Goal: Task Accomplishment & Management: Manage account settings

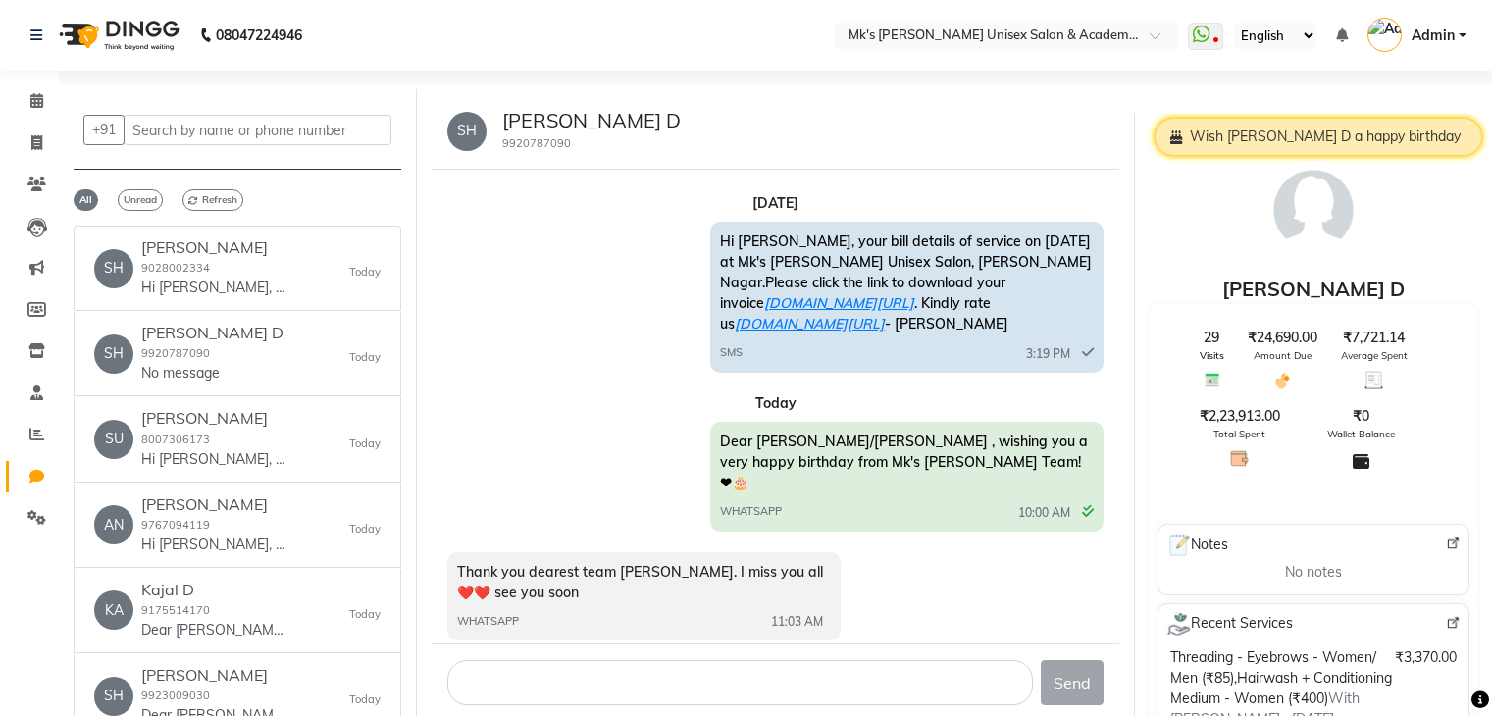
select select "100"
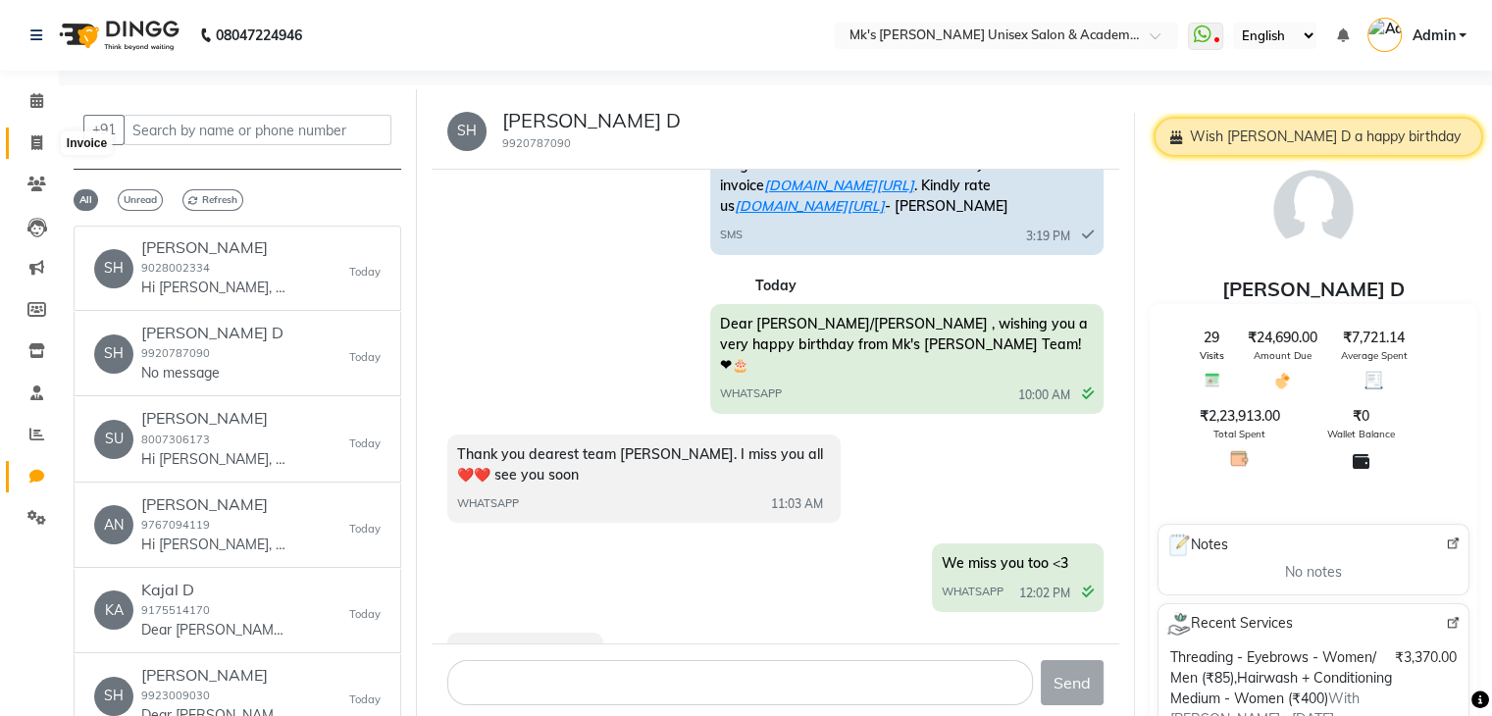
click at [48, 149] on span at bounding box center [37, 143] width 34 height 23
select select "service"
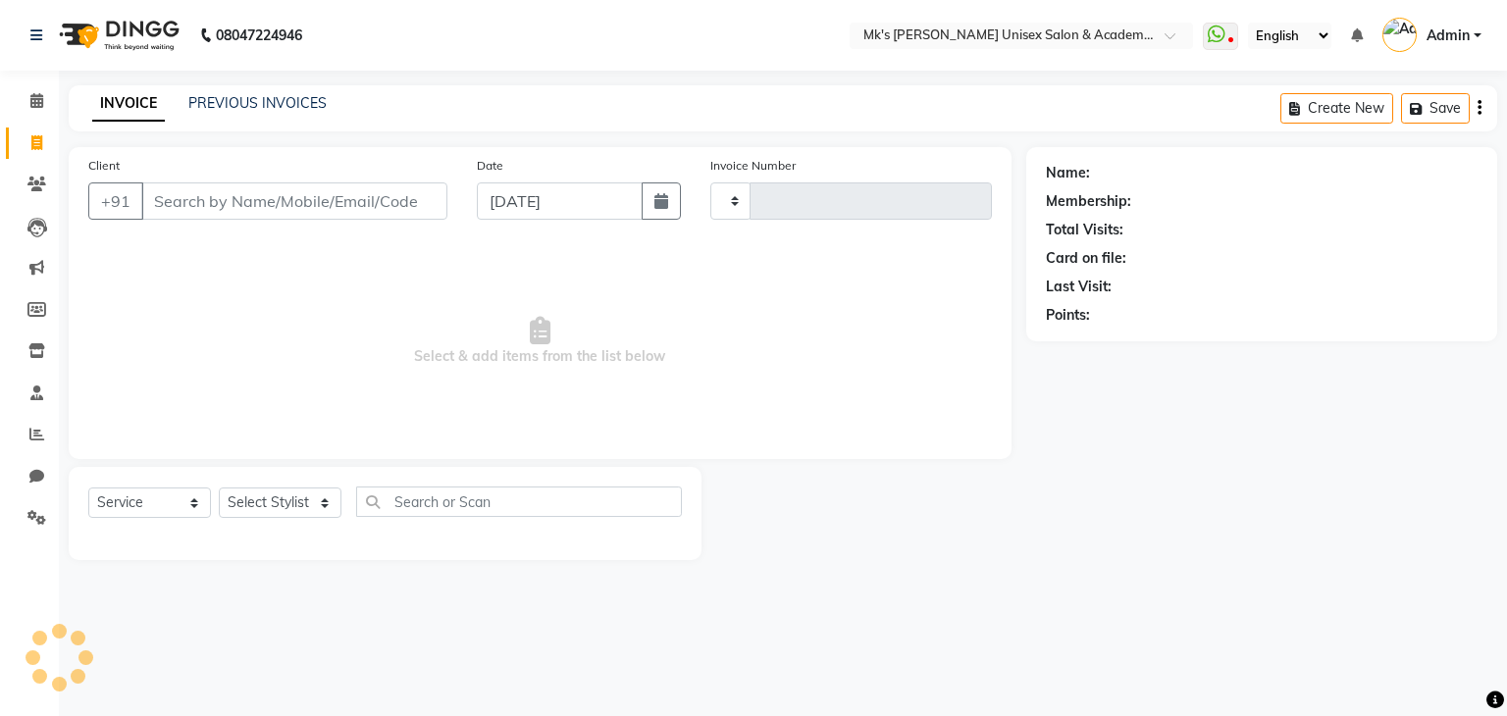
type input "0720"
select select "6031"
click at [43, 105] on span at bounding box center [37, 101] width 34 height 23
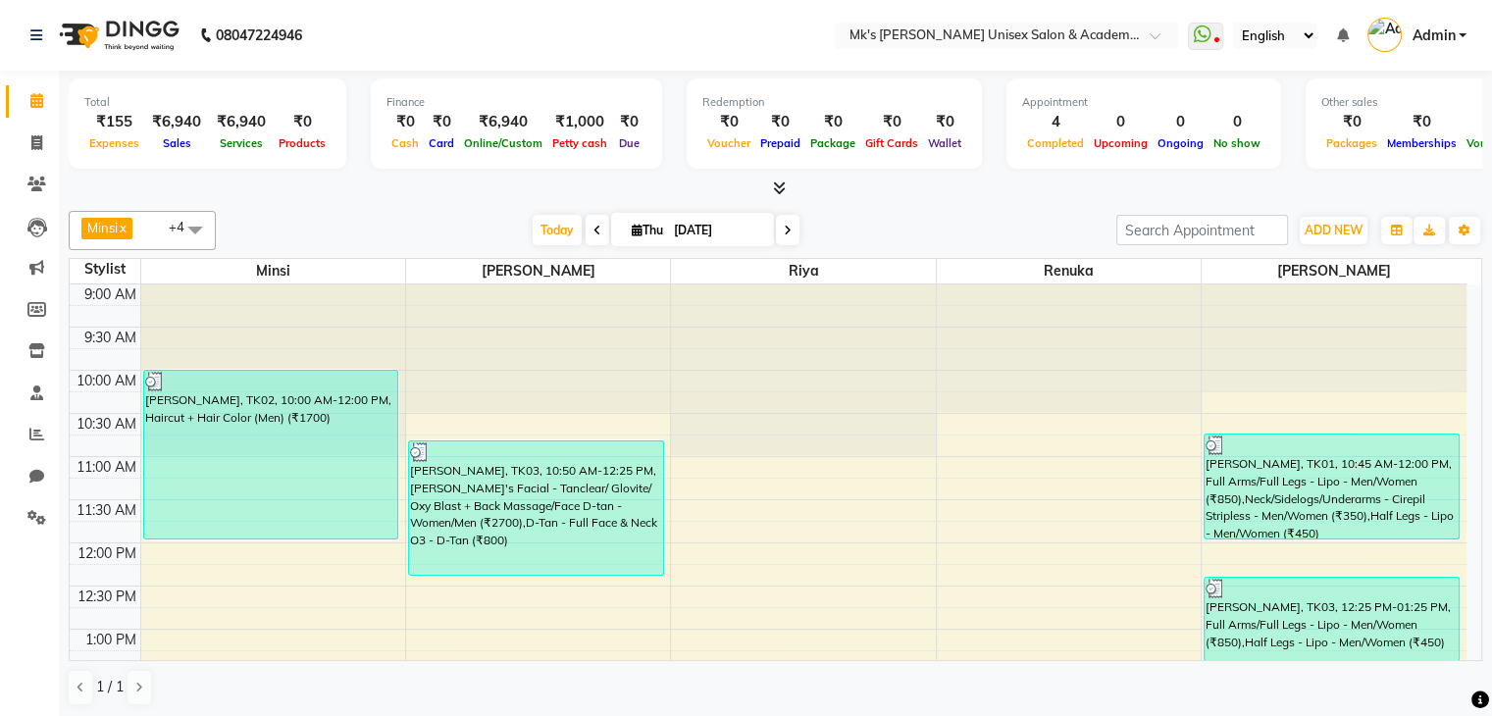
click at [784, 181] on icon at bounding box center [779, 187] width 13 height 15
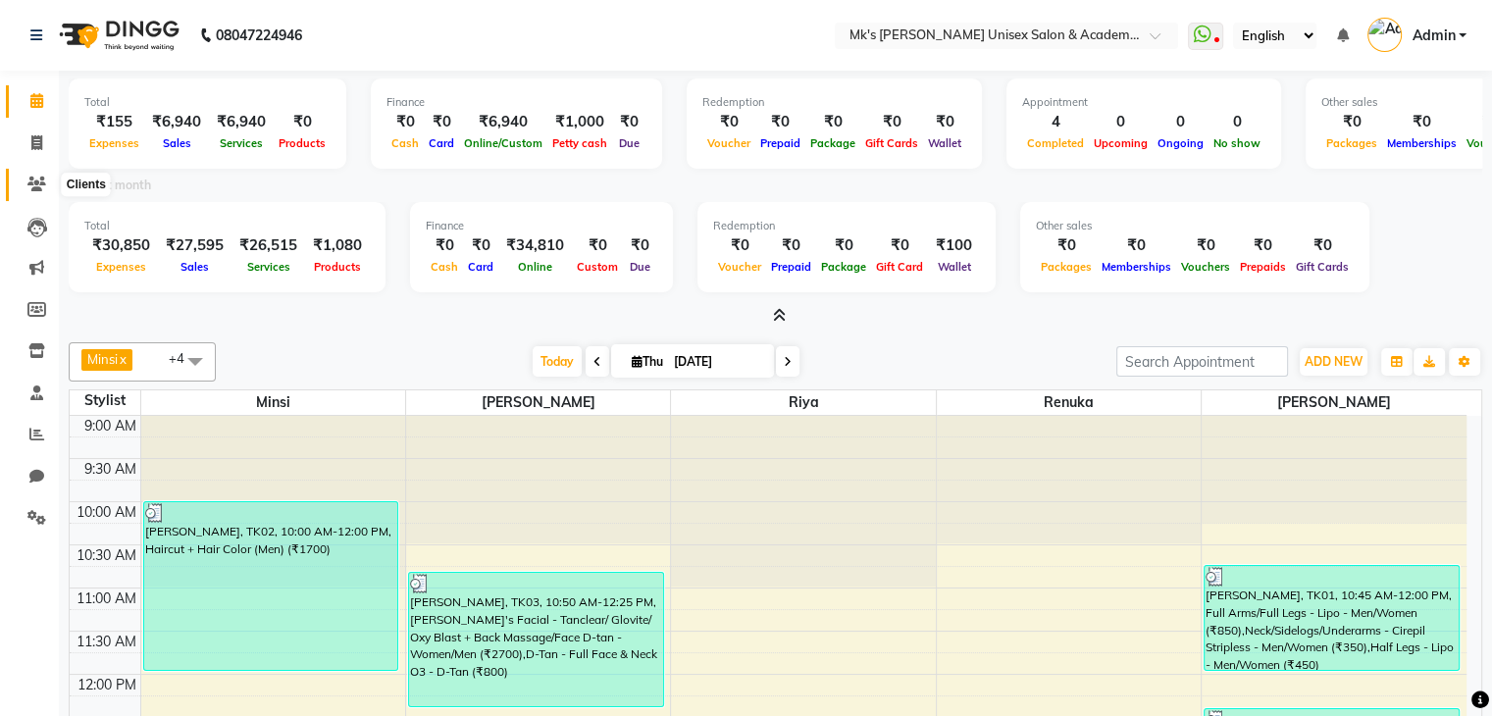
click at [43, 193] on span at bounding box center [37, 185] width 34 height 23
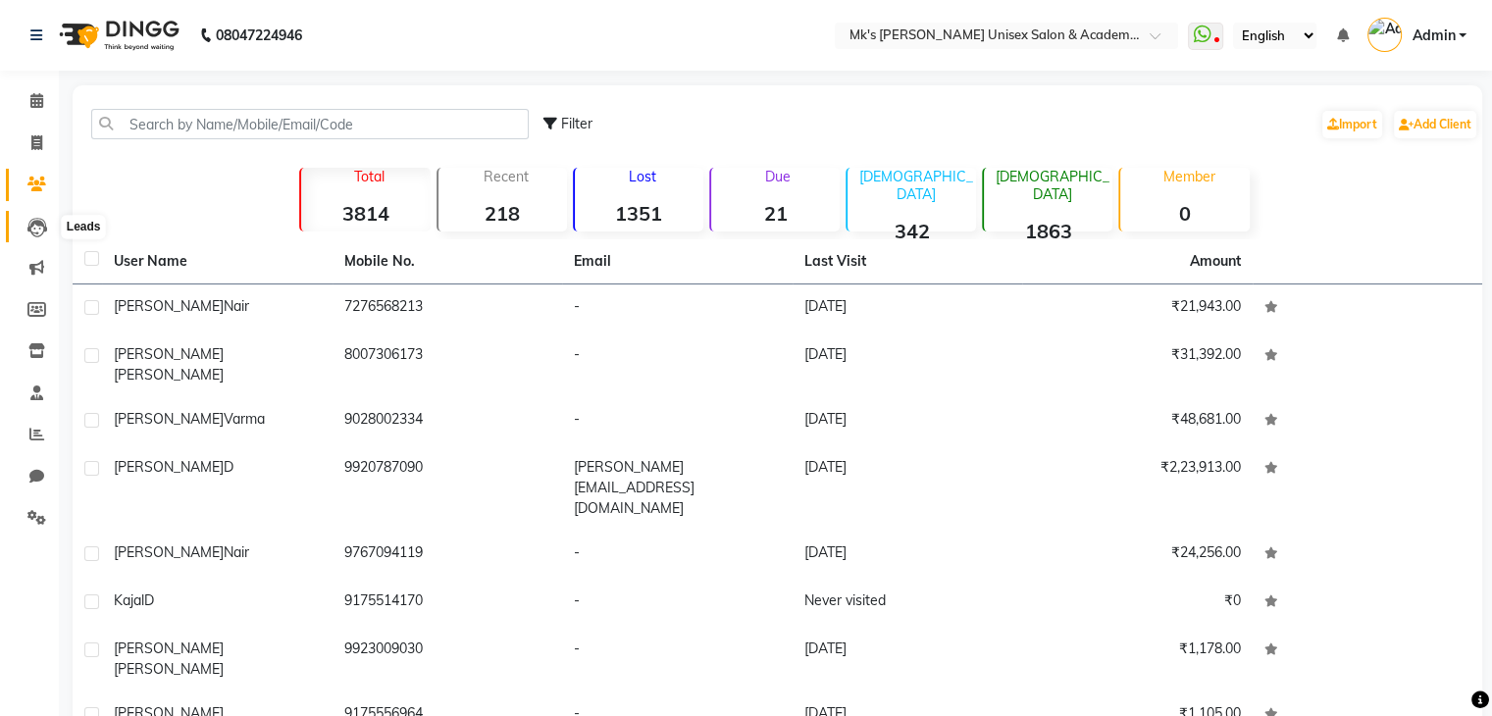
click at [39, 224] on icon at bounding box center [37, 228] width 20 height 20
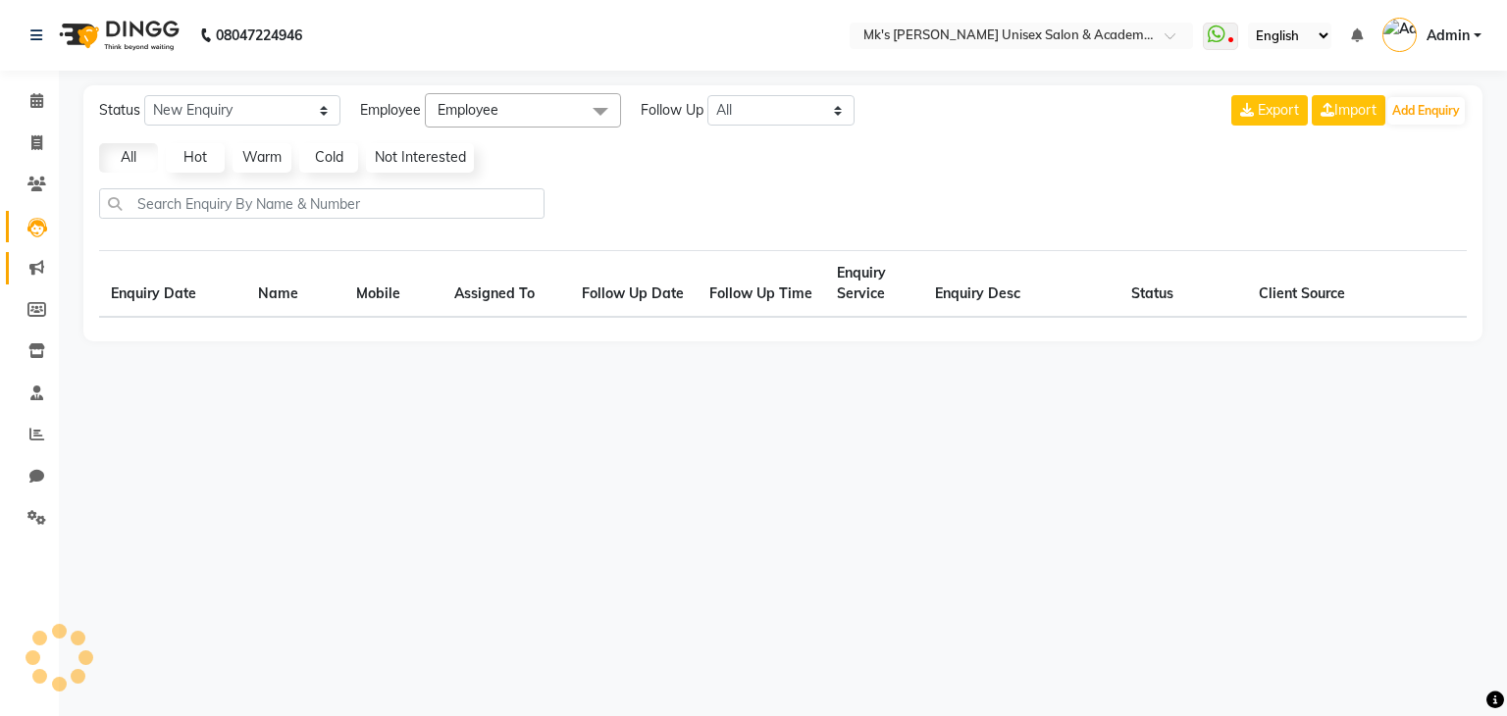
select select "10"
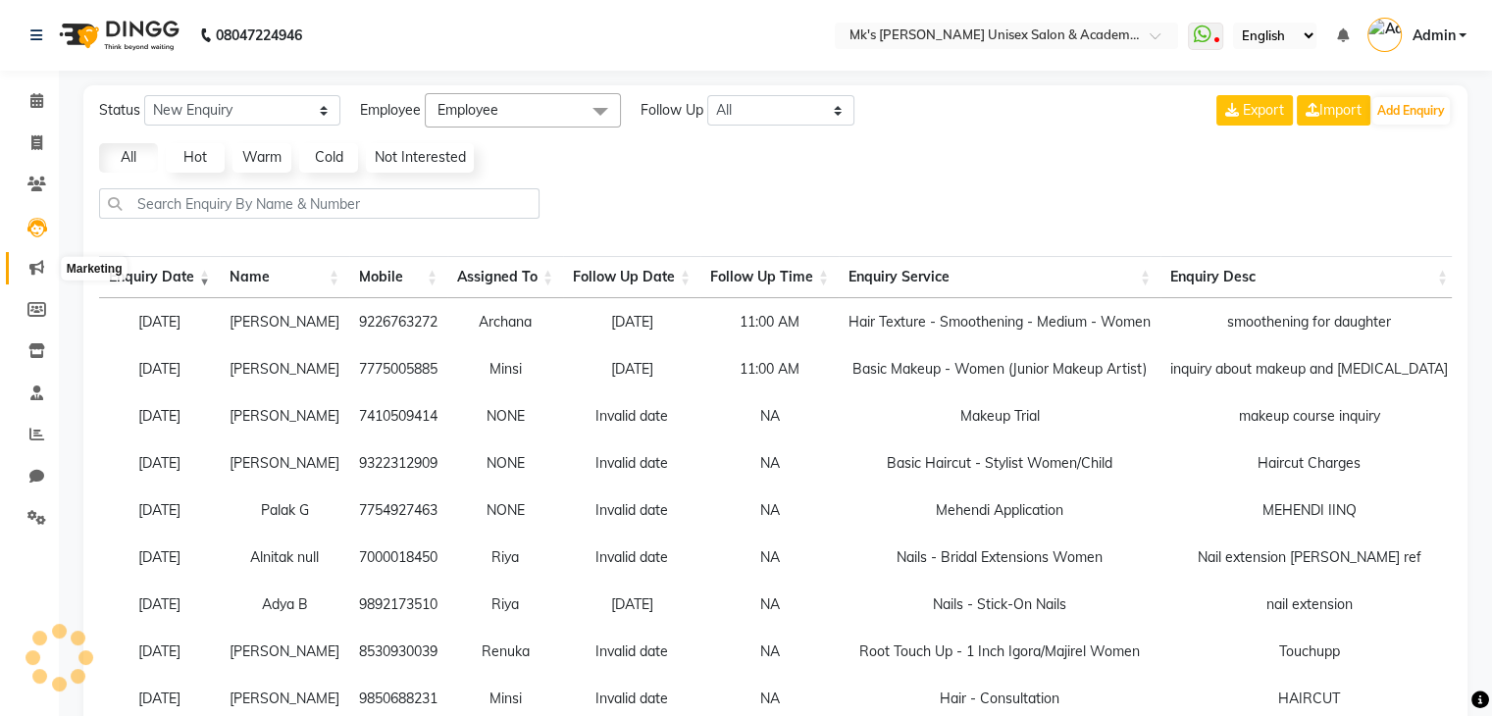
click at [39, 268] on icon at bounding box center [36, 267] width 15 height 15
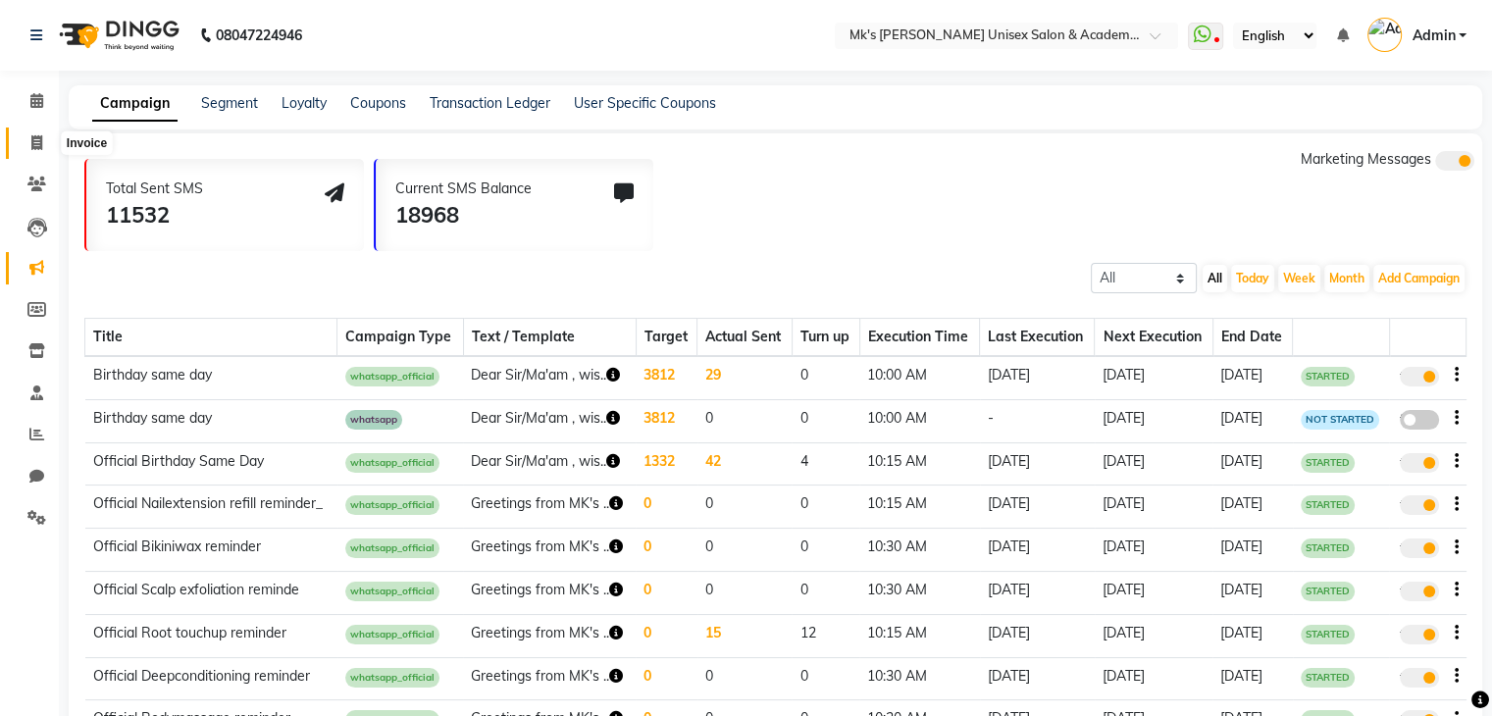
click at [40, 138] on icon at bounding box center [36, 142] width 11 height 15
select select "service"
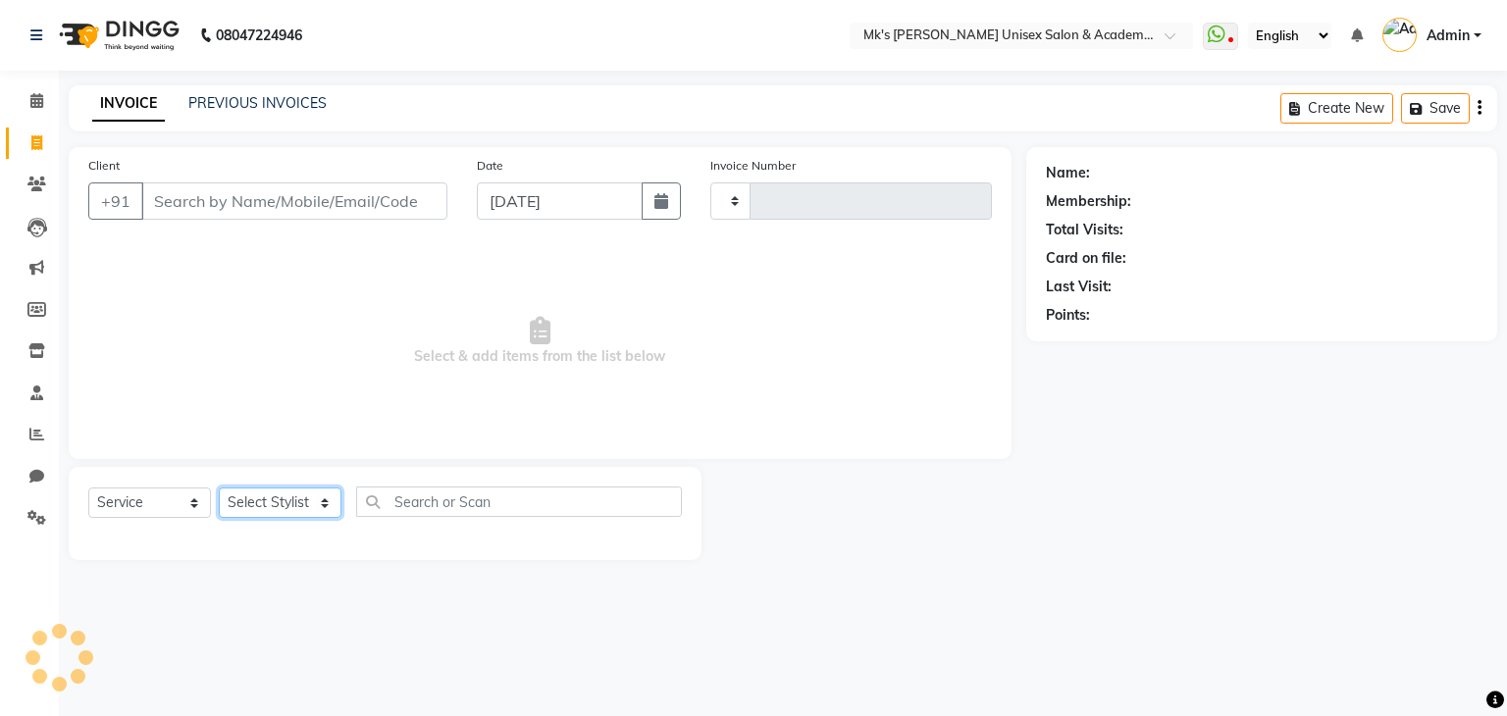
type input "0720"
click at [285, 503] on select "Select Stylist [PERSON_NAME] Minsi Renuka [PERSON_NAME] [PERSON_NAME]" at bounding box center [280, 502] width 123 height 30
select select "6031"
select select "90605"
click at [219, 488] on select "Select Stylist [PERSON_NAME] Minsi Renuka [PERSON_NAME] [PERSON_NAME]" at bounding box center [280, 502] width 123 height 30
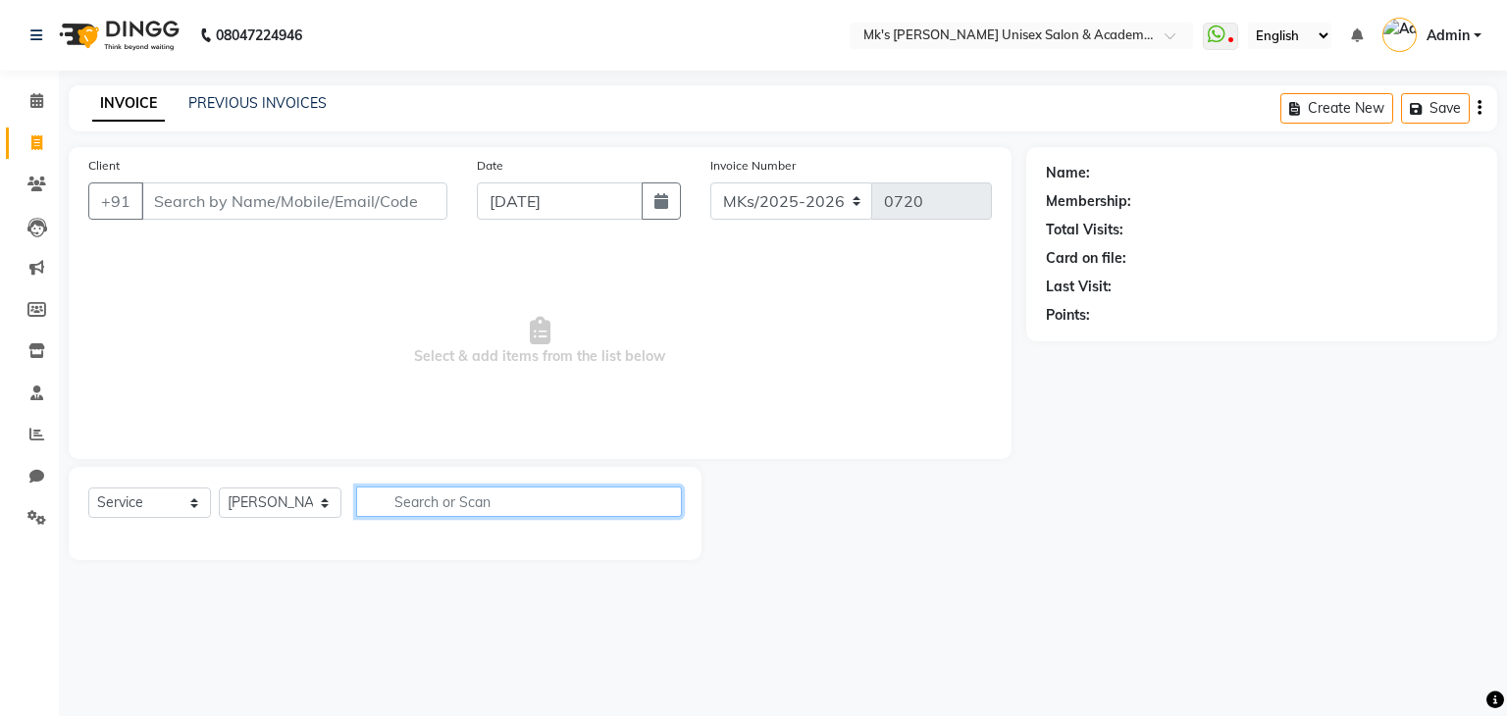
click at [418, 512] on input "text" at bounding box center [519, 501] width 326 height 30
click at [447, 511] on input "updo" at bounding box center [505, 501] width 298 height 30
type input "updo"
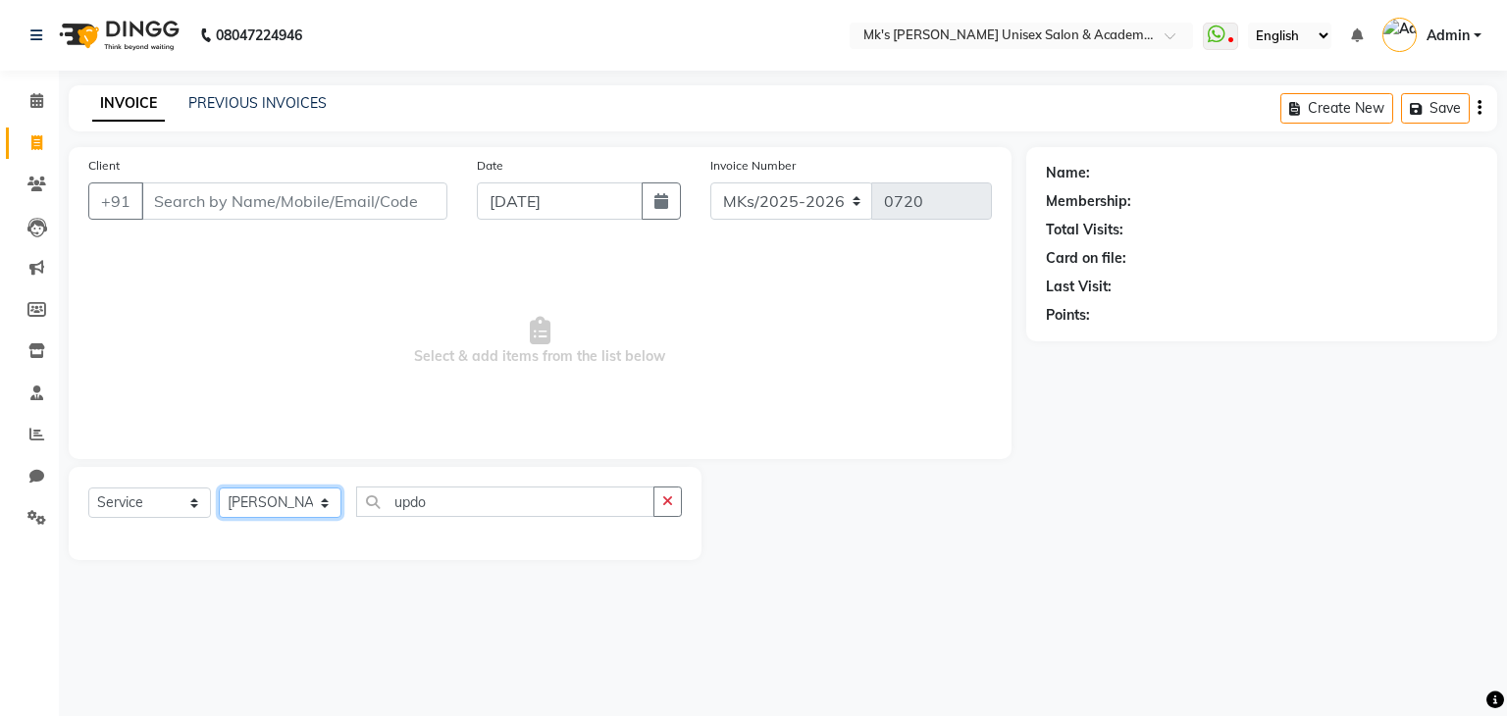
click at [293, 509] on select "Select Stylist [PERSON_NAME] Minsi Renuka [PERSON_NAME] [PERSON_NAME]" at bounding box center [280, 502] width 123 height 30
select select "21735"
click at [219, 488] on select "Select Stylist [PERSON_NAME] Minsi Renuka [PERSON_NAME] [PERSON_NAME]" at bounding box center [280, 502] width 123 height 30
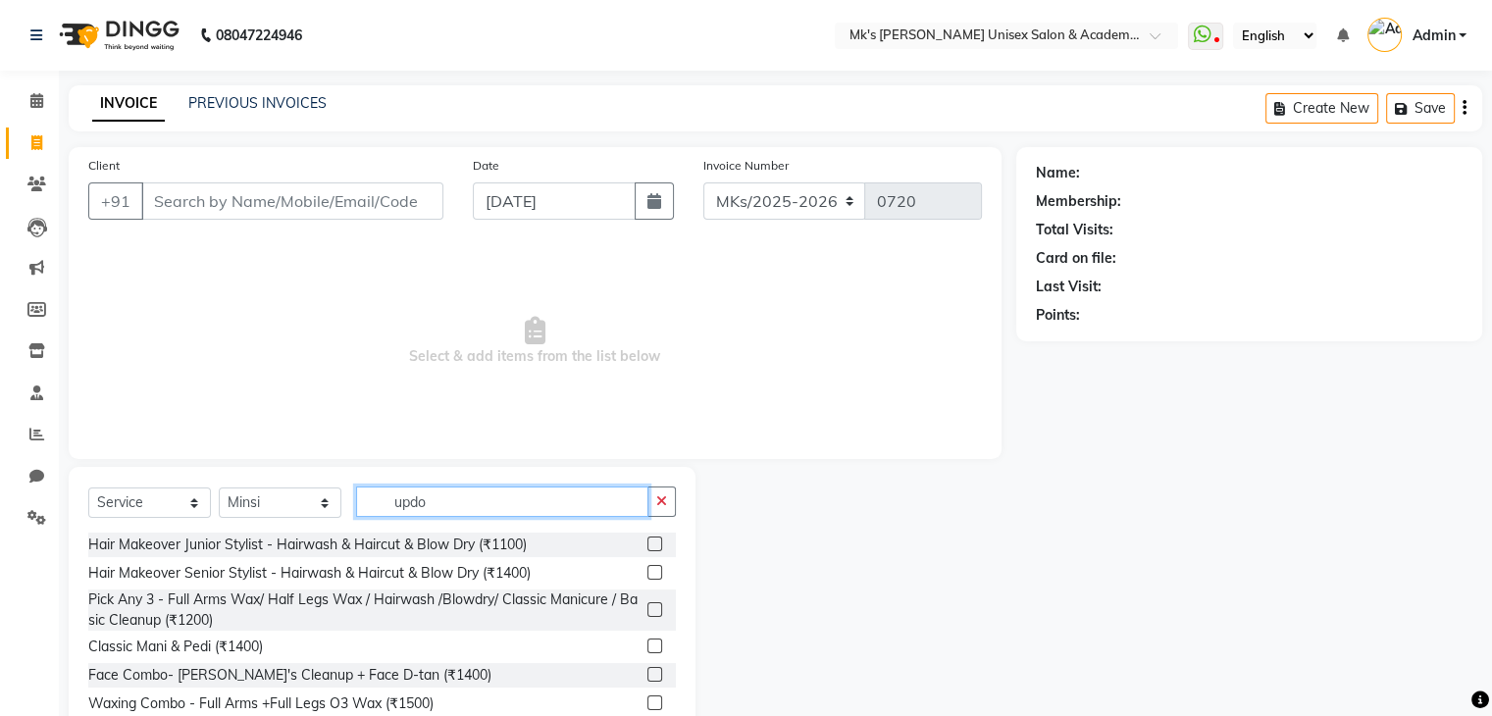
click at [445, 500] on input "updo" at bounding box center [502, 501] width 292 height 30
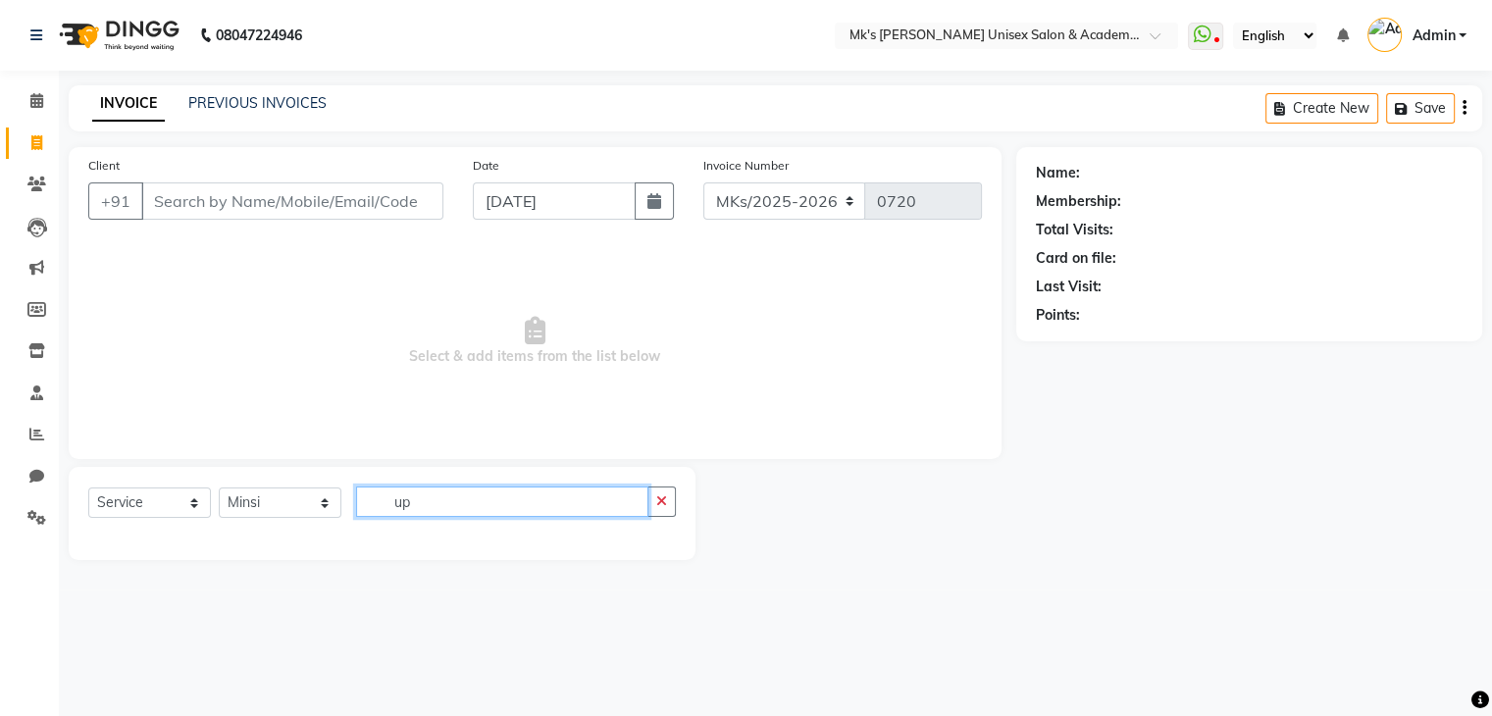
type input "u"
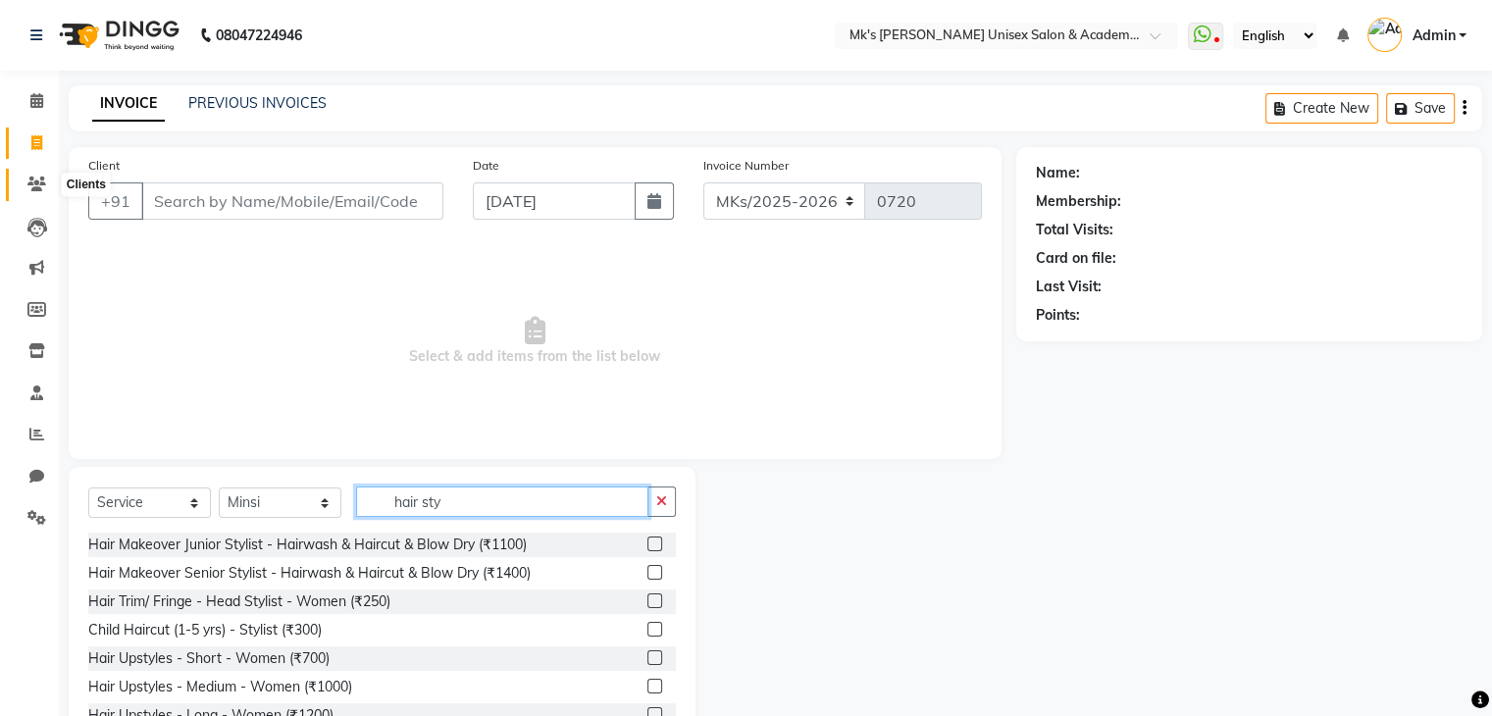
type input "hair sty"
click at [40, 186] on icon at bounding box center [36, 184] width 19 height 15
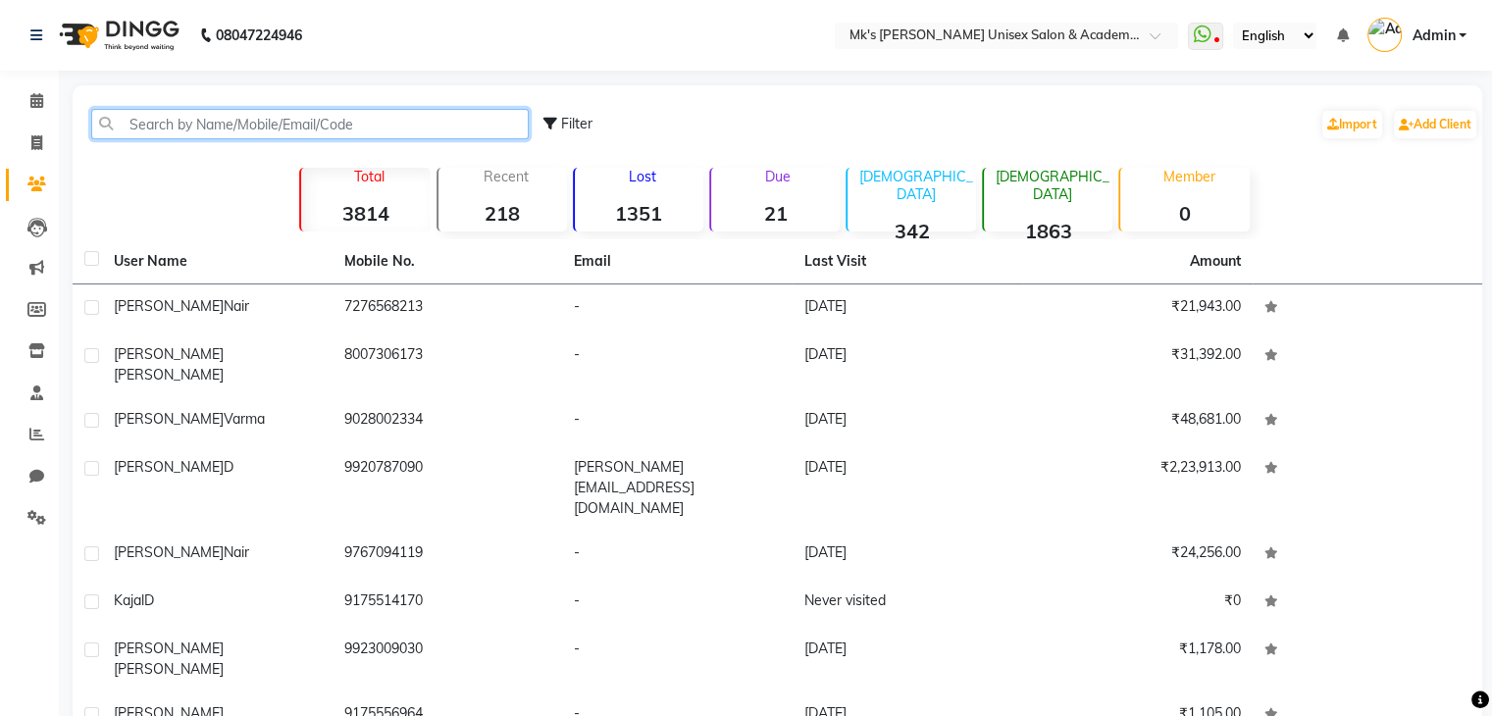
click at [323, 128] on input "text" at bounding box center [309, 124] width 437 height 30
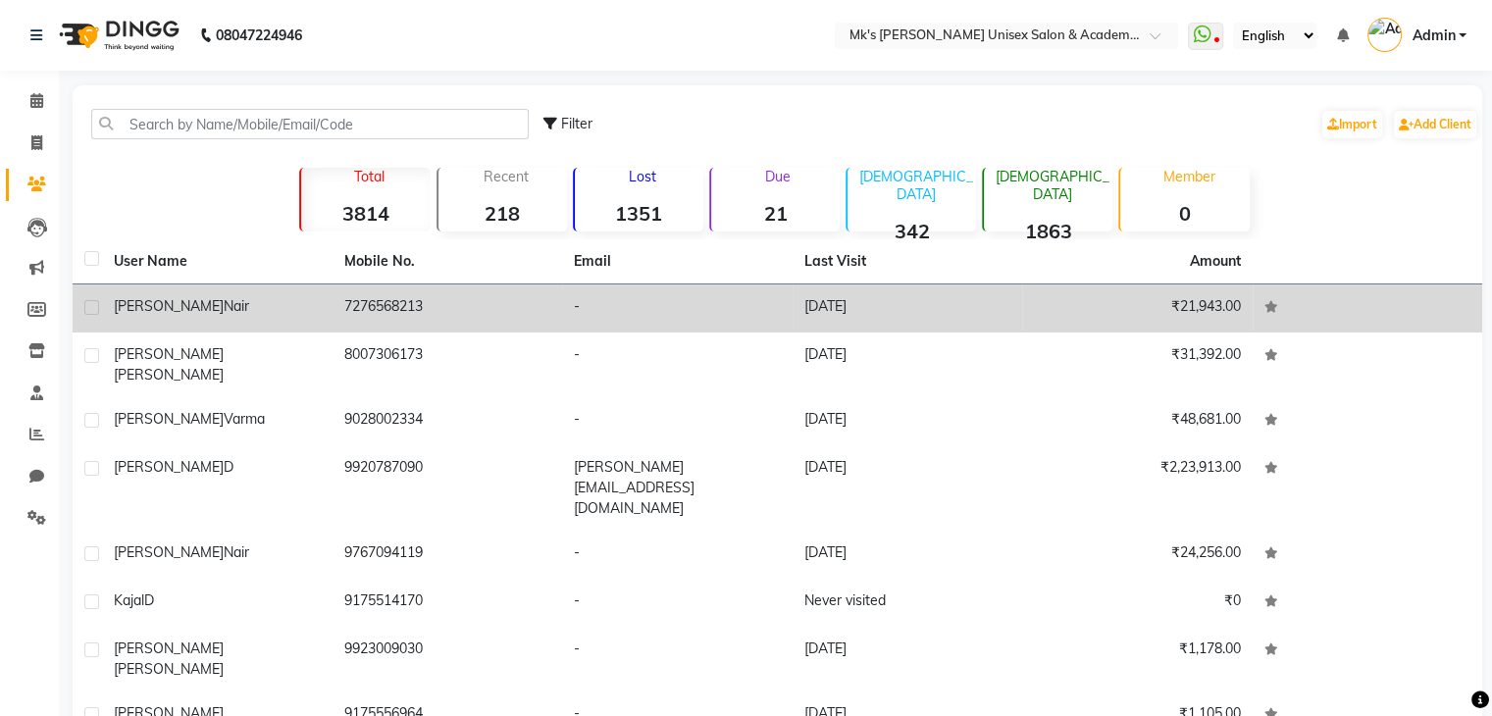
click at [94, 284] on td at bounding box center [87, 308] width 29 height 48
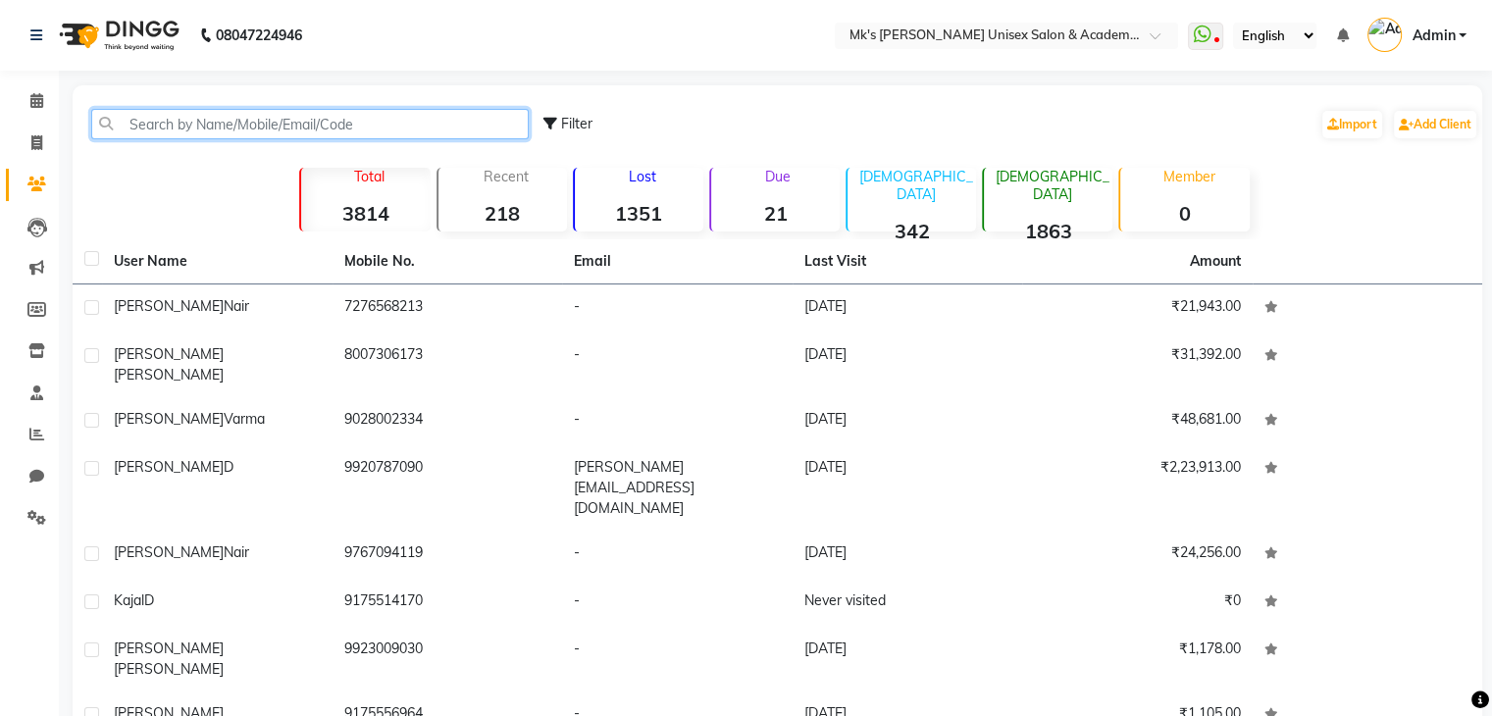
click at [258, 123] on input "text" at bounding box center [309, 124] width 437 height 30
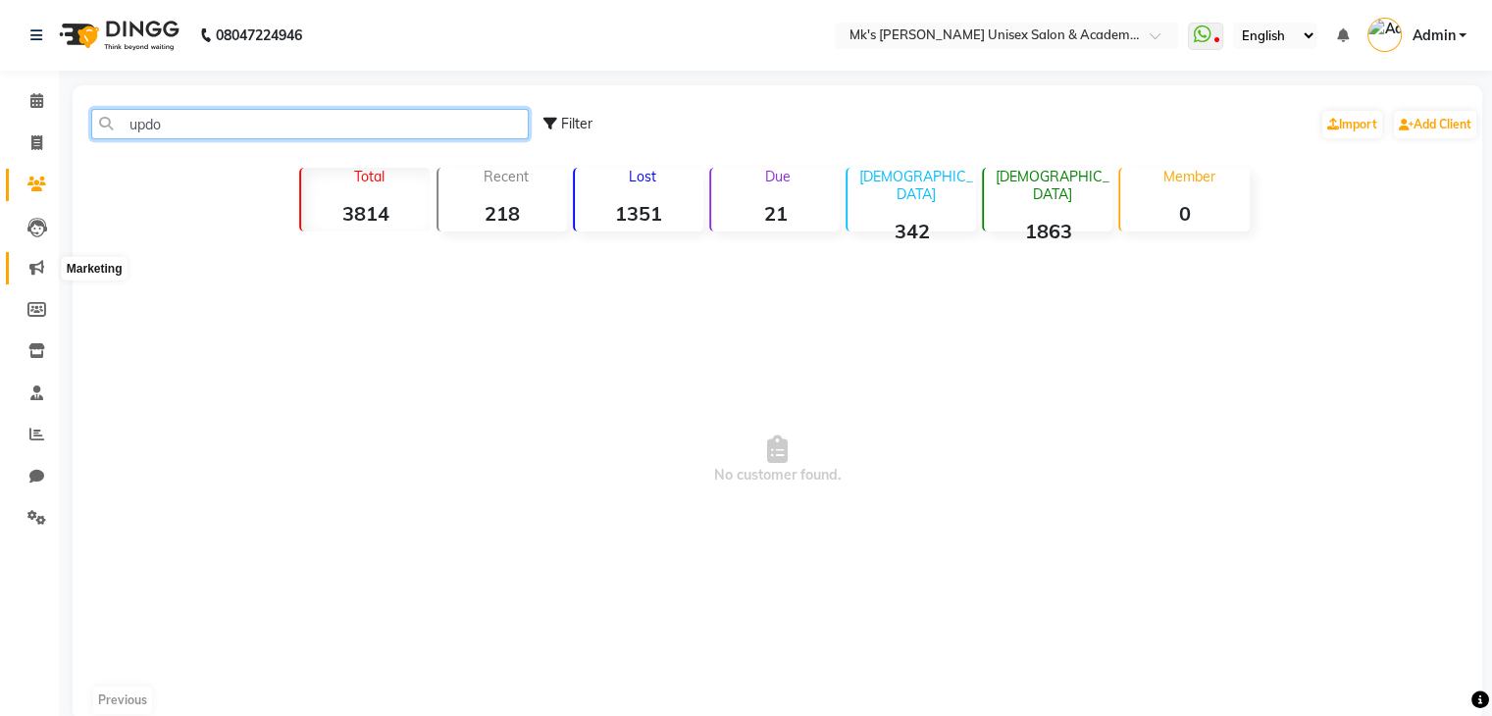
type input "updo"
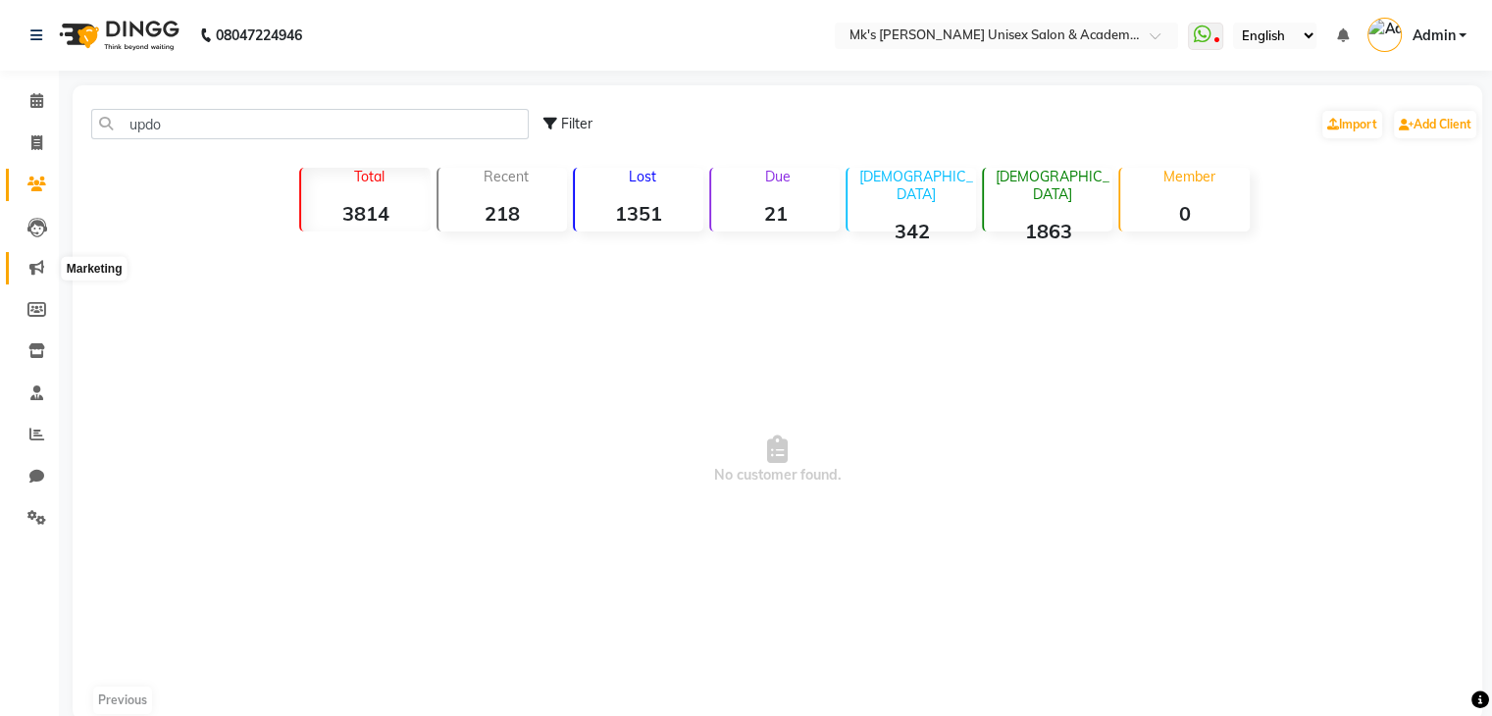
click at [39, 265] on icon at bounding box center [36, 267] width 15 height 15
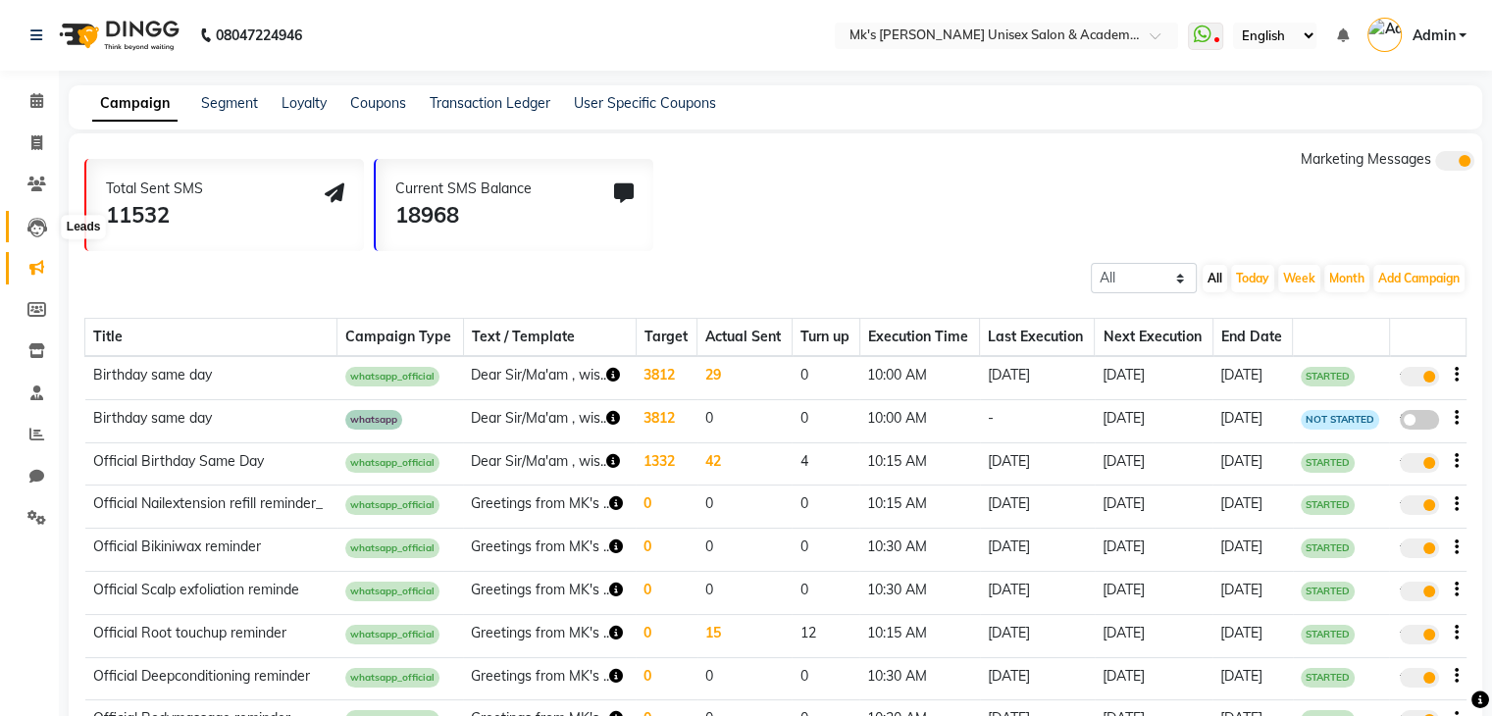
click at [39, 231] on icon at bounding box center [37, 228] width 20 height 20
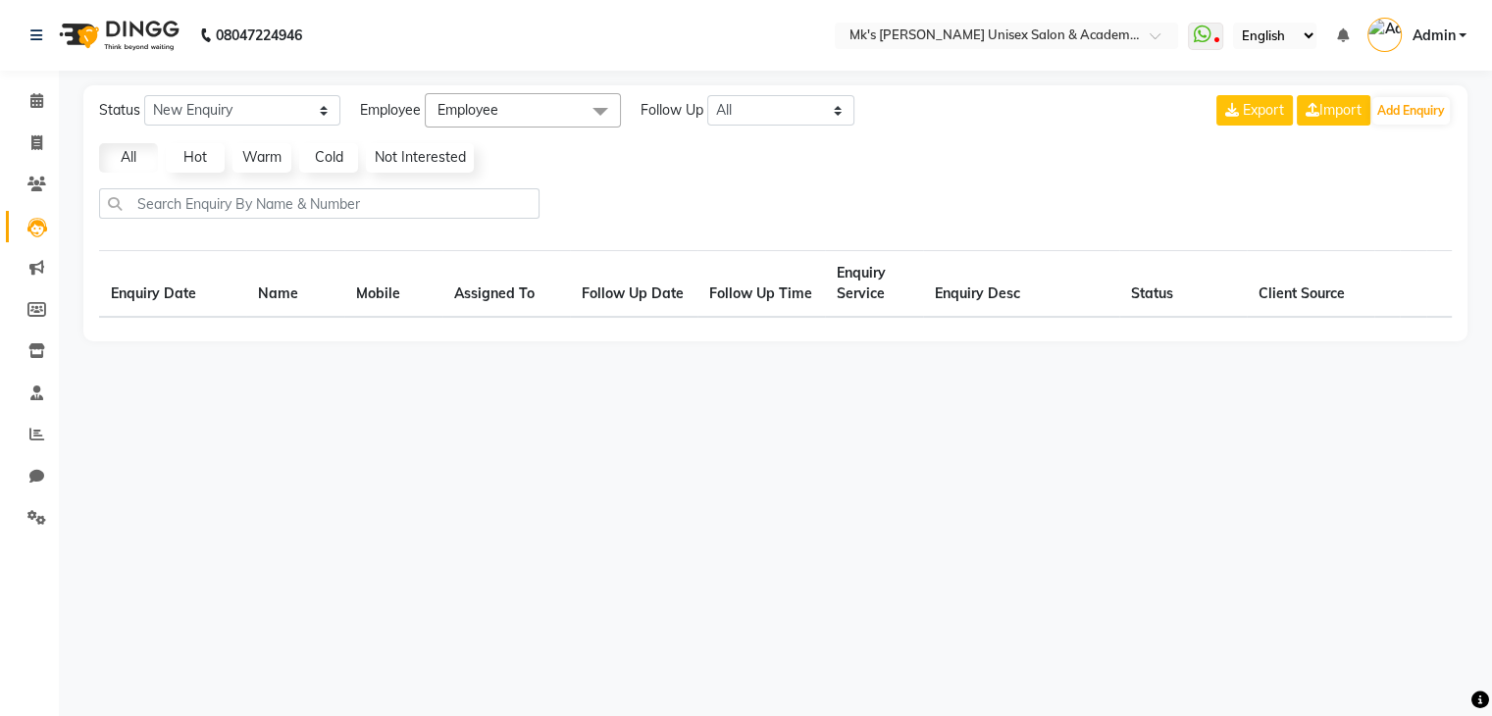
select select "10"
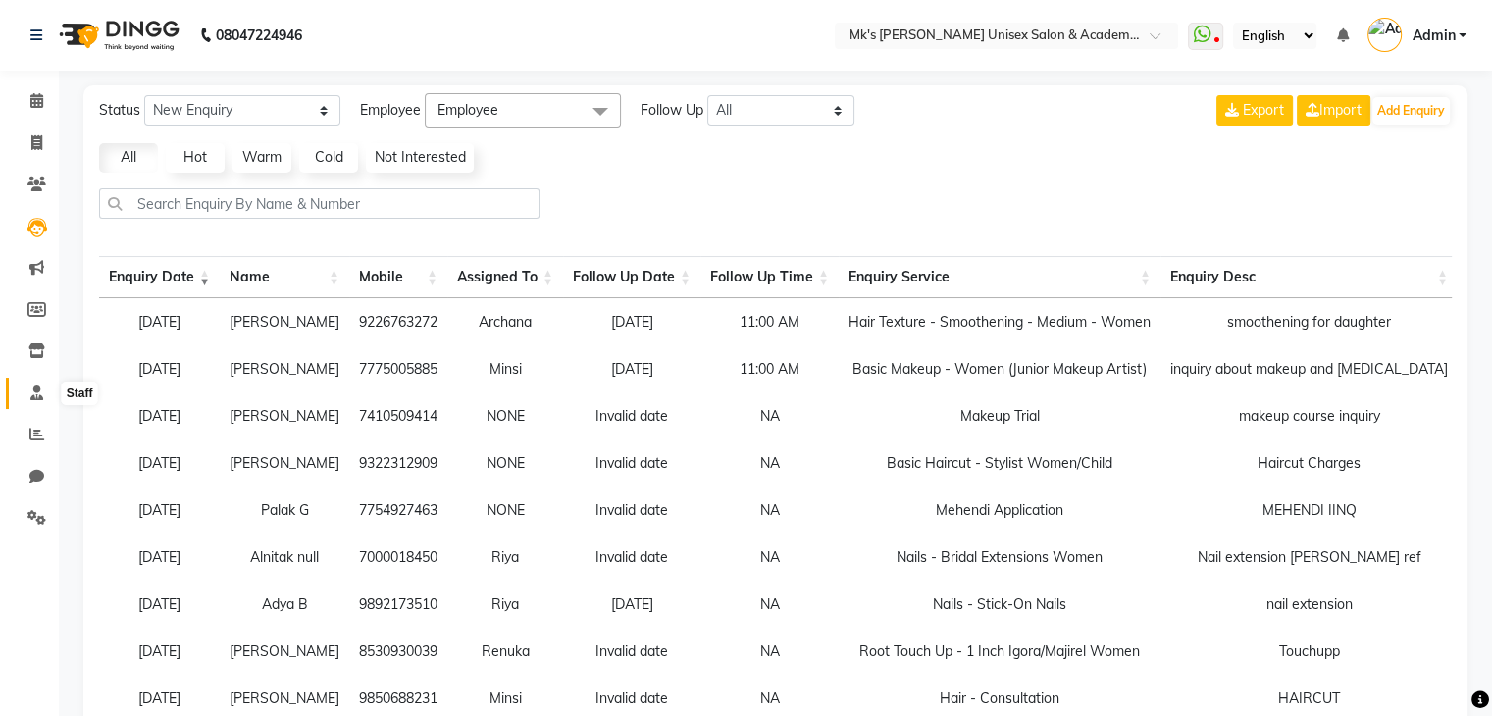
click at [39, 399] on icon at bounding box center [36, 392] width 13 height 15
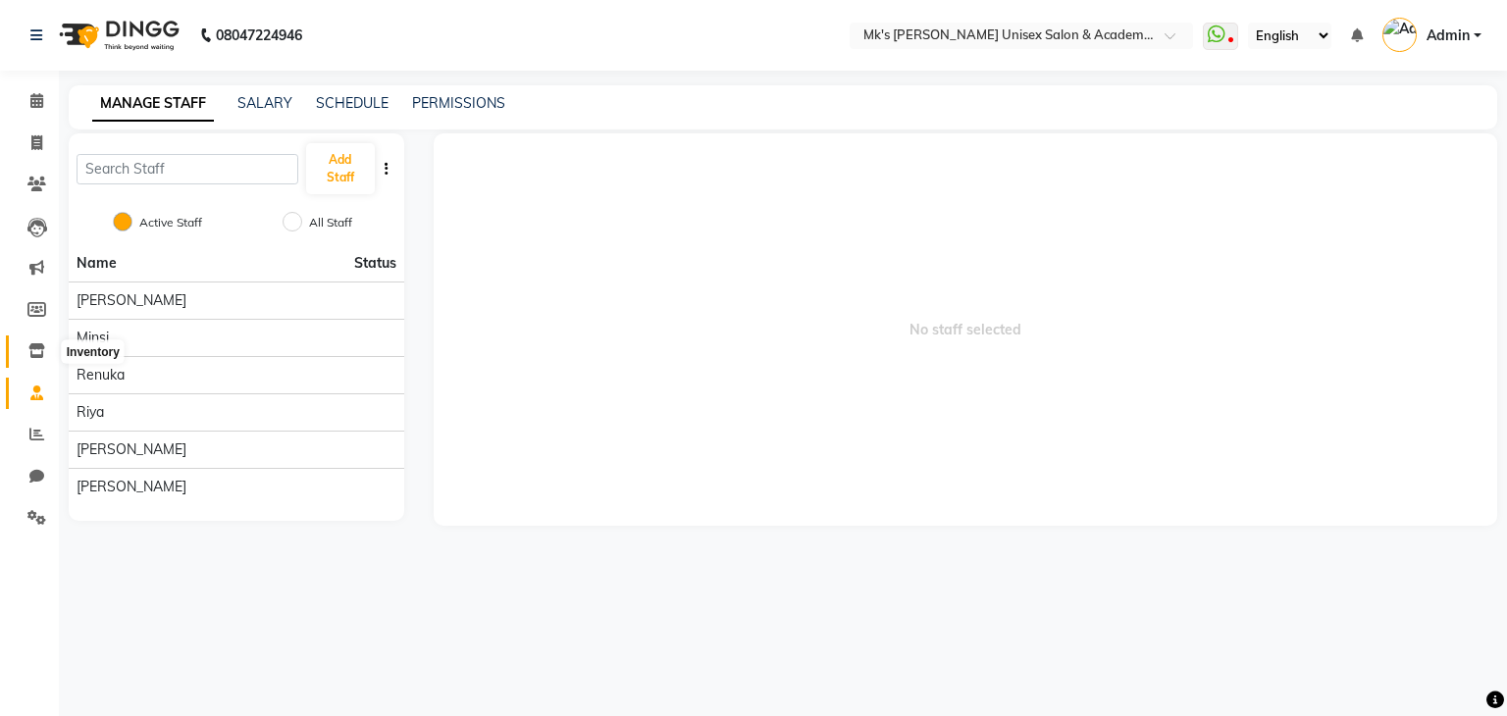
click at [41, 355] on icon at bounding box center [36, 350] width 17 height 15
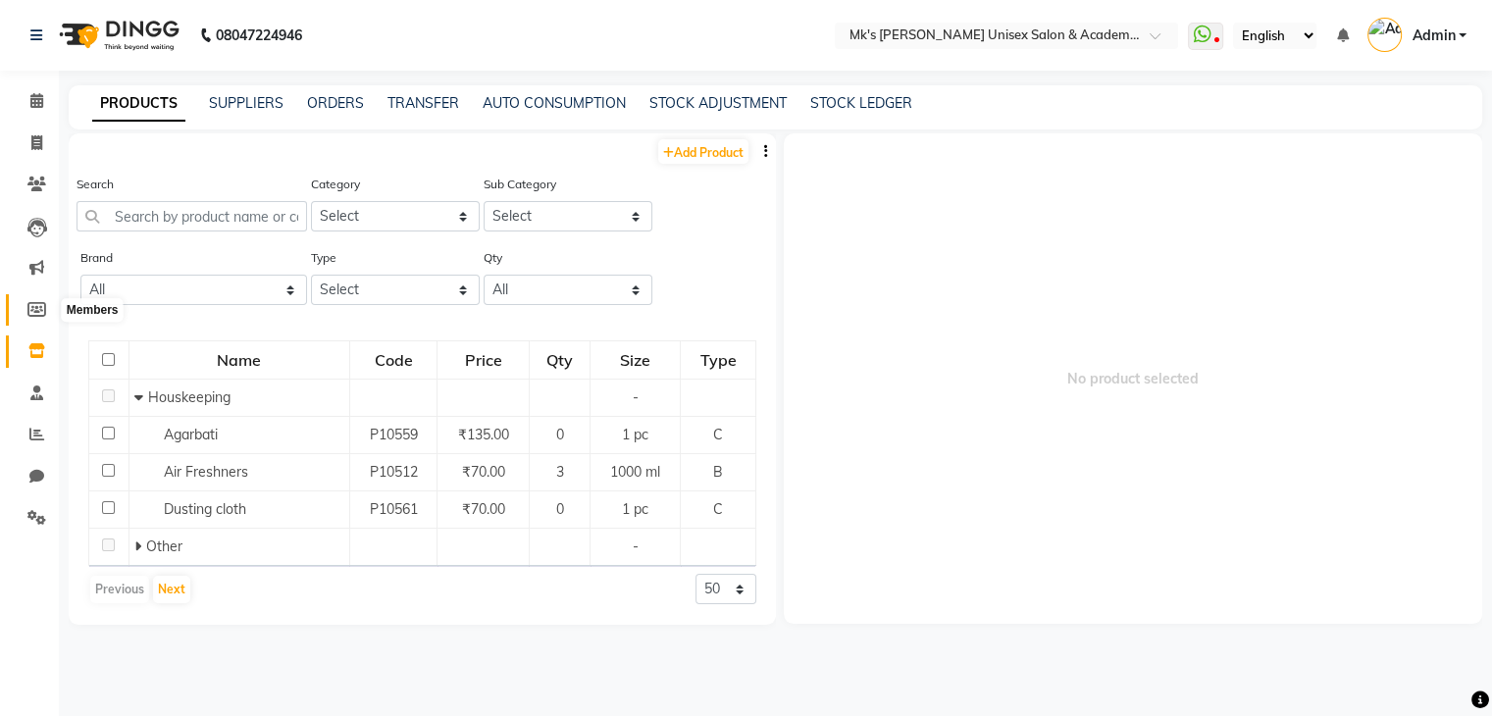
click at [43, 304] on icon at bounding box center [36, 309] width 19 height 15
select select
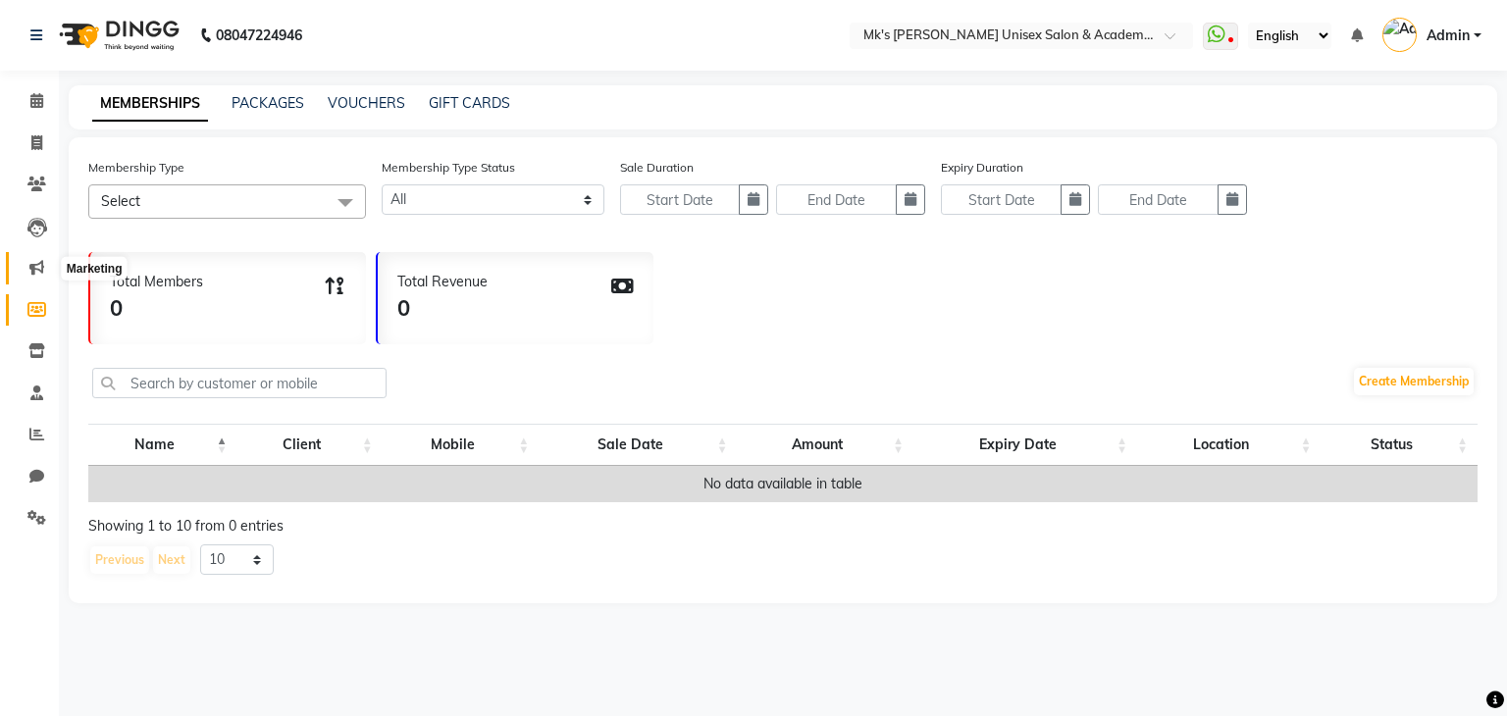
click at [43, 268] on span at bounding box center [37, 268] width 34 height 23
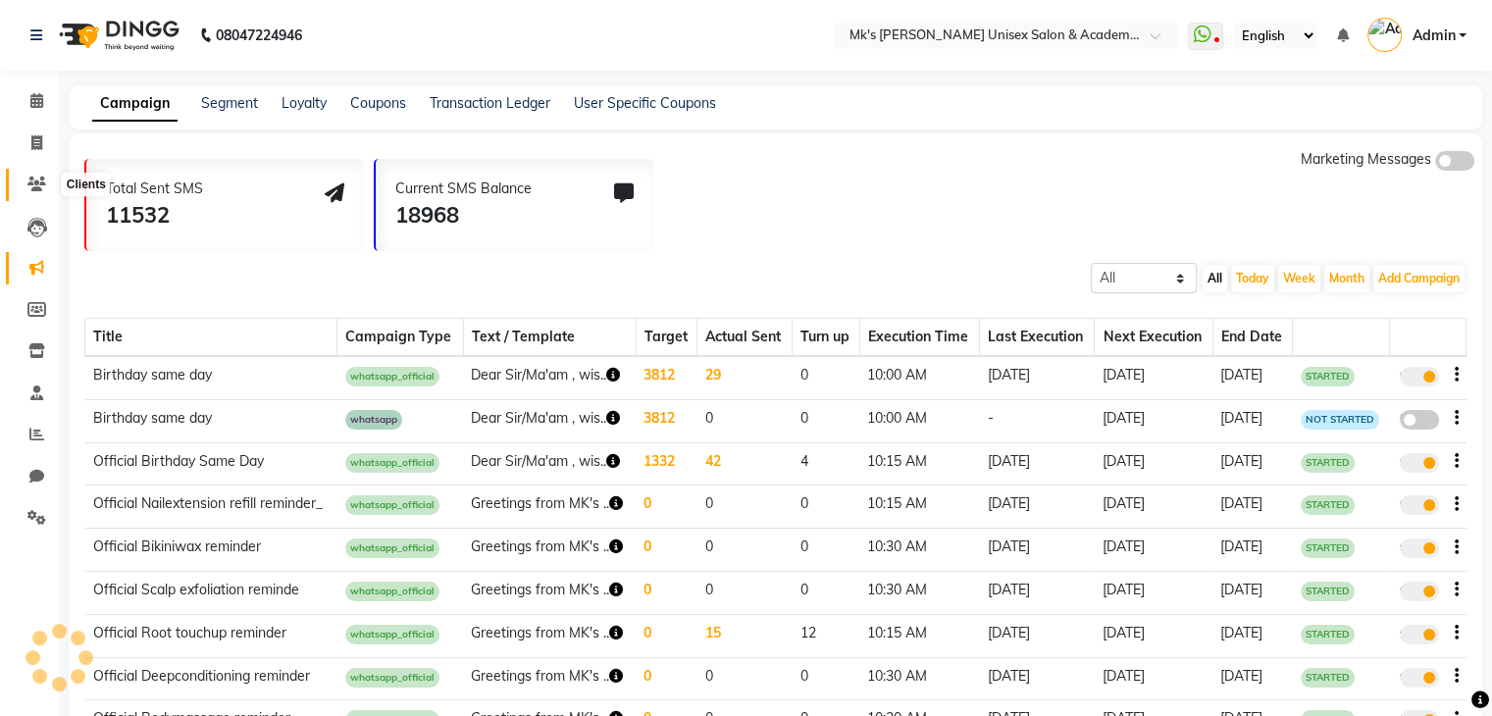
click at [44, 188] on icon at bounding box center [36, 184] width 19 height 15
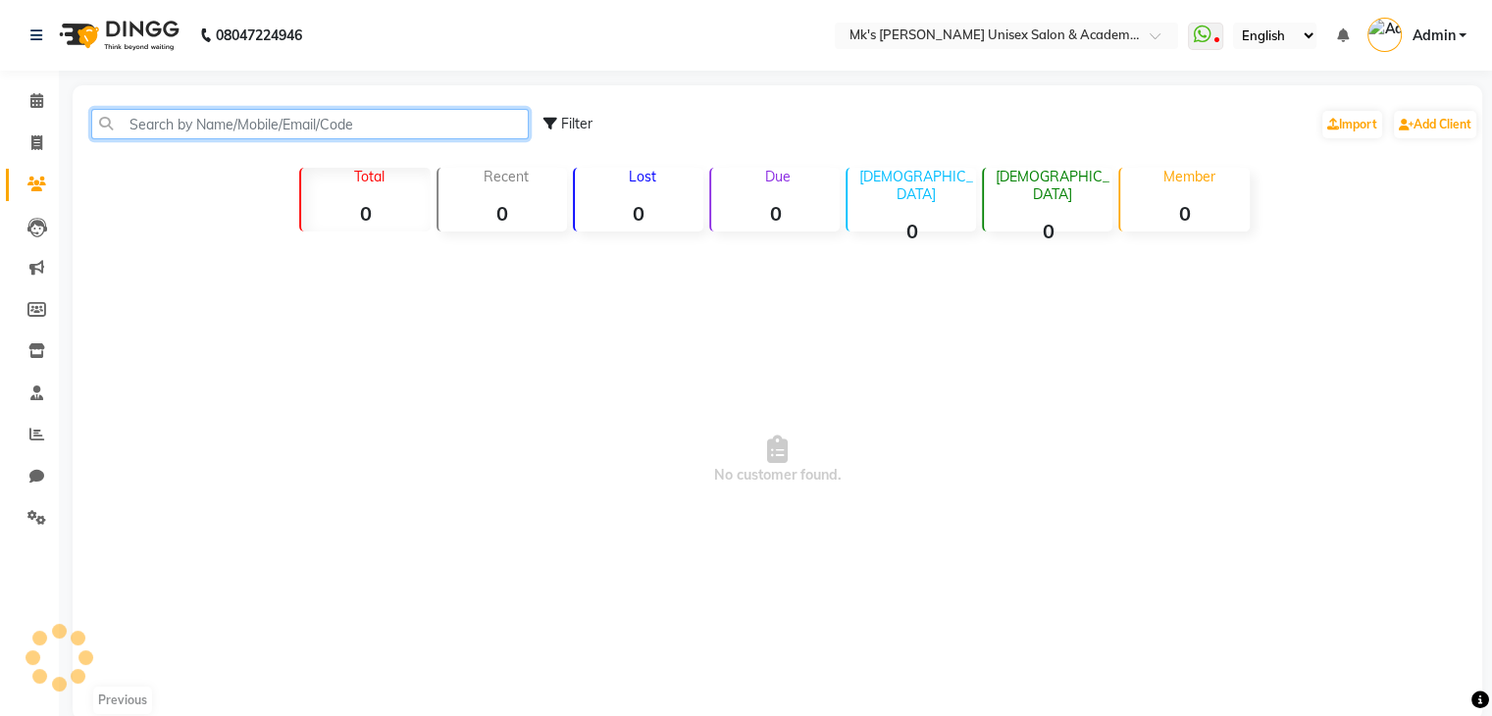
click at [301, 123] on input "text" at bounding box center [309, 124] width 437 height 30
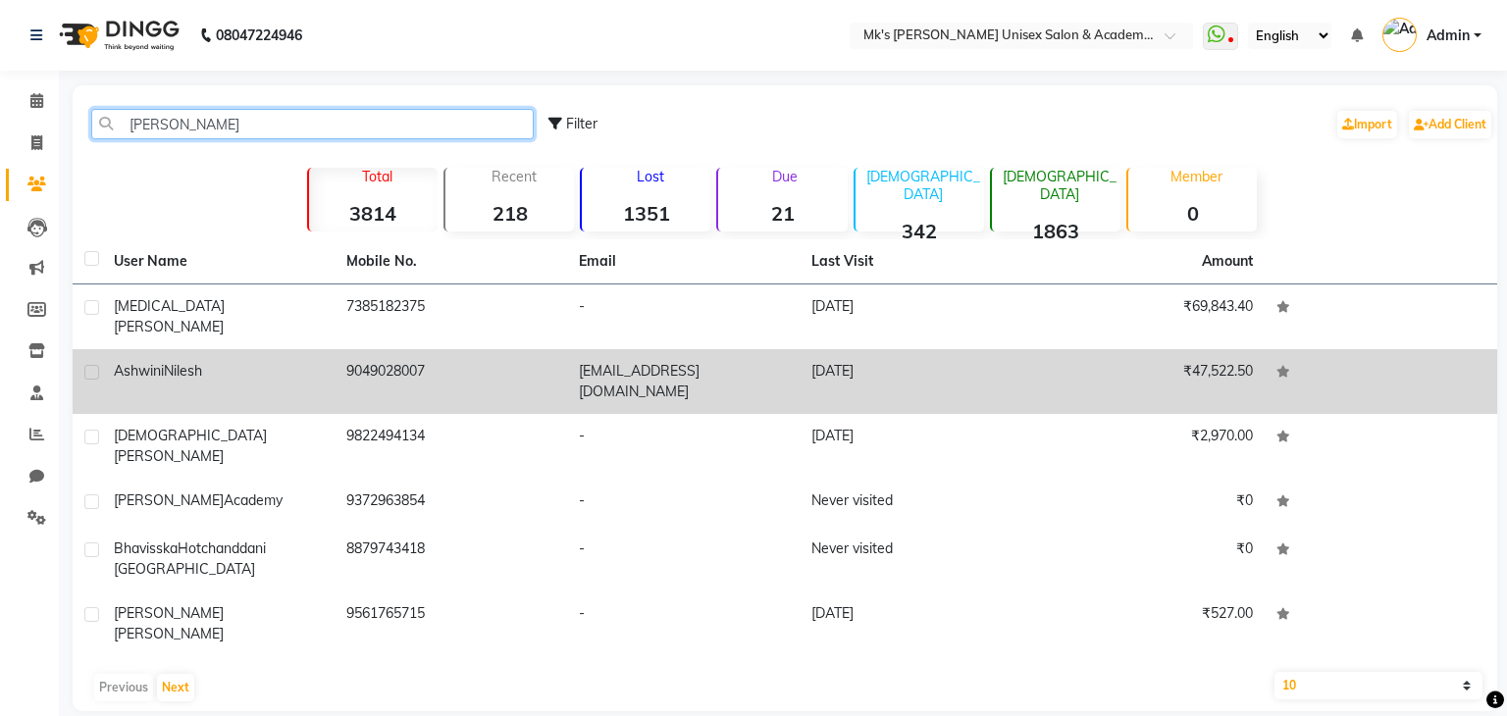
type input "[PERSON_NAME]"
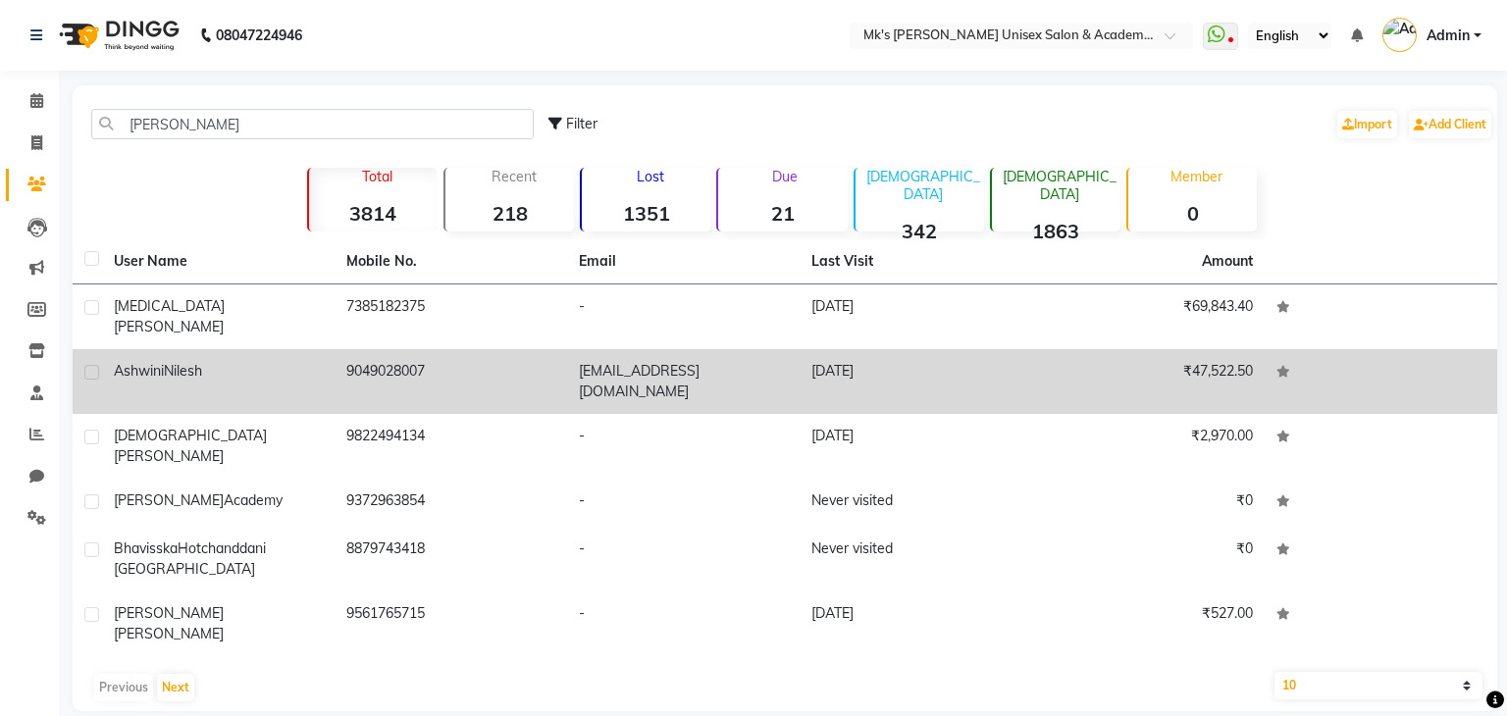
click at [345, 349] on td "9049028007" at bounding box center [450, 381] width 232 height 65
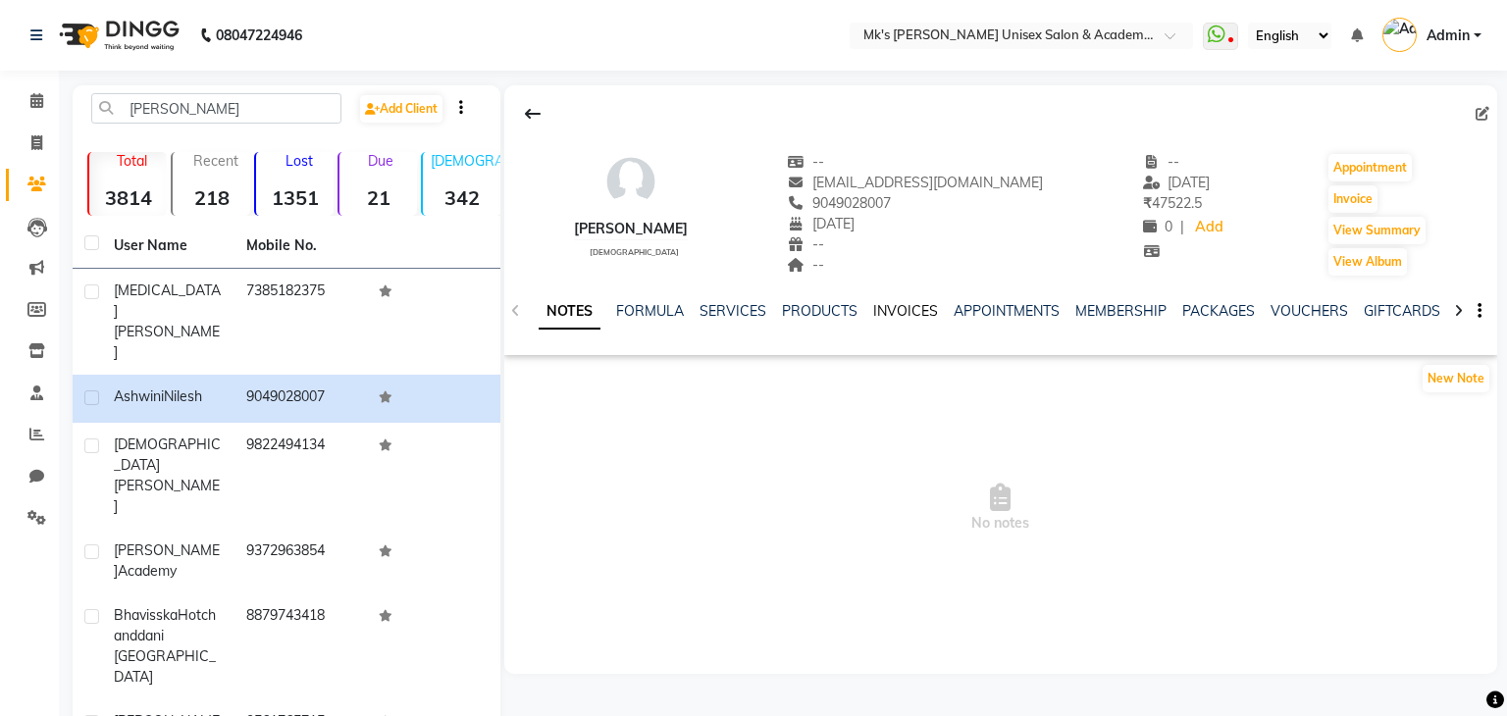
click at [913, 315] on link "INVOICES" at bounding box center [905, 311] width 65 height 18
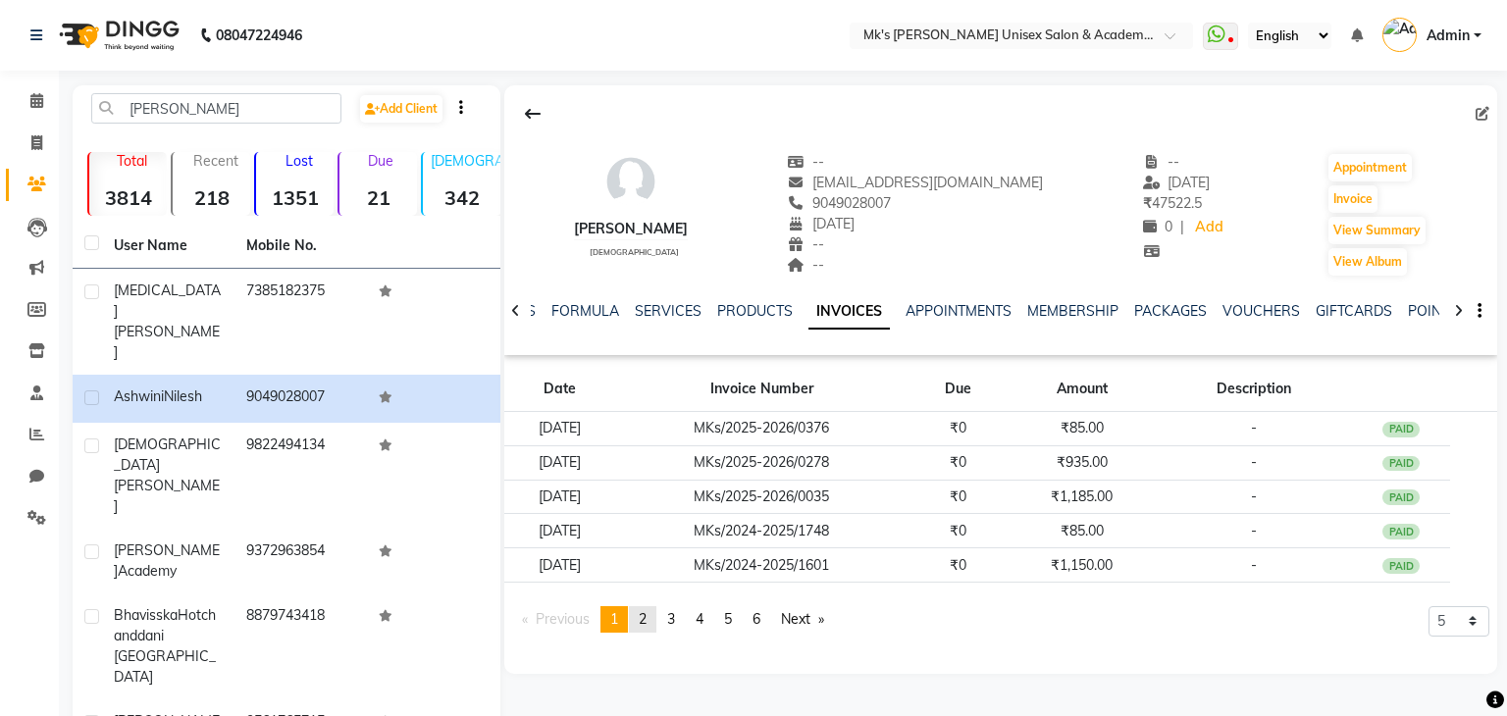
click at [642, 614] on span "2" at bounding box center [643, 619] width 8 height 18
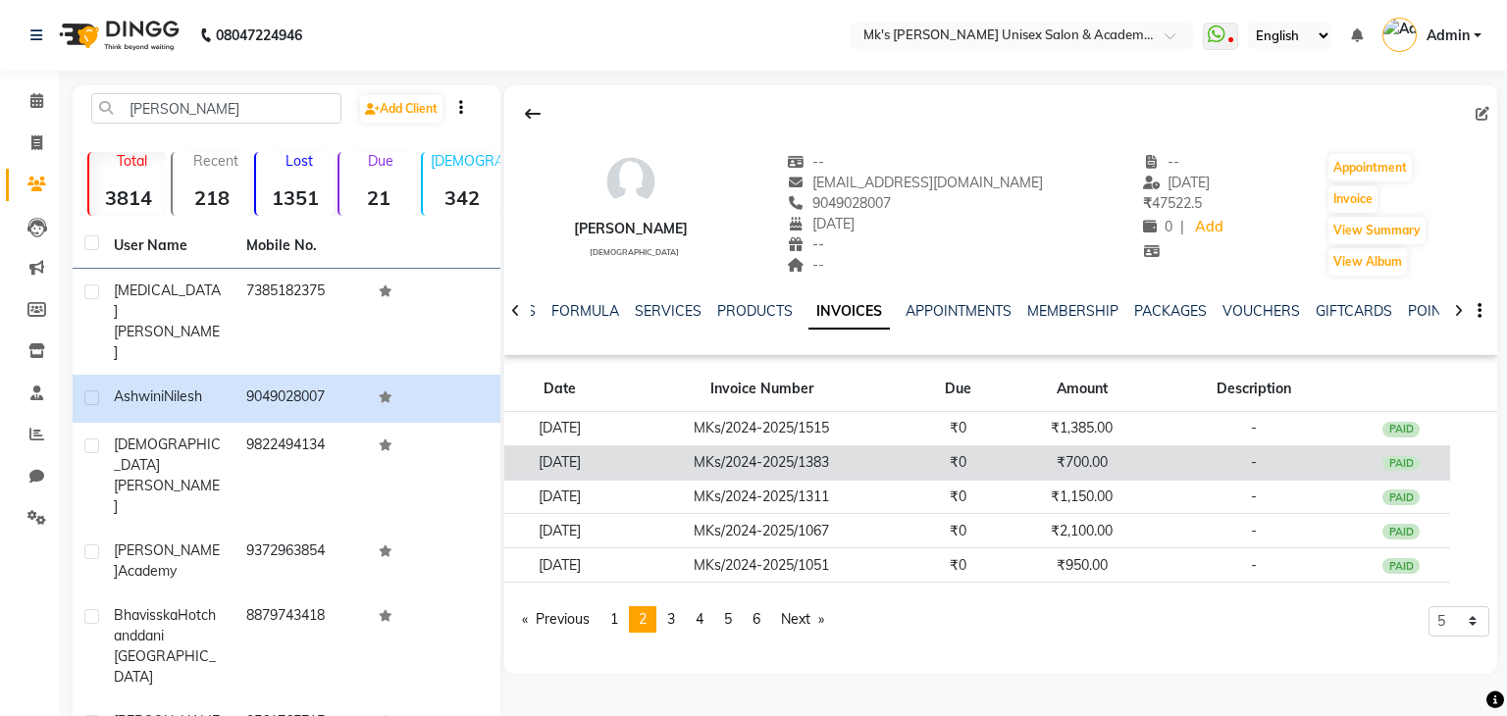
click at [838, 458] on td "MKs/2024-2025/1383" at bounding box center [761, 462] width 293 height 34
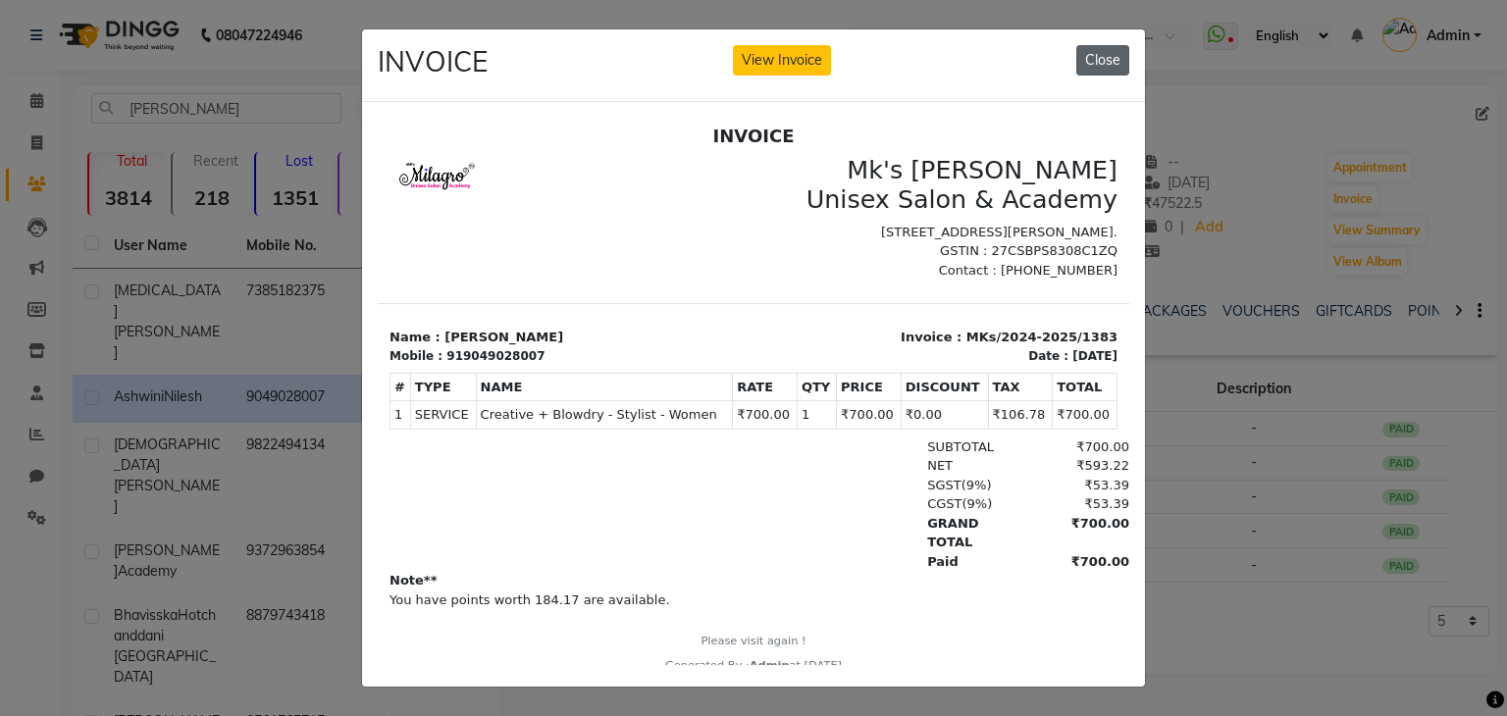
click at [1114, 48] on button "Close" at bounding box center [1102, 60] width 53 height 30
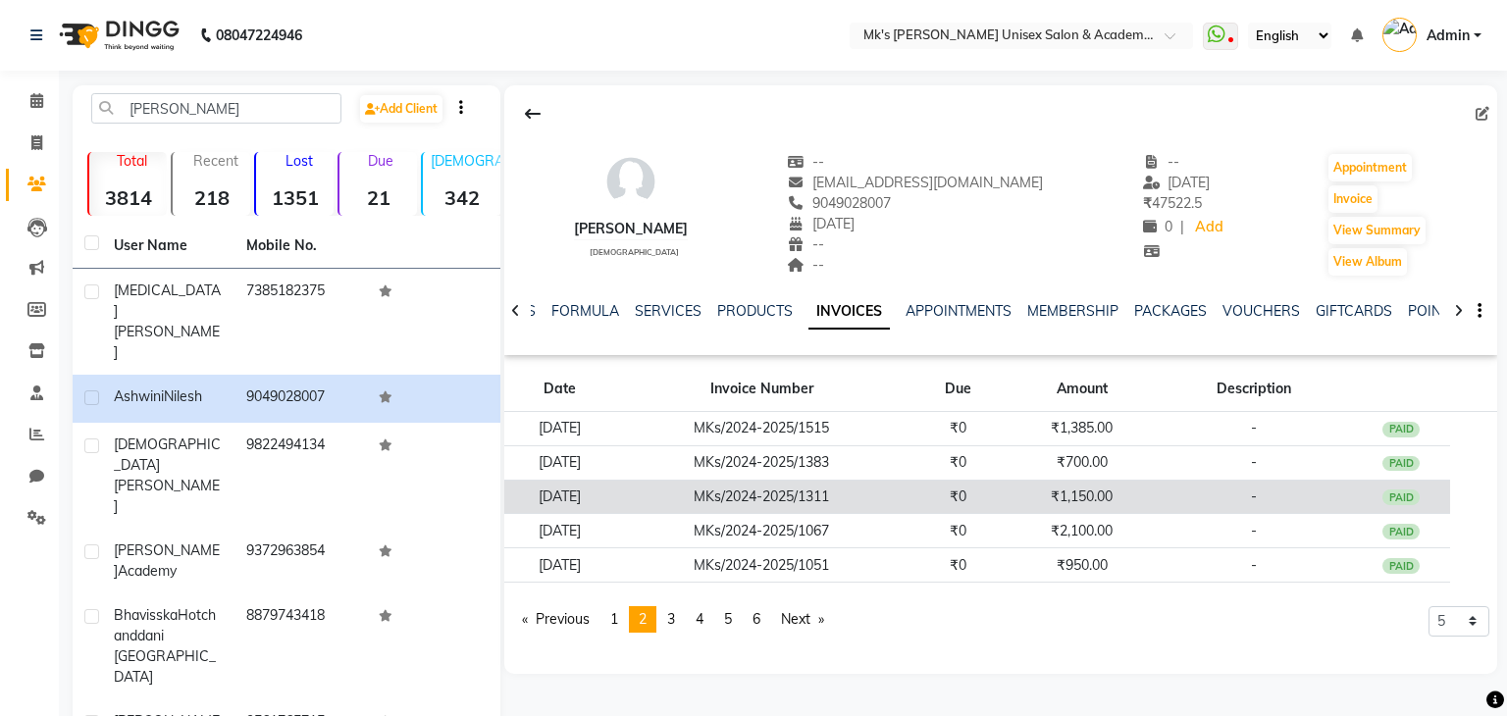
click at [805, 485] on td "MKs/2024-2025/1311" at bounding box center [761, 497] width 293 height 34
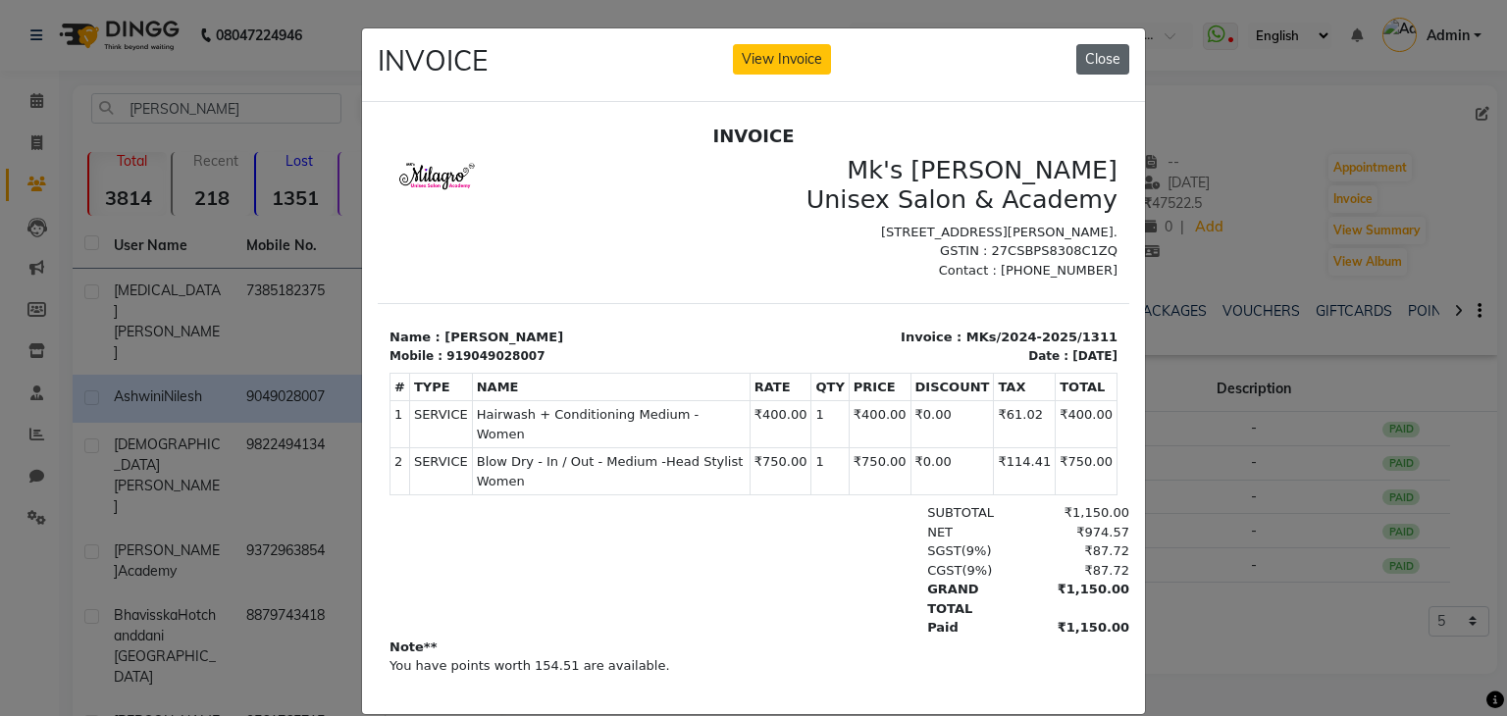
click at [1104, 56] on button "Close" at bounding box center [1102, 59] width 53 height 30
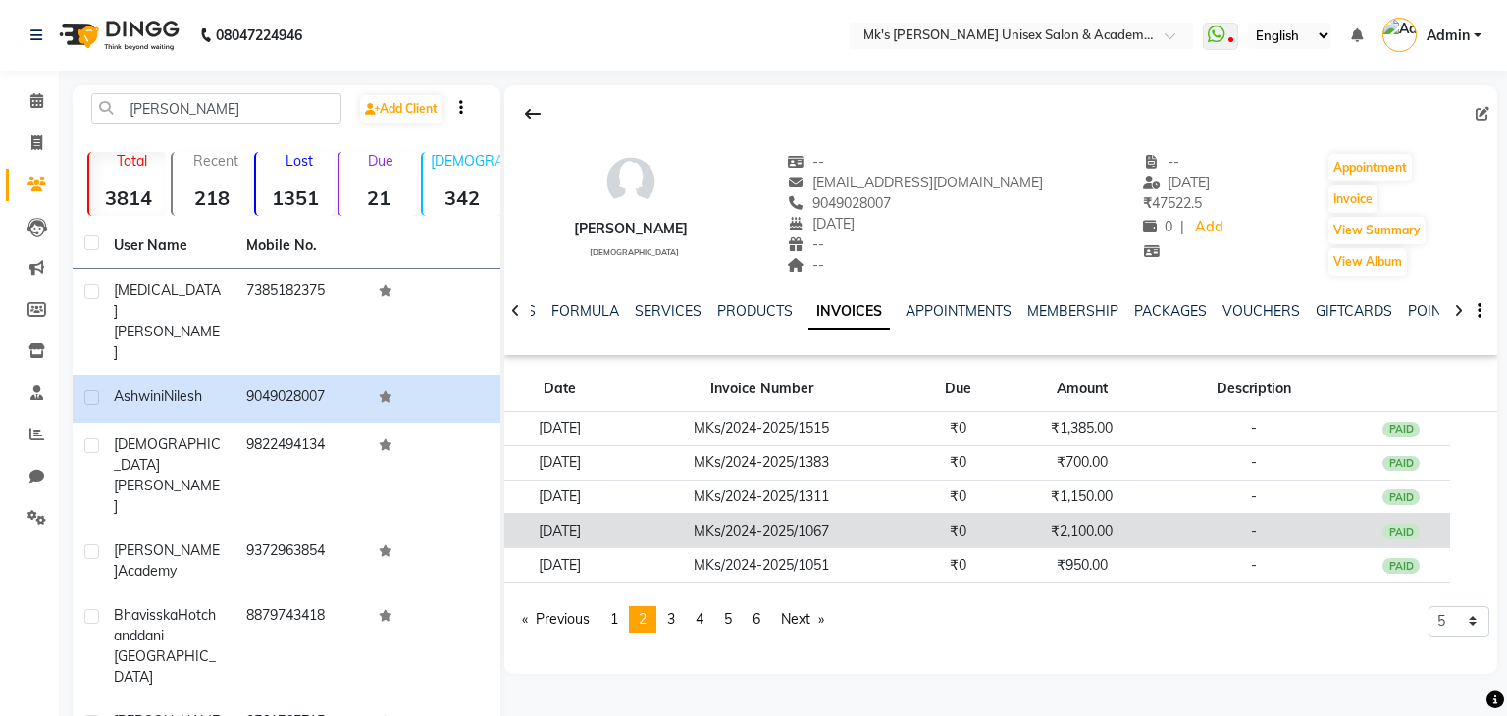
click at [840, 540] on td "MKs/2024-2025/1067" at bounding box center [761, 531] width 293 height 34
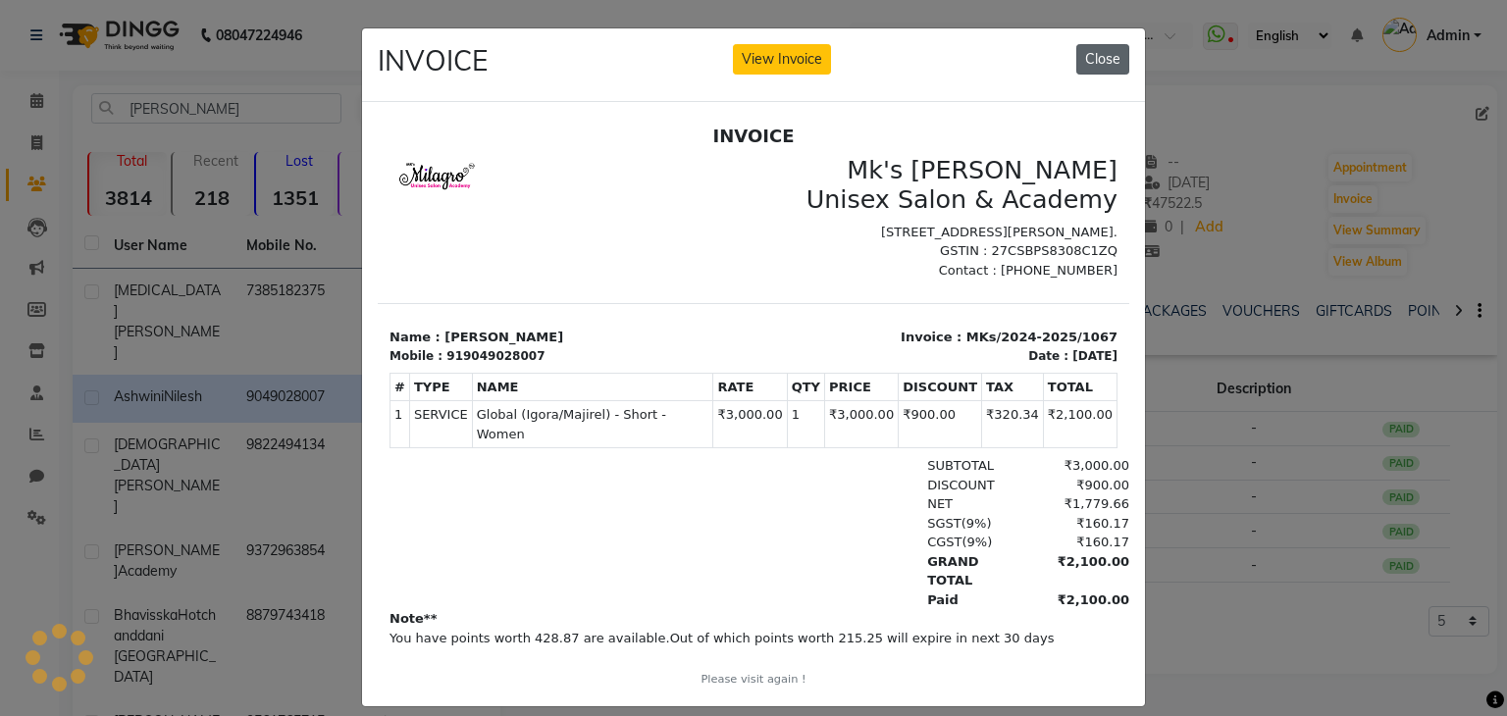
click at [1094, 62] on button "Close" at bounding box center [1102, 59] width 53 height 30
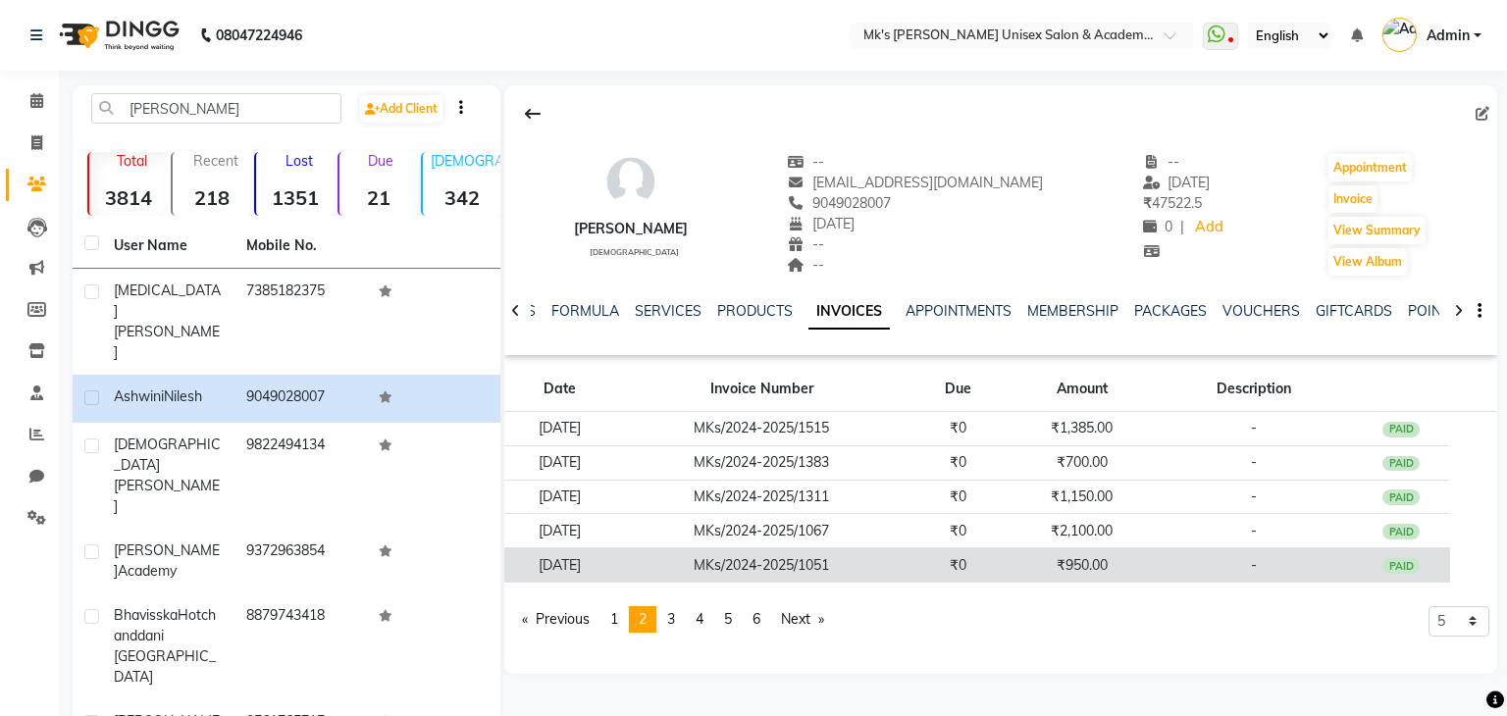
click at [840, 569] on td "MKs/2024-2025/1051" at bounding box center [761, 565] width 293 height 34
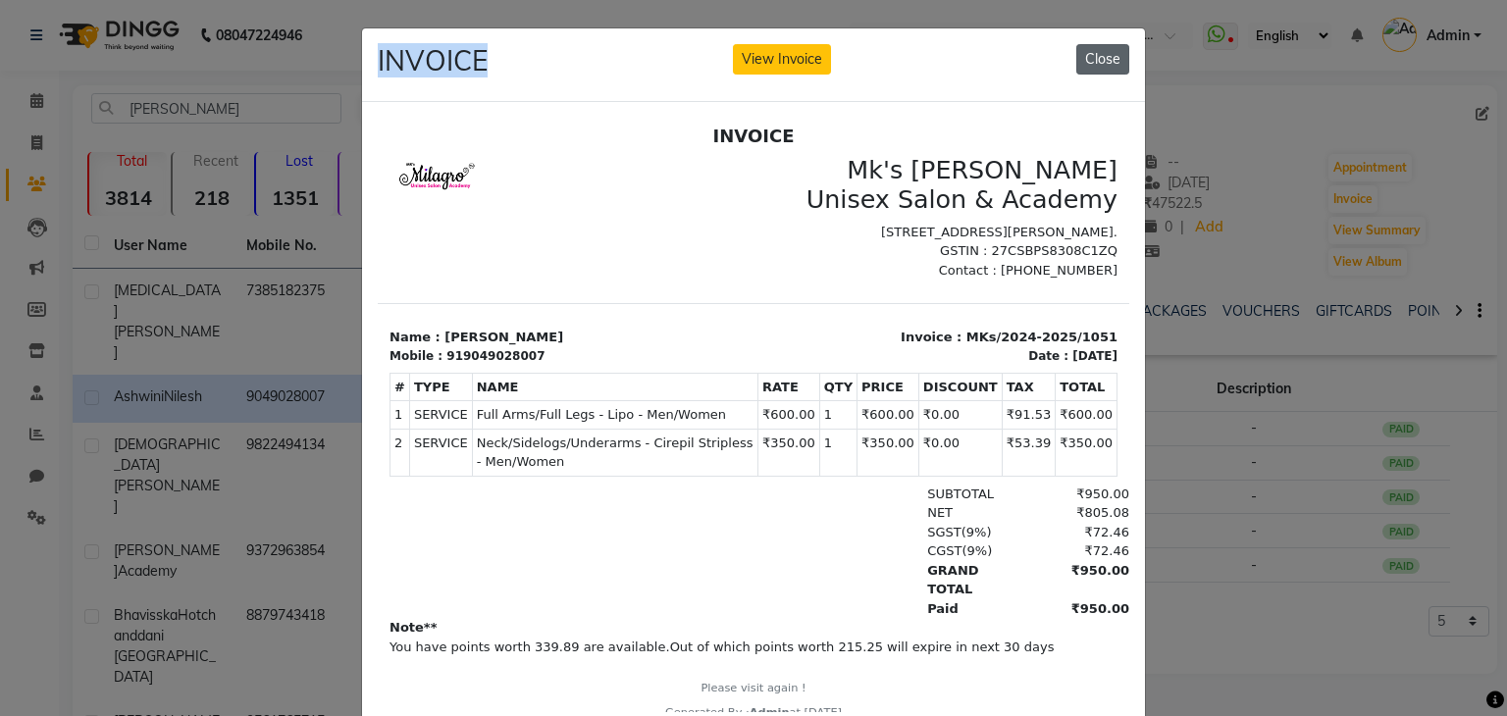
click at [1083, 52] on button "Close" at bounding box center [1102, 59] width 53 height 30
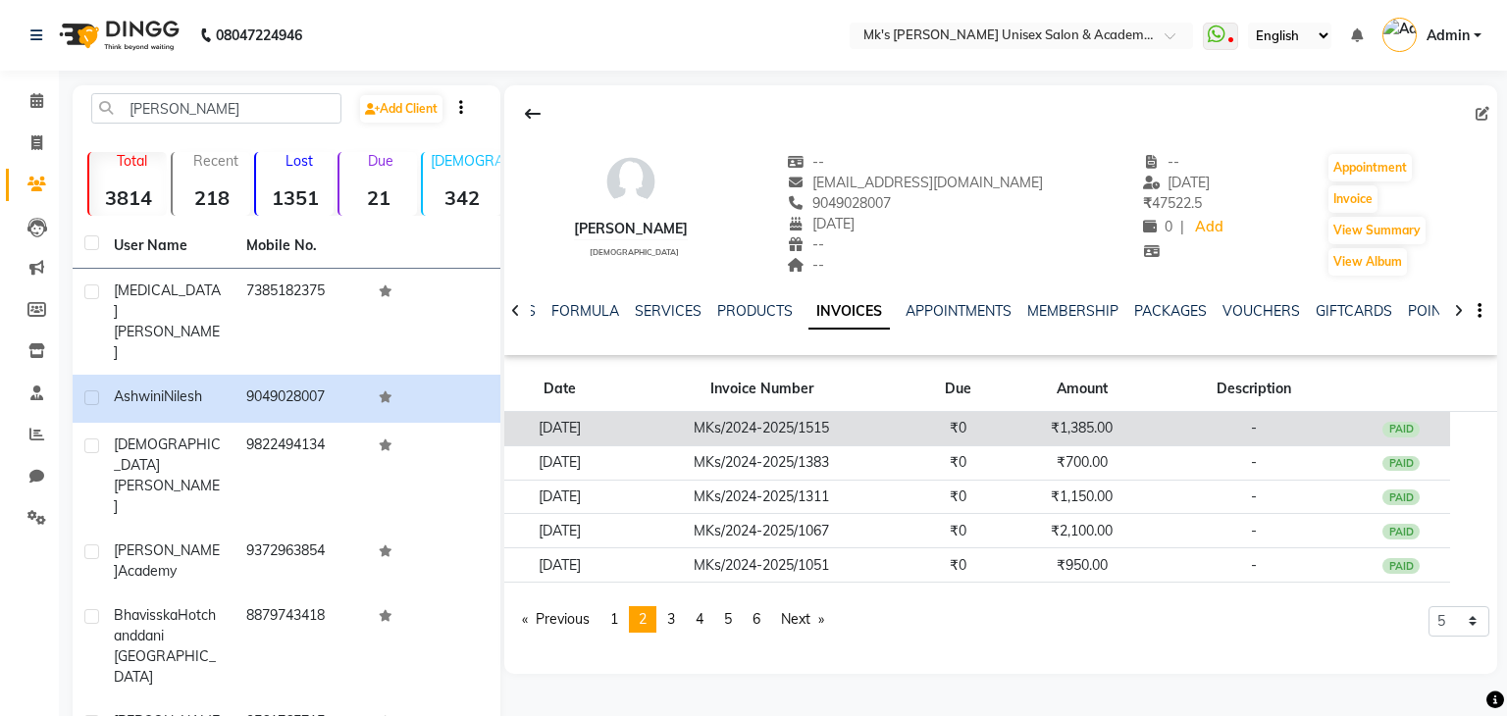
click at [762, 425] on td "MKs/2024-2025/1515" at bounding box center [761, 429] width 293 height 34
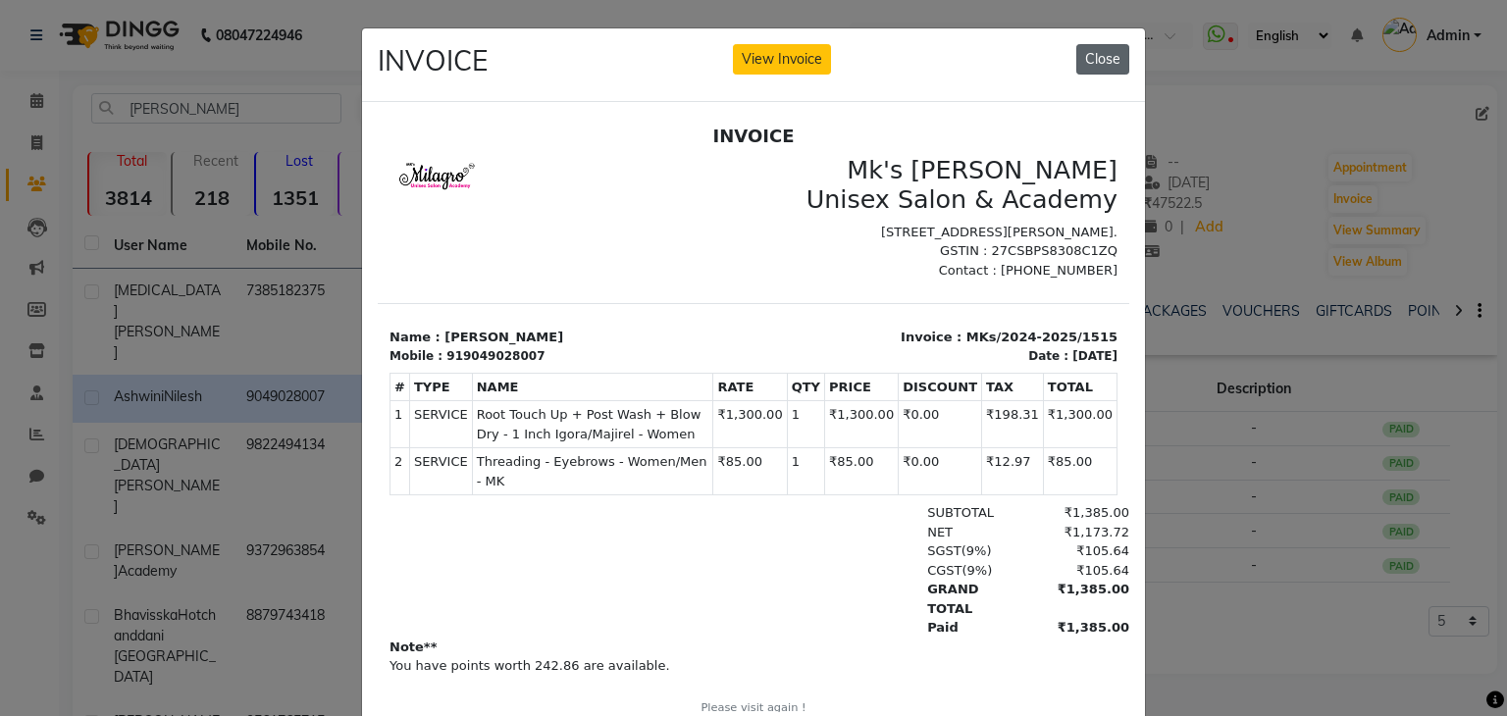
click at [1088, 72] on button "Close" at bounding box center [1102, 59] width 53 height 30
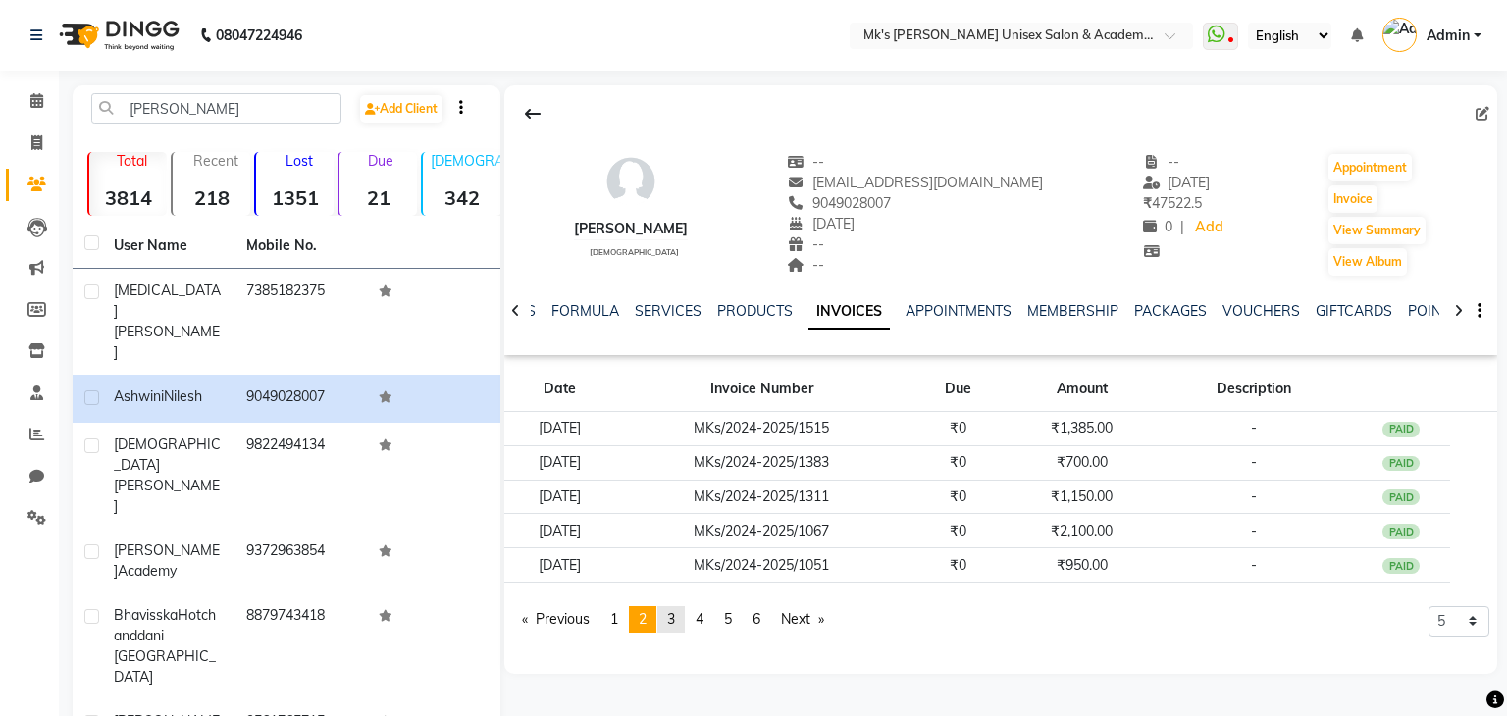
click at [675, 617] on span "3" at bounding box center [671, 619] width 8 height 18
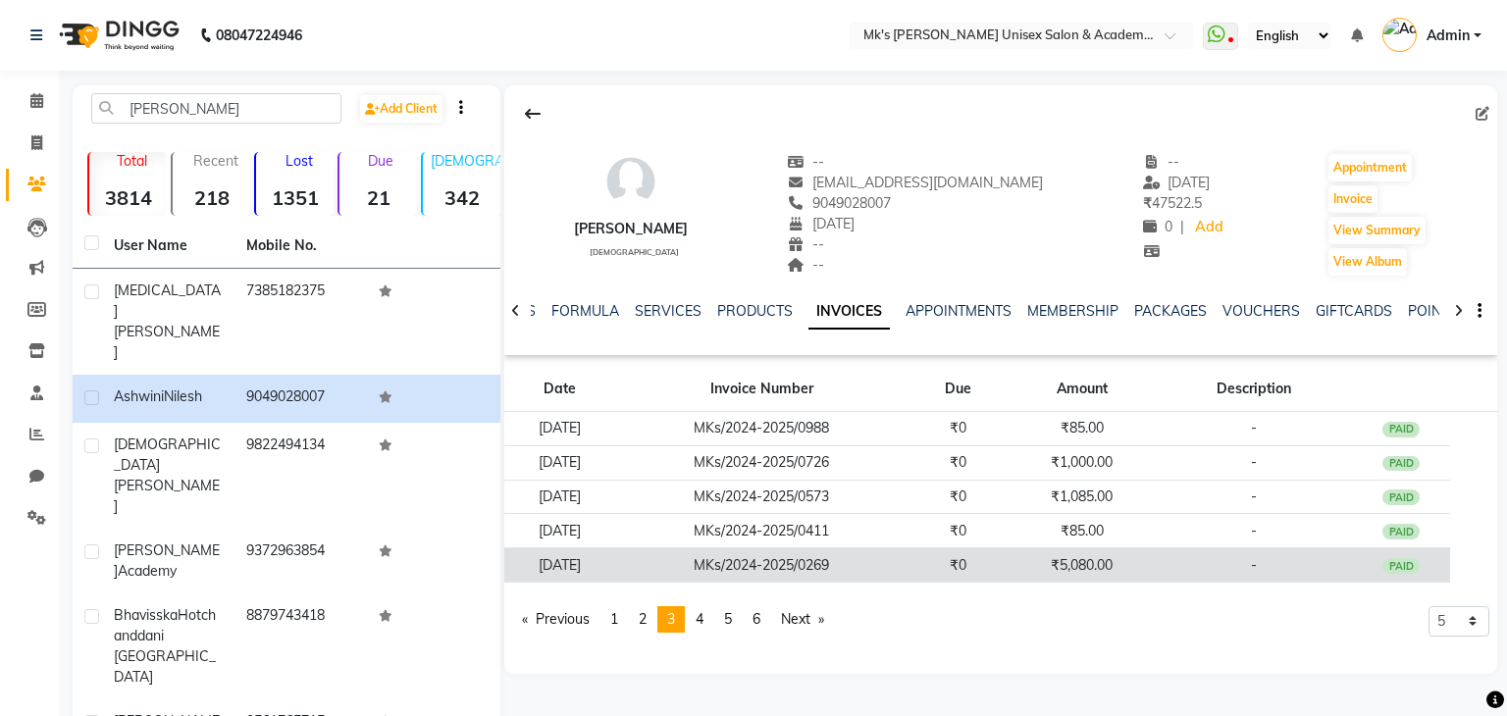
click at [804, 554] on td "MKs/2024-2025/0269" at bounding box center [761, 565] width 293 height 34
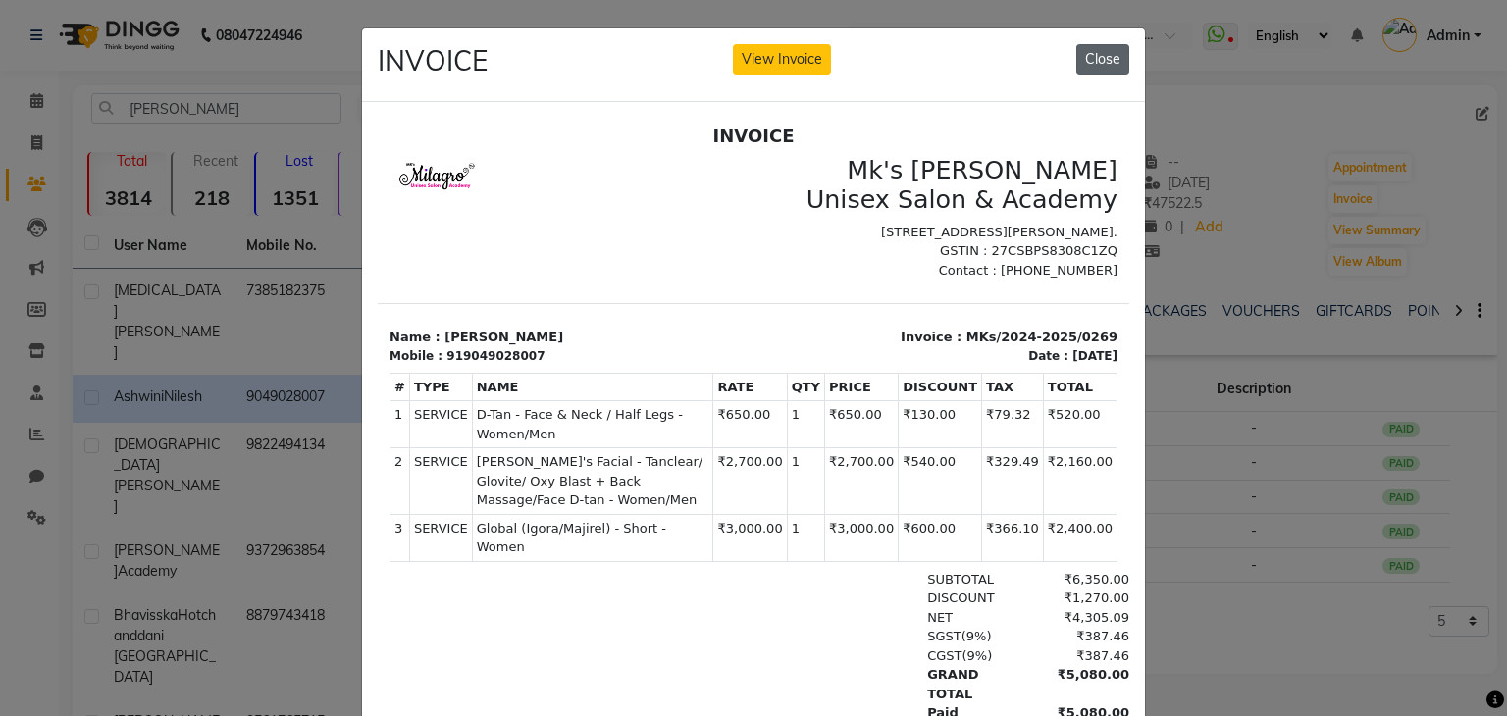
click at [1096, 56] on button "Close" at bounding box center [1102, 59] width 53 height 30
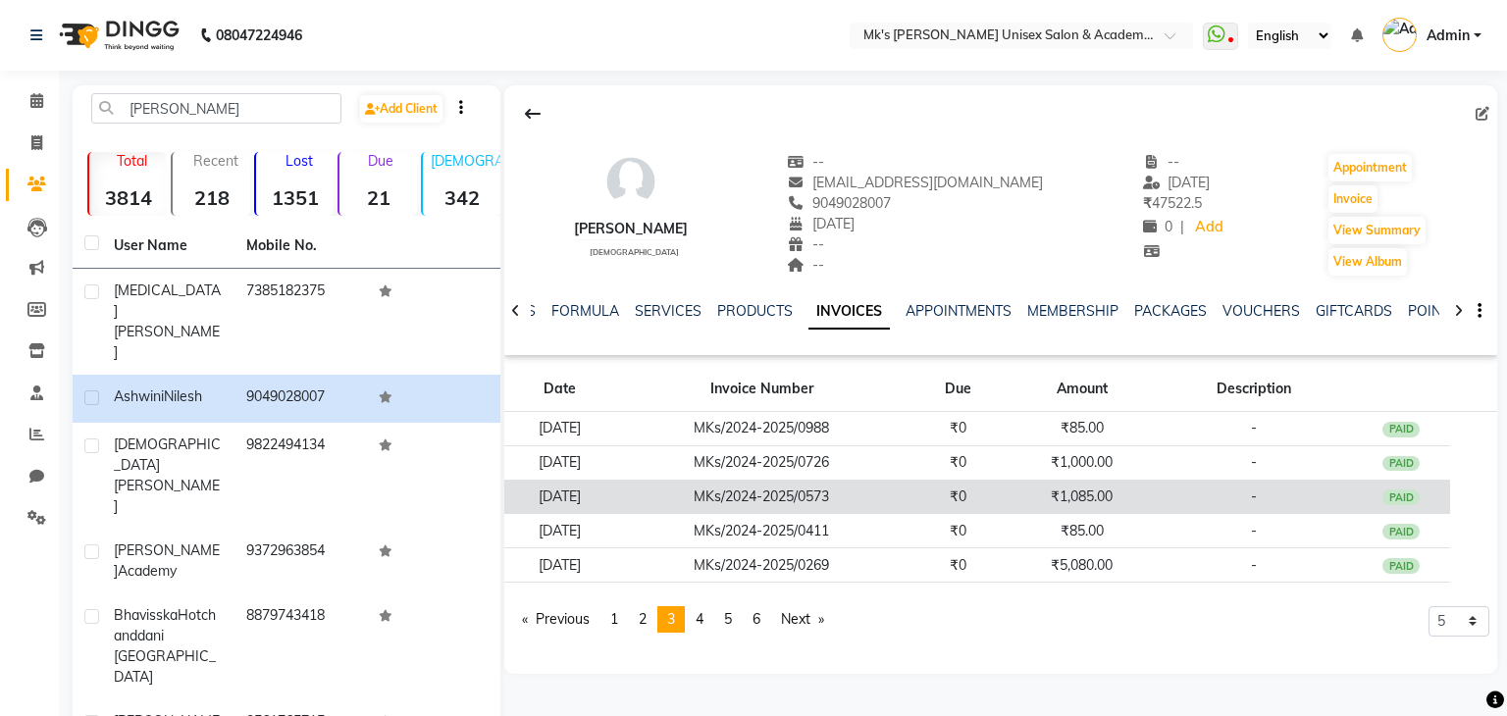
click at [945, 492] on td "₹0" at bounding box center [957, 497] width 99 height 34
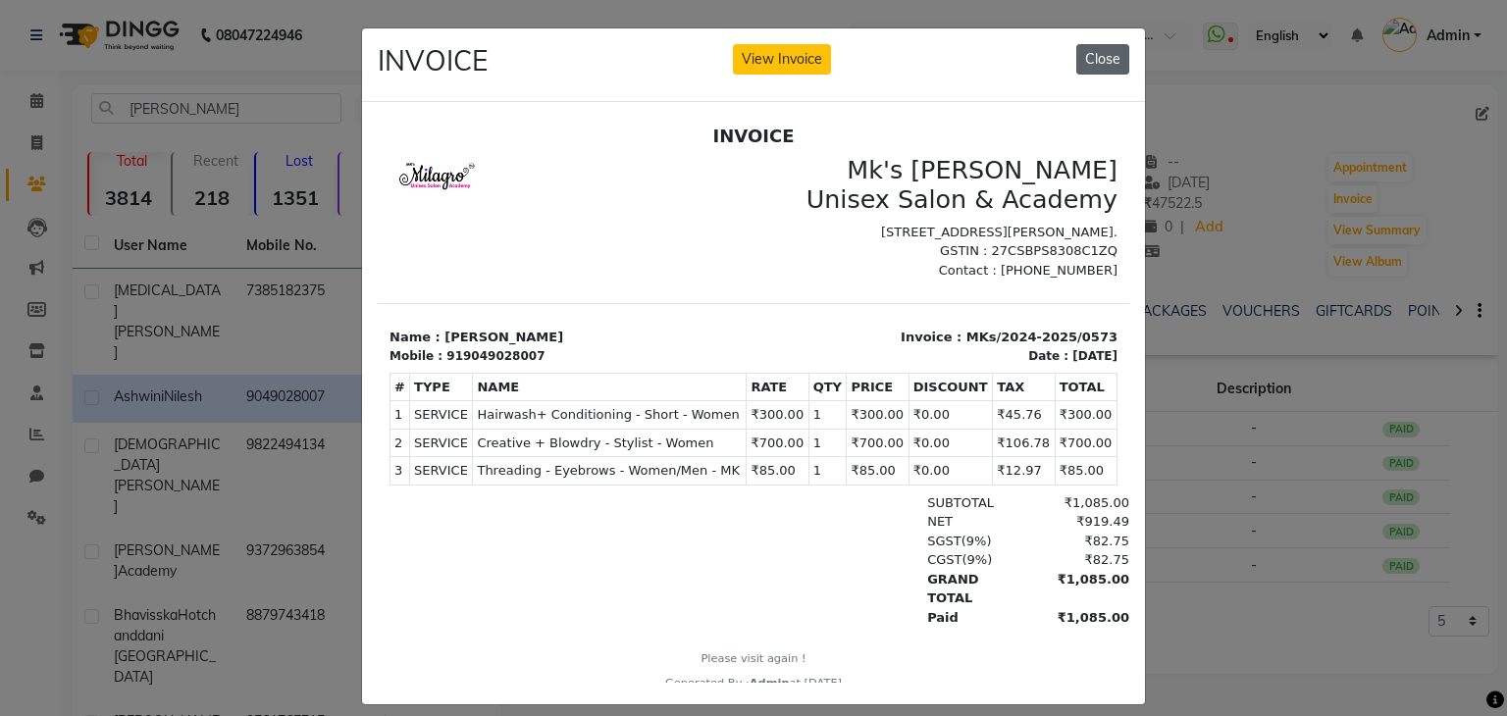
click at [1105, 61] on button "Close" at bounding box center [1102, 59] width 53 height 30
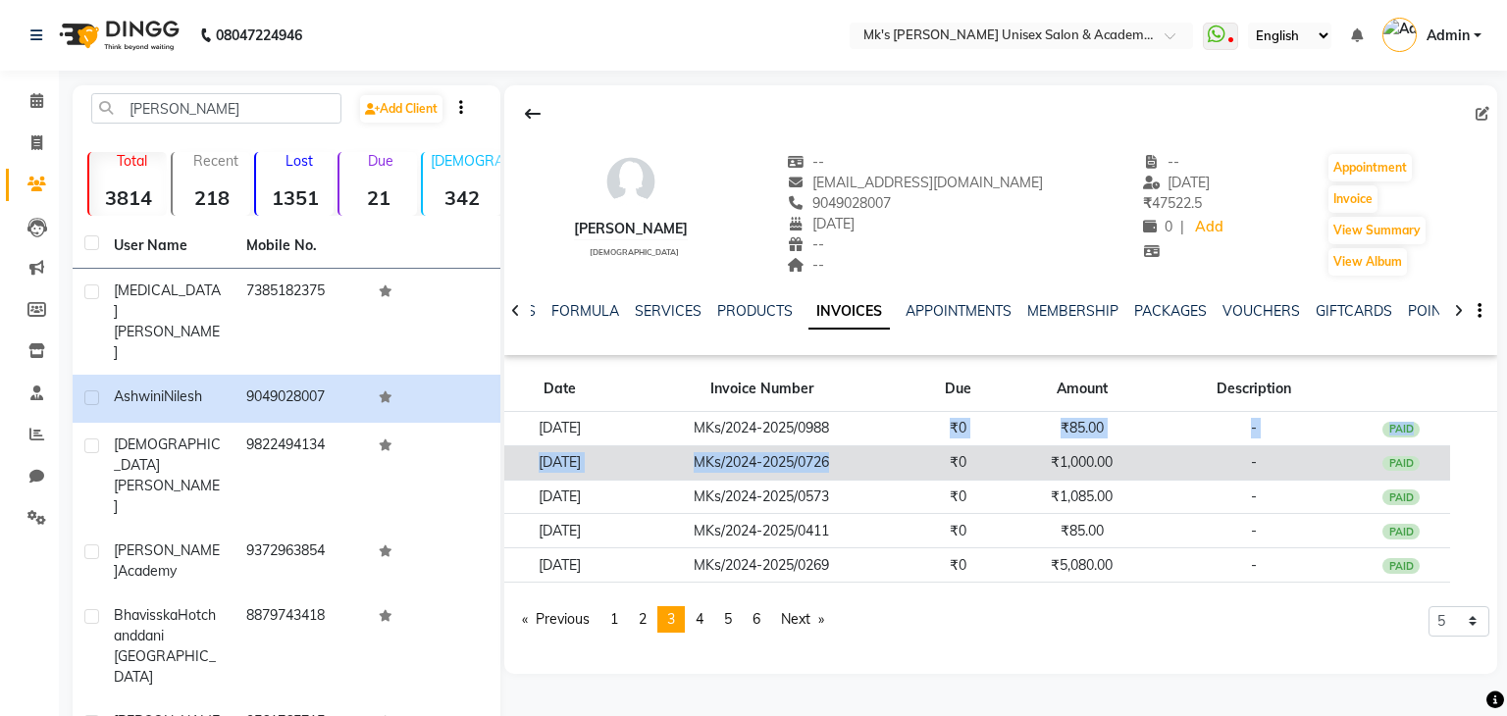
click at [918, 447] on tbody "[DATE] MKs/2024-2025/0988 ₹0 ₹85.00 - PAID [DATE] MKs/2024-2025/0726 ₹0 ₹1,000.…" at bounding box center [1000, 497] width 993 height 171
click at [908, 447] on td "MKs/2024-2025/0726" at bounding box center [761, 462] width 293 height 34
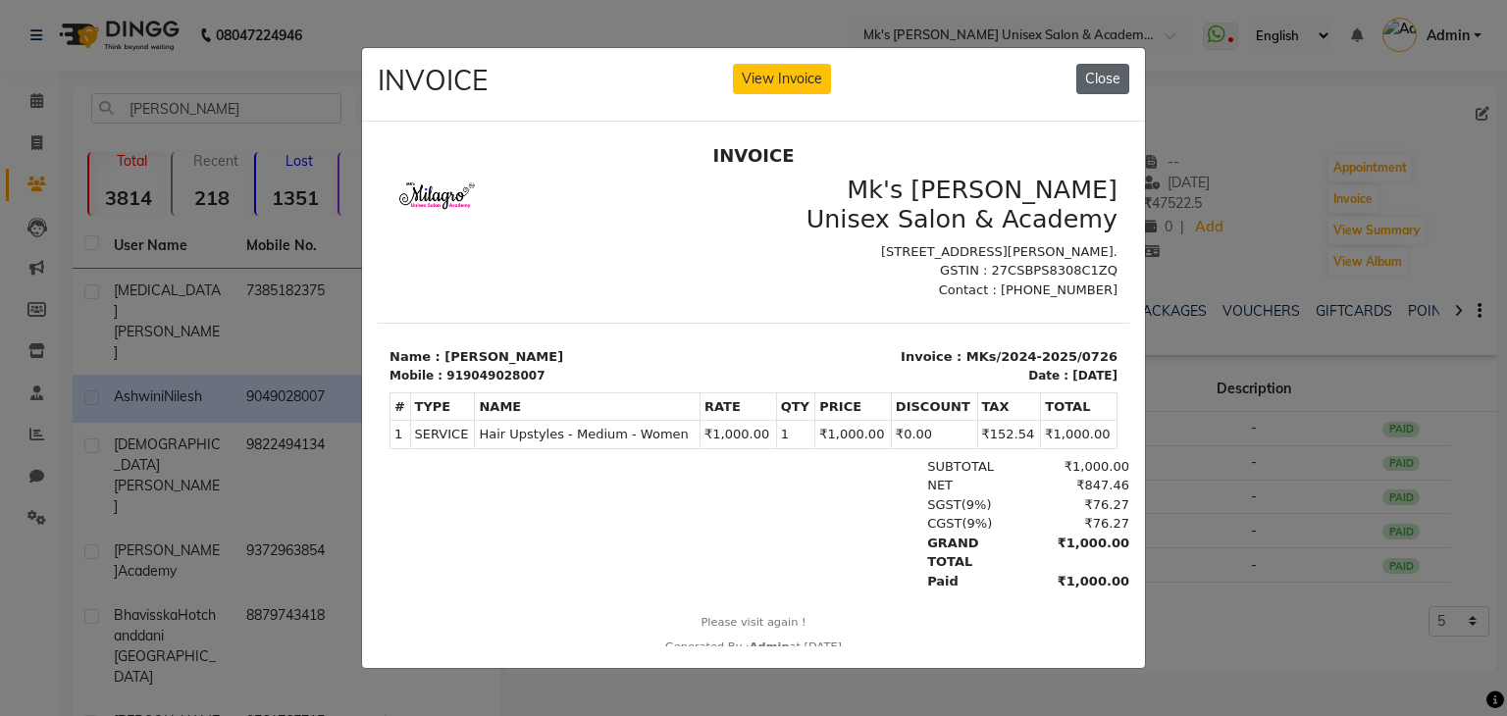
click at [1091, 64] on button "Close" at bounding box center [1102, 79] width 53 height 30
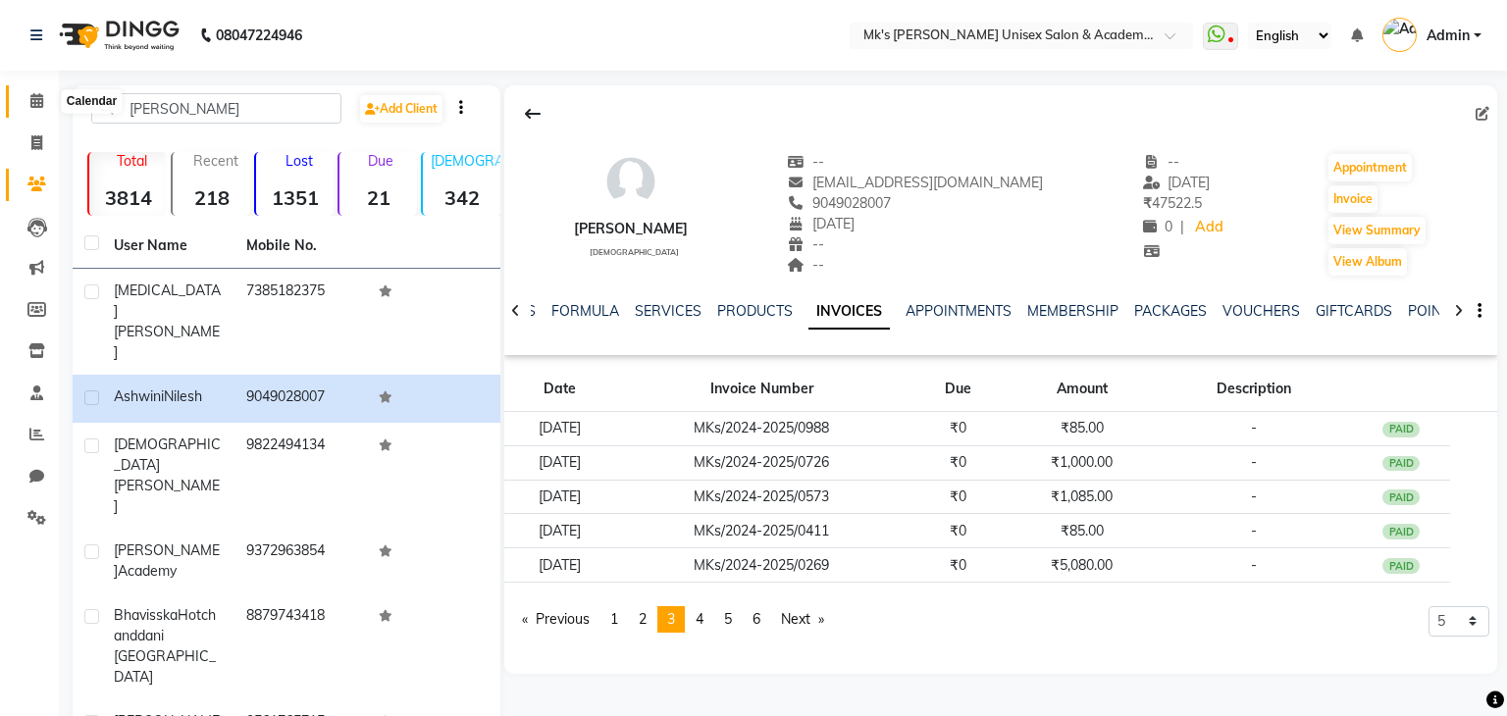
click at [43, 92] on span at bounding box center [37, 101] width 34 height 23
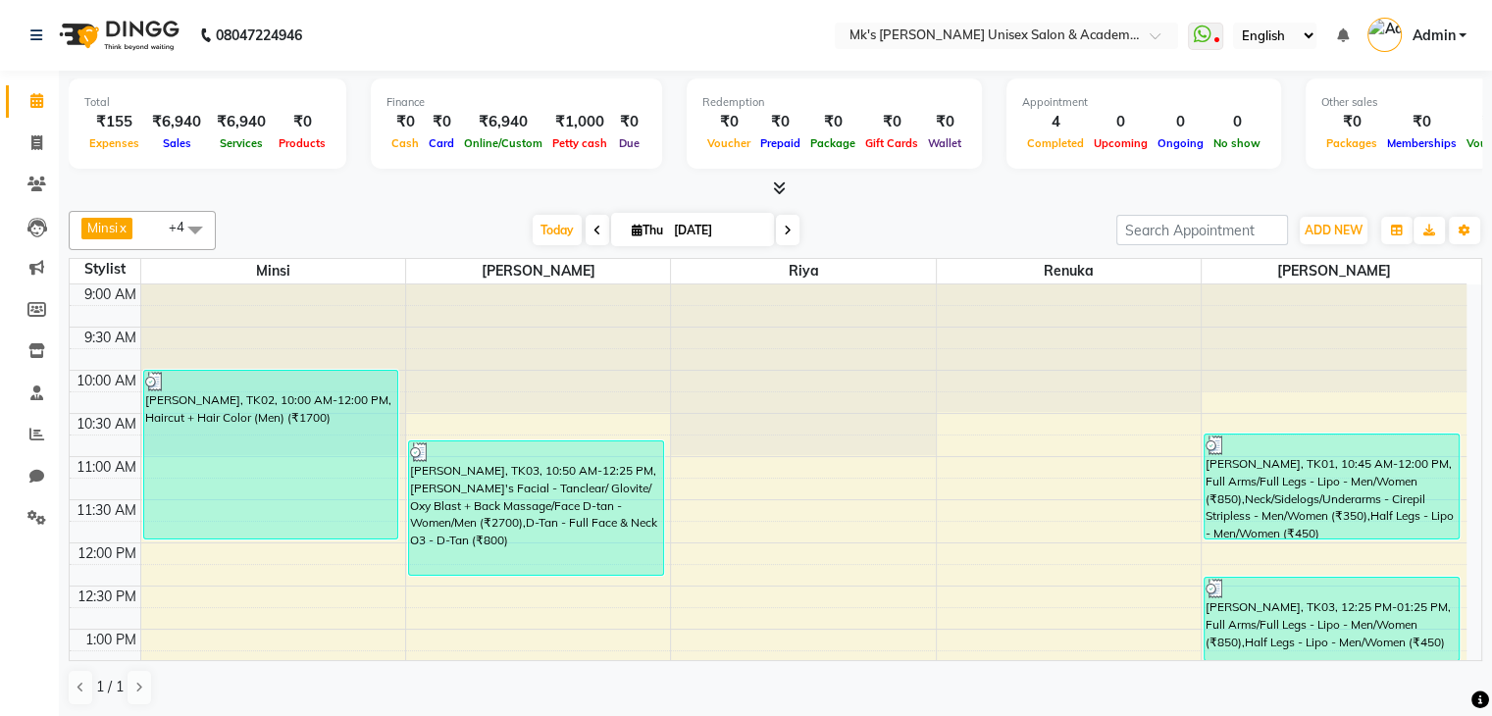
click at [776, 229] on span at bounding box center [788, 230] width 24 height 30
type input "[DATE]"
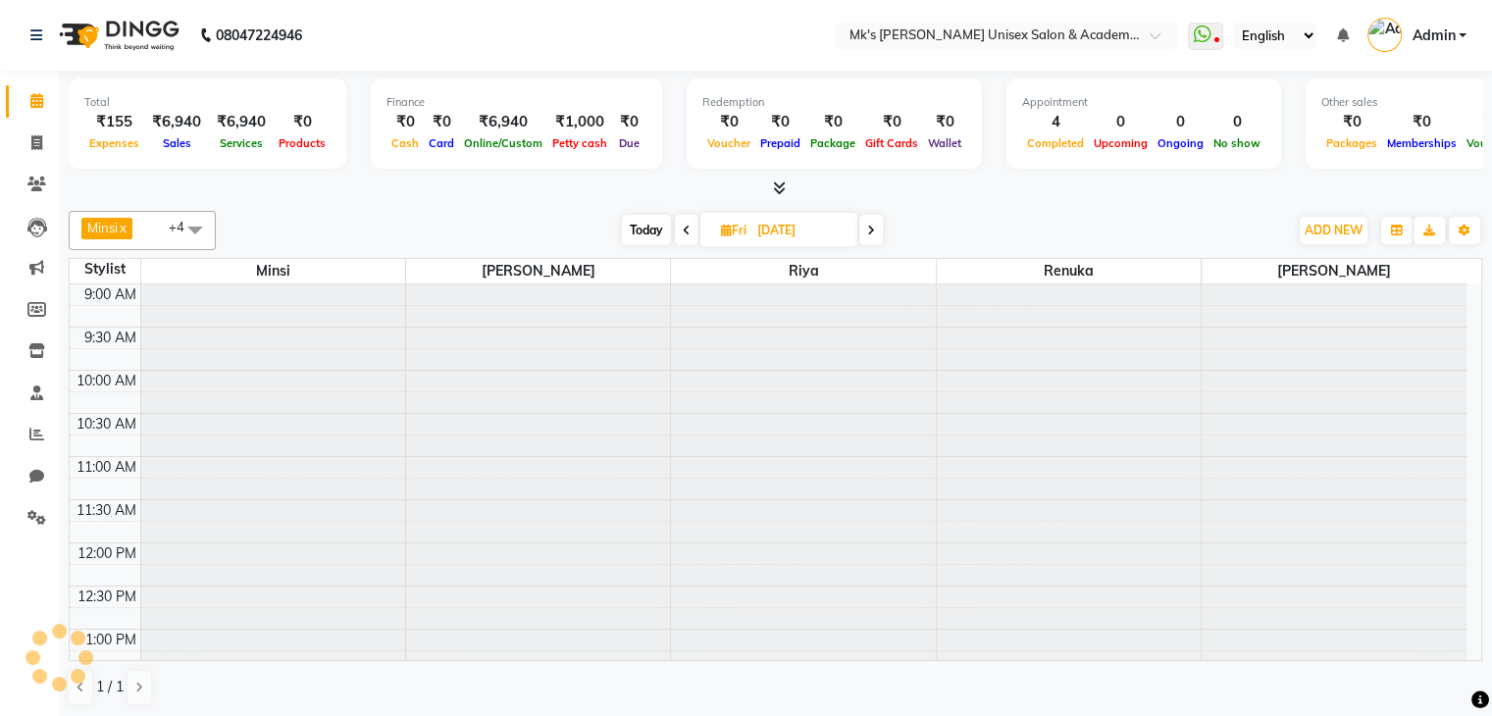
click at [775, 229] on input "[DATE]" at bounding box center [800, 230] width 98 height 29
select select "9"
select select "2025"
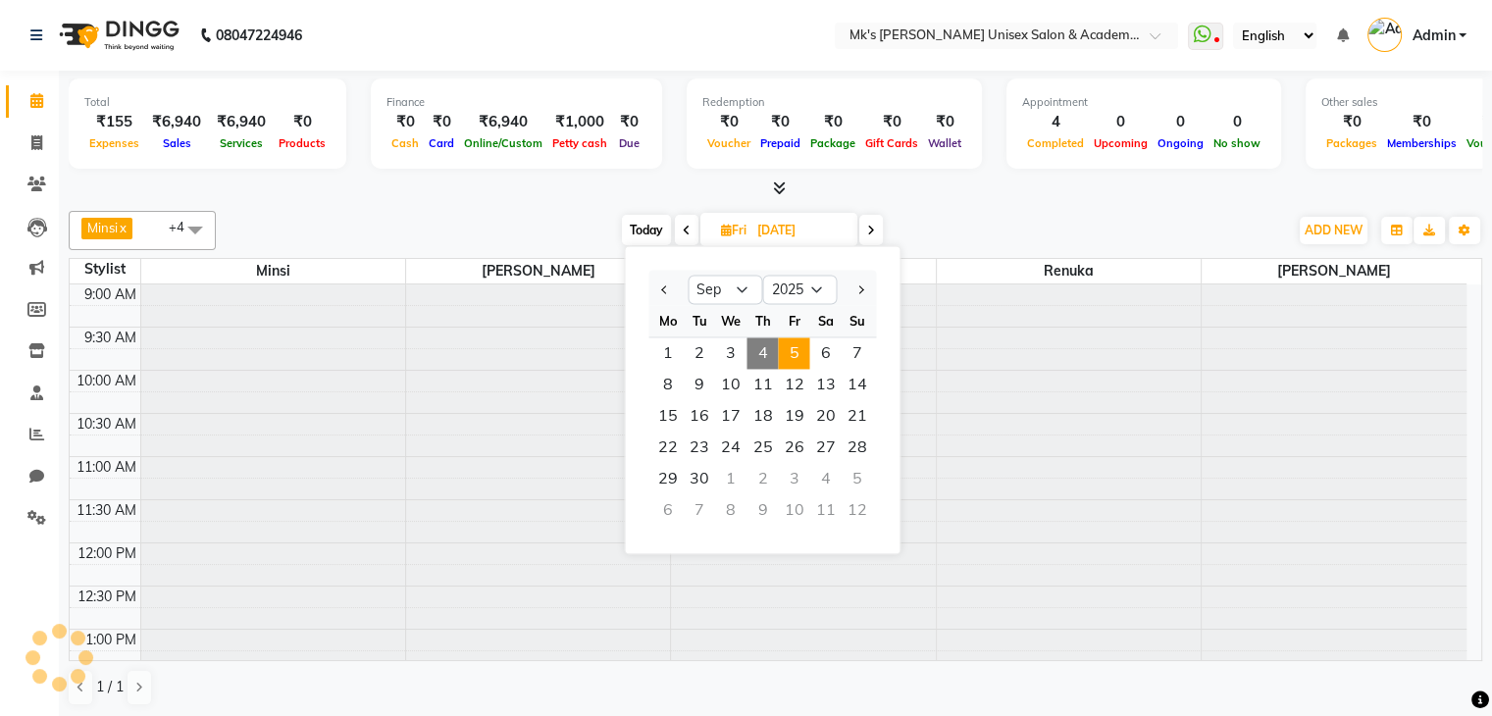
scroll to position [428, 0]
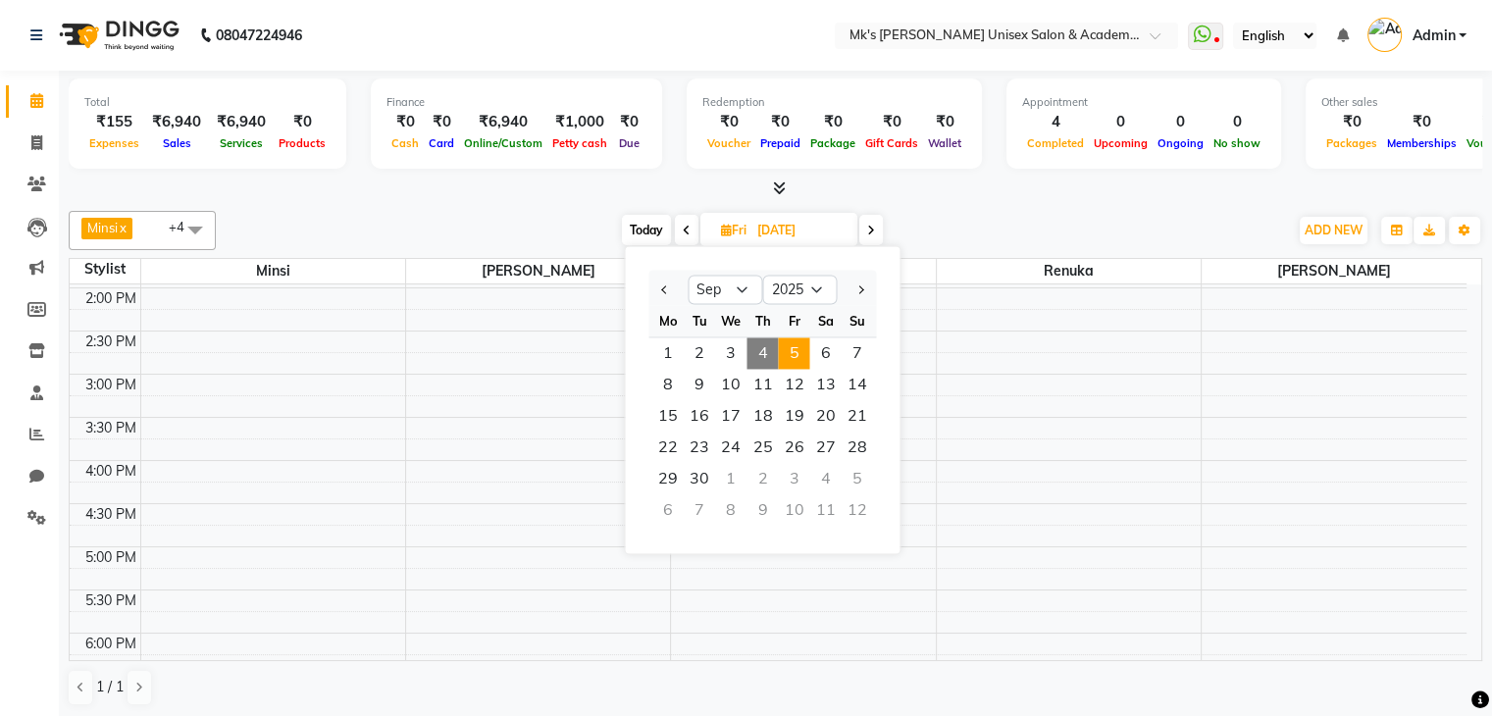
click at [858, 223] on div "[DATE] [DATE] Jan Feb Mar Apr May Jun [DATE] Aug Sep Oct Nov [DATE] 2016 2017 2…" at bounding box center [752, 230] width 265 height 29
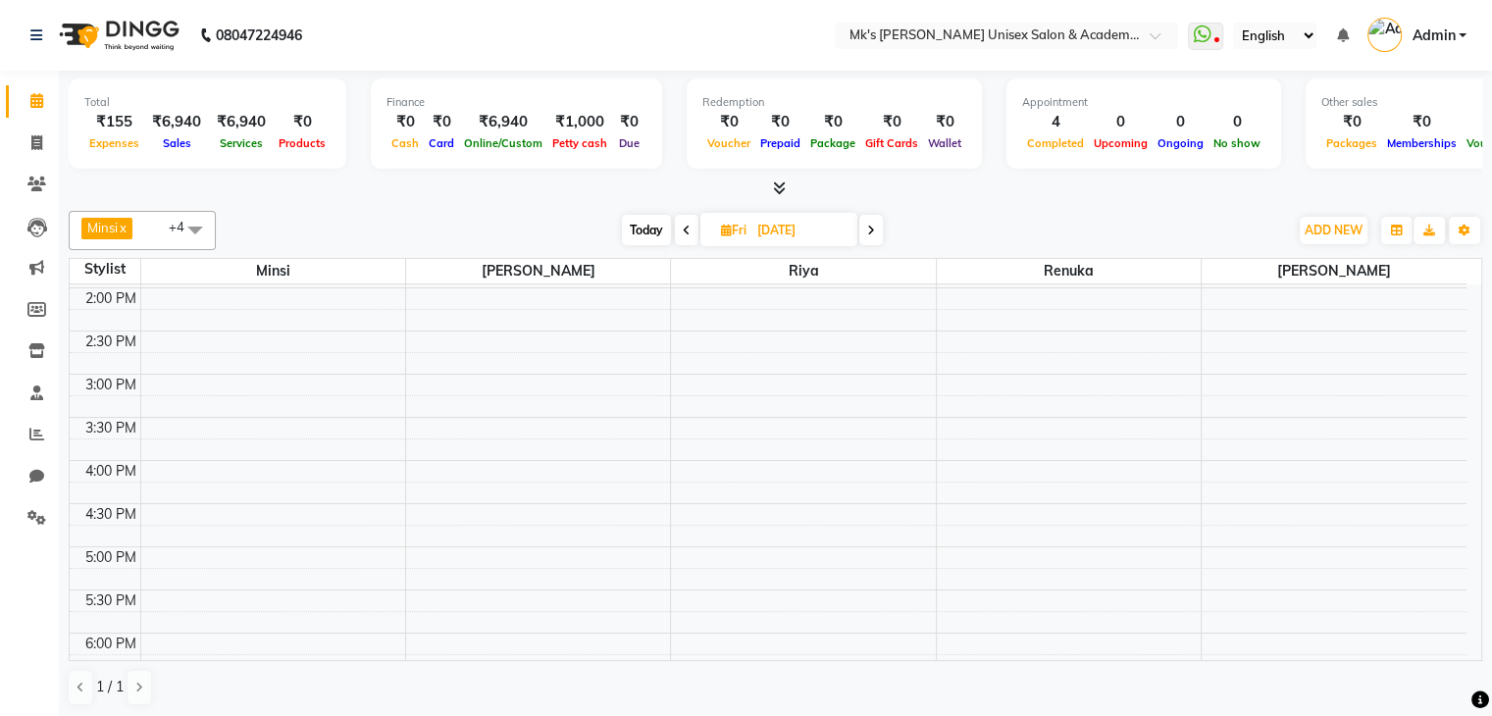
click at [866, 229] on span at bounding box center [871, 230] width 24 height 30
type input "[DATE]"
click at [767, 299] on div "9:00 AM 9:30 AM 10:00 AM 10:30 AM 11:00 AM 11:30 AM 12:00 PM 12:30 PM 1:00 PM 1…" at bounding box center [768, 374] width 1397 height 1035
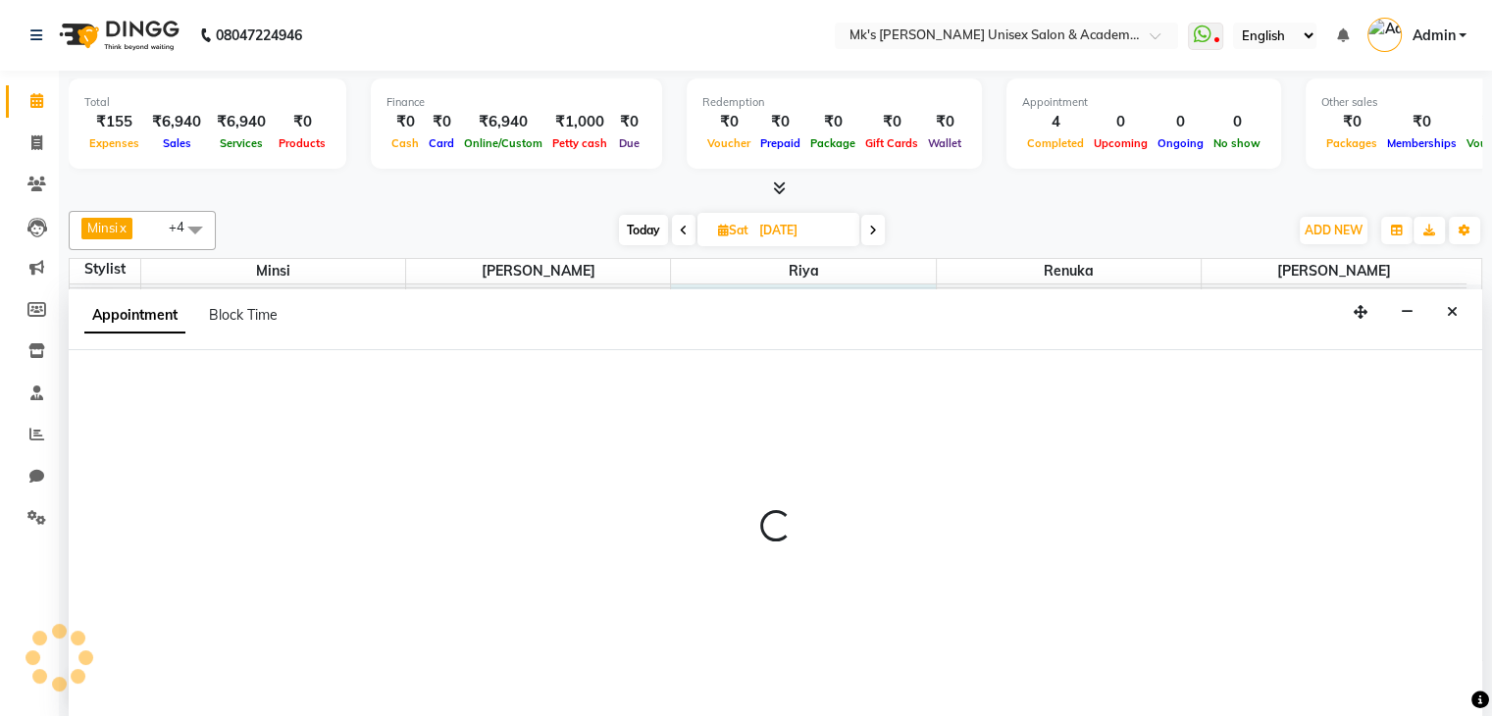
select select "21741"
select select "tentative"
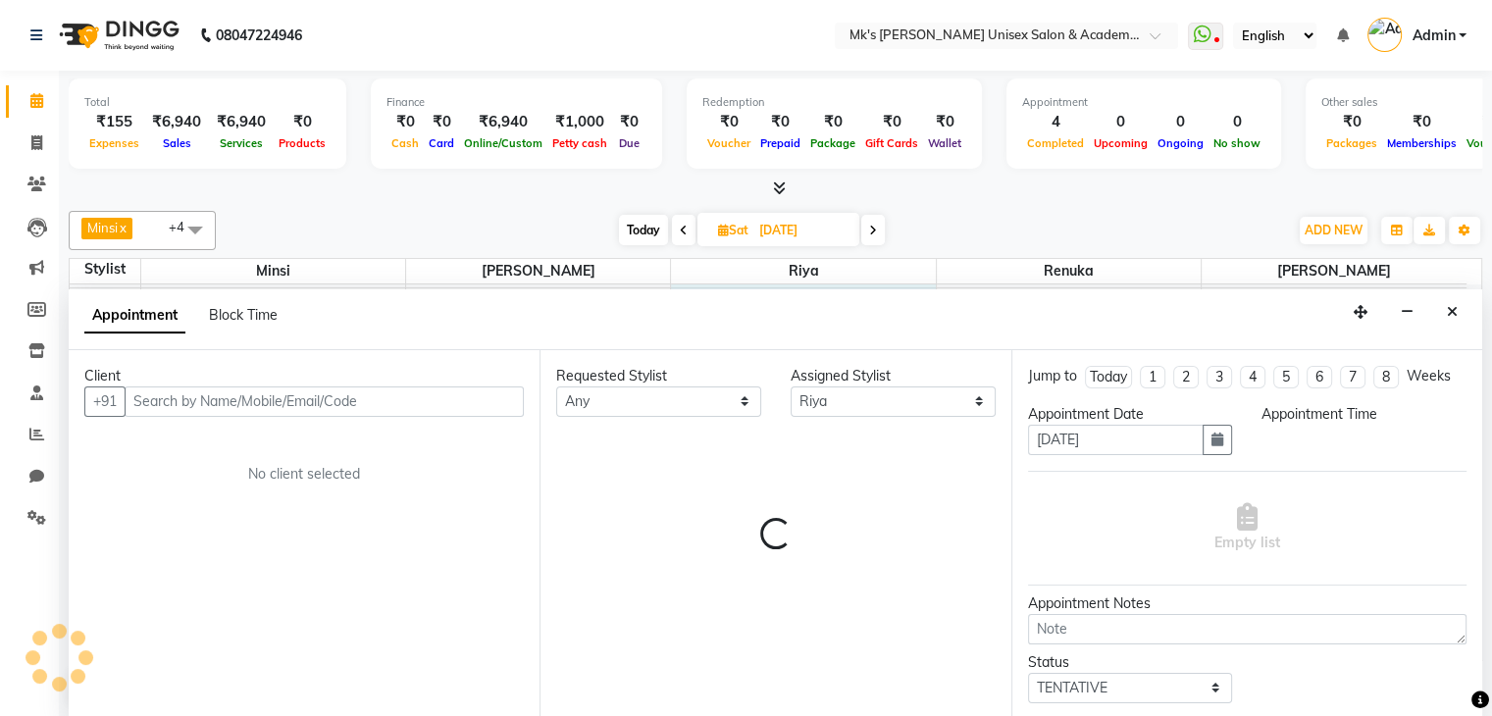
scroll to position [1, 0]
select select "840"
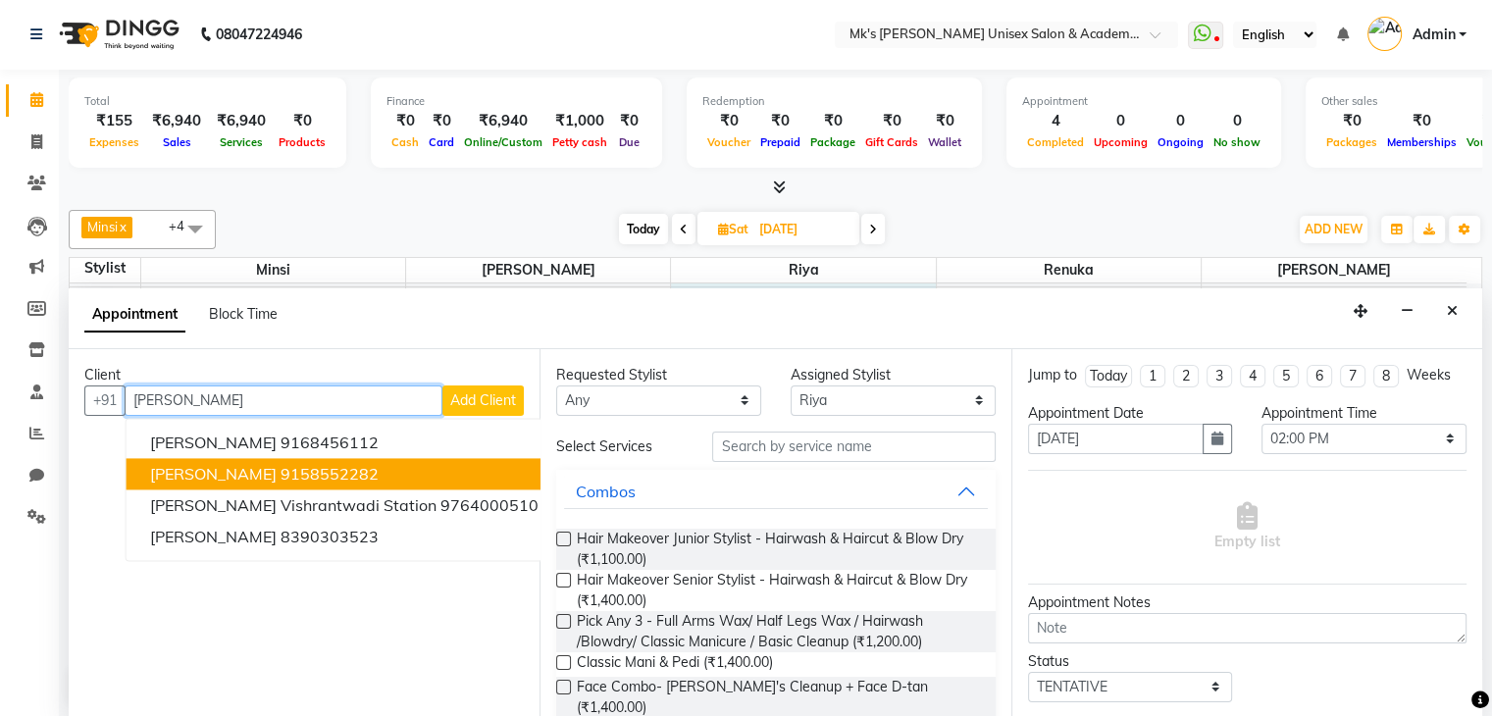
click at [320, 472] on ngb-highlight "9158552282" at bounding box center [330, 474] width 98 height 20
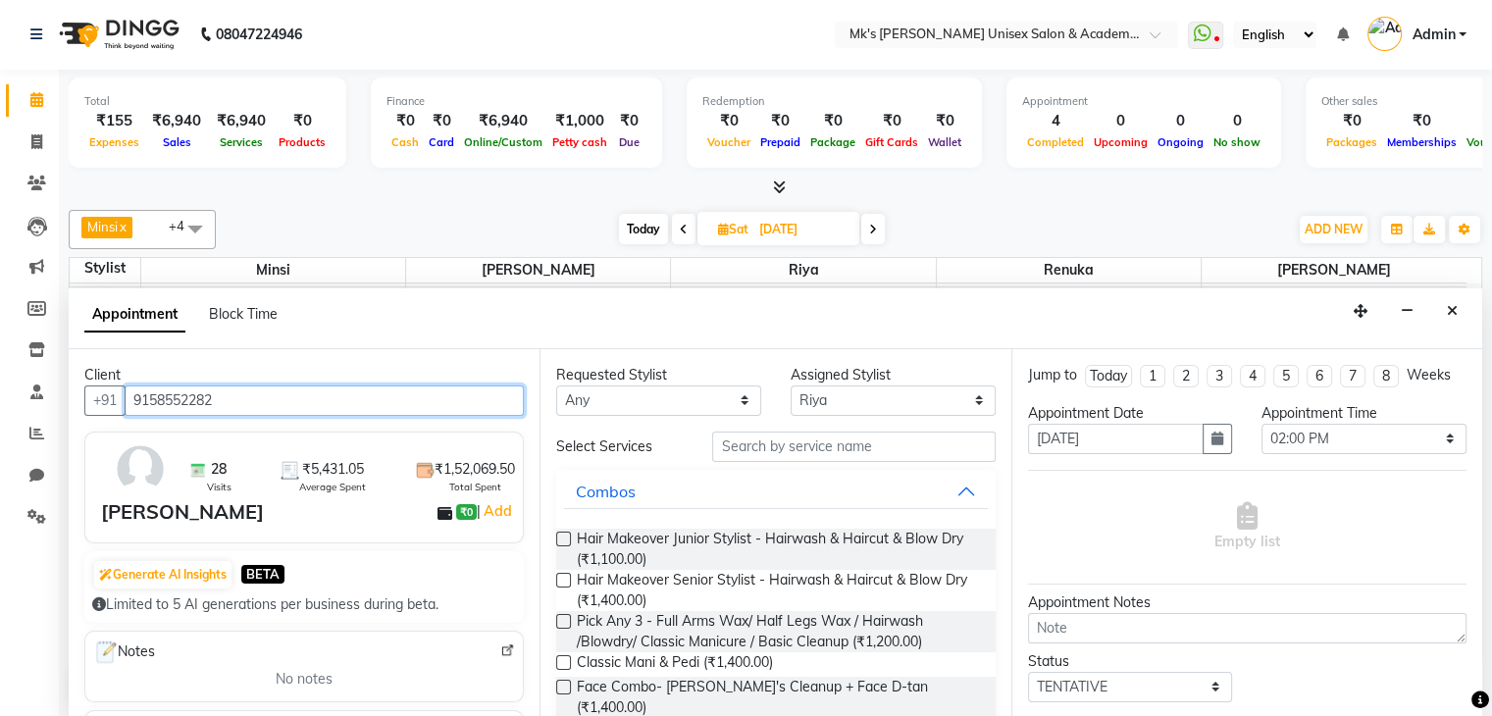
type input "9158552282"
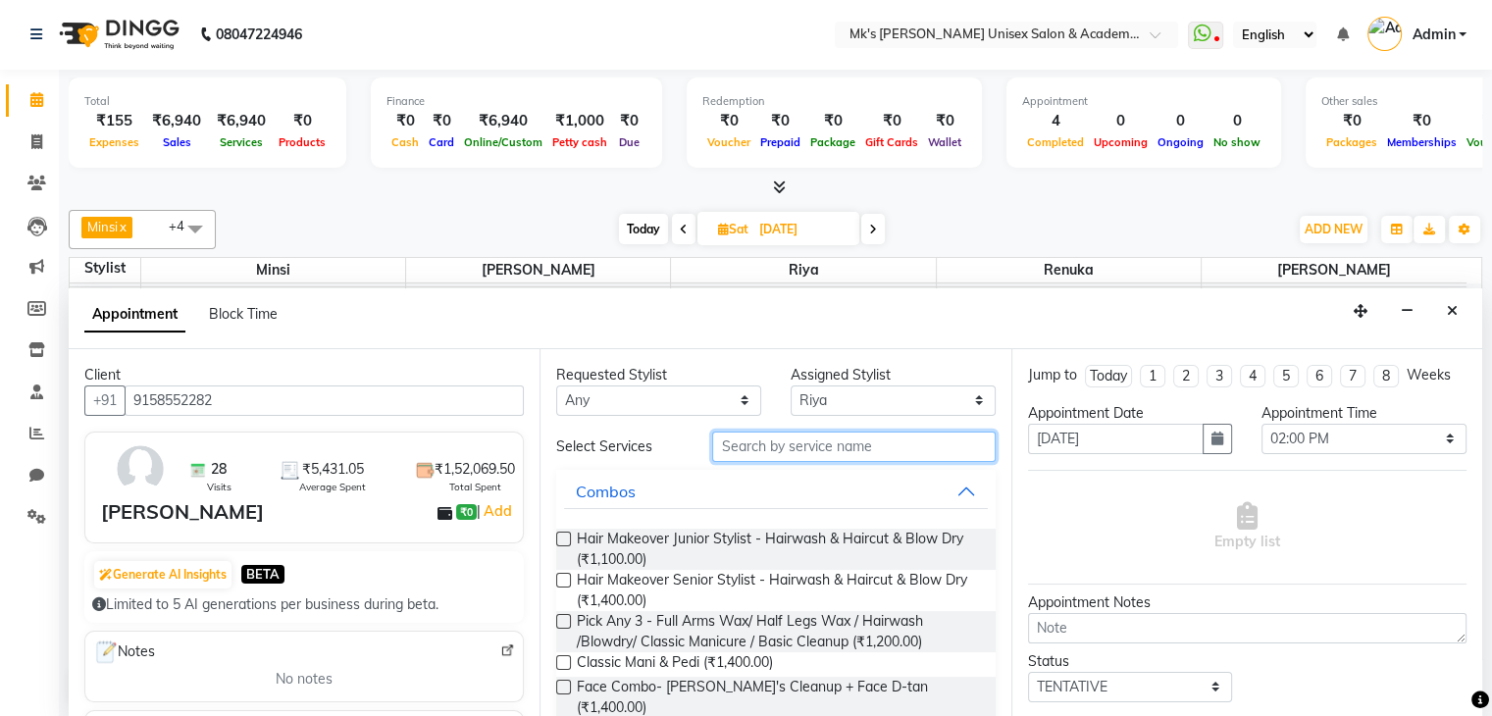
click at [841, 444] on input "text" at bounding box center [853, 447] width 282 height 30
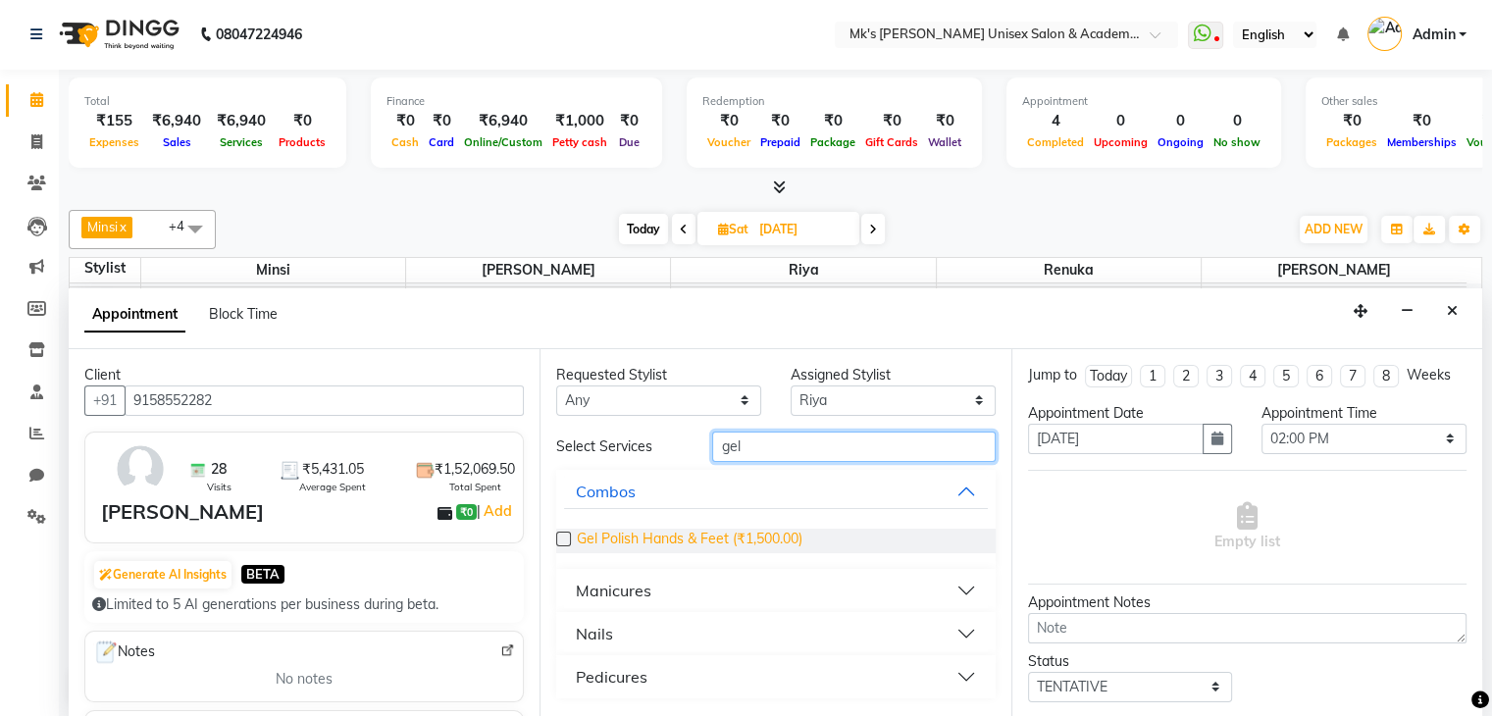
type input "gel"
click at [773, 539] on span "Gel Polish Hands & Feet (₹1,500.00)" at bounding box center [690, 541] width 226 height 25
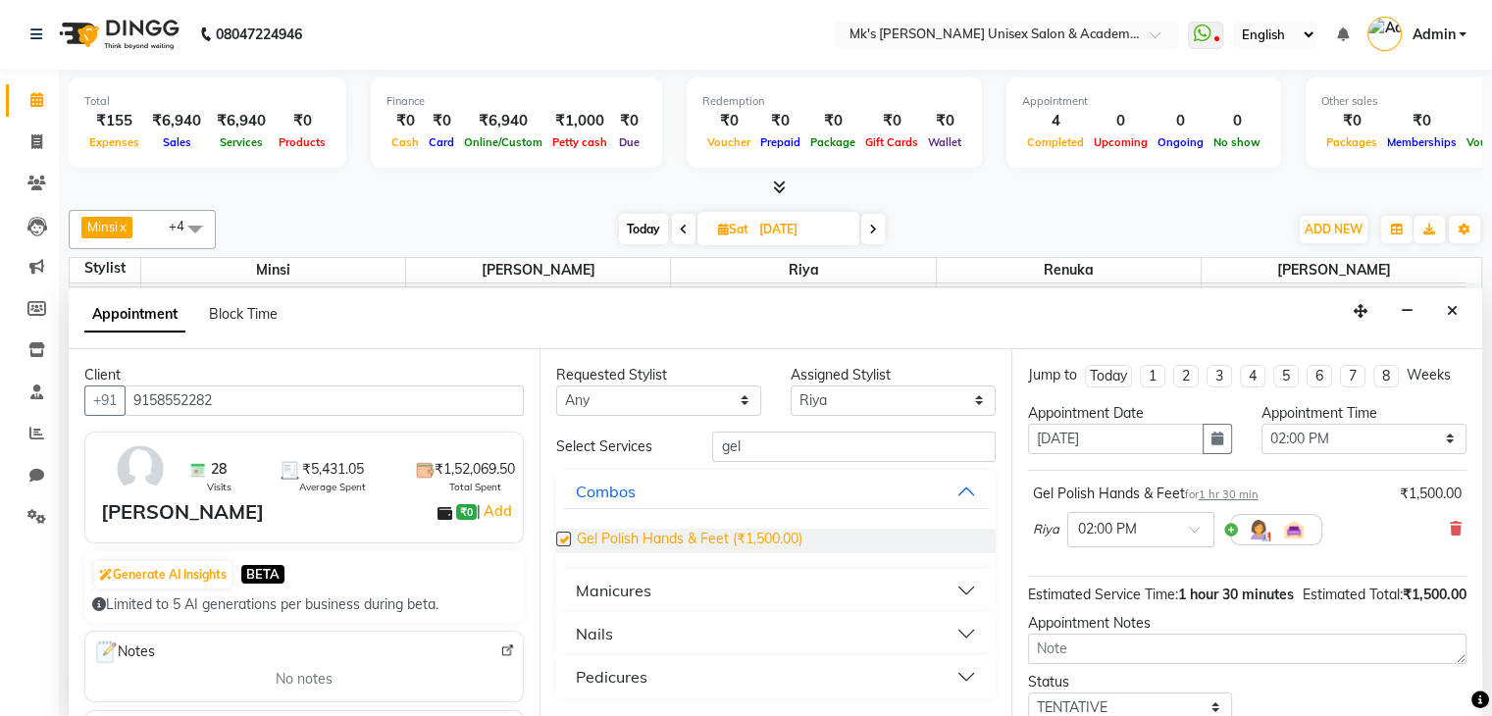
checkbox input "false"
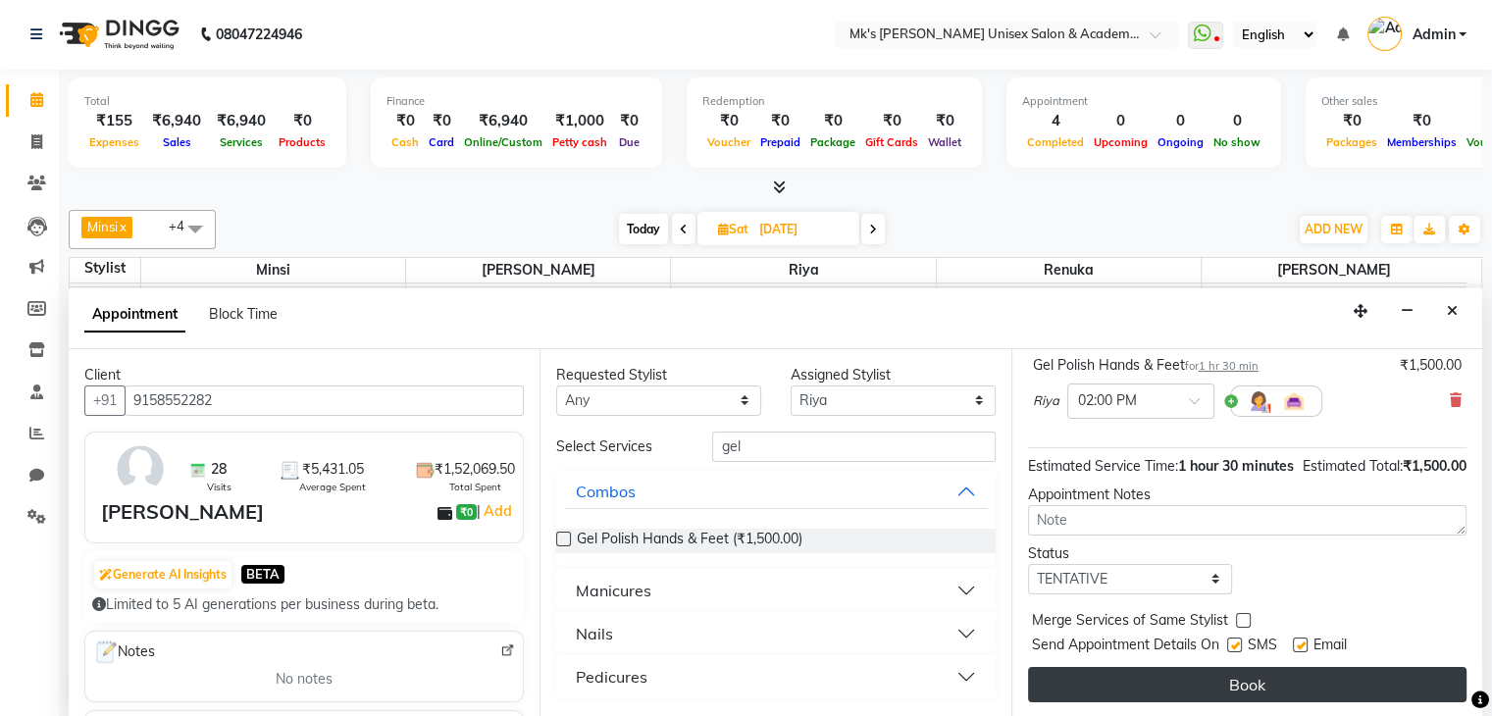
click at [1316, 684] on button "Book" at bounding box center [1247, 684] width 438 height 35
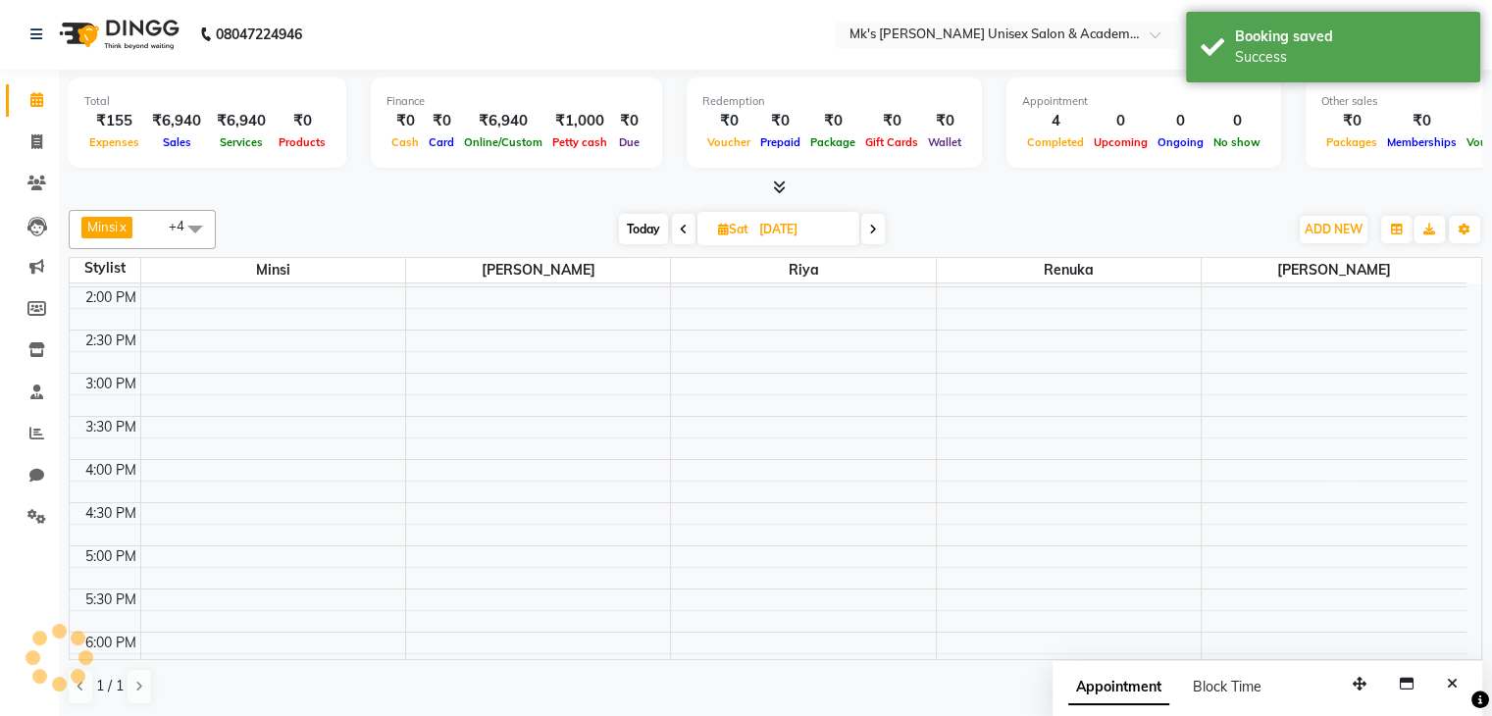
scroll to position [0, 0]
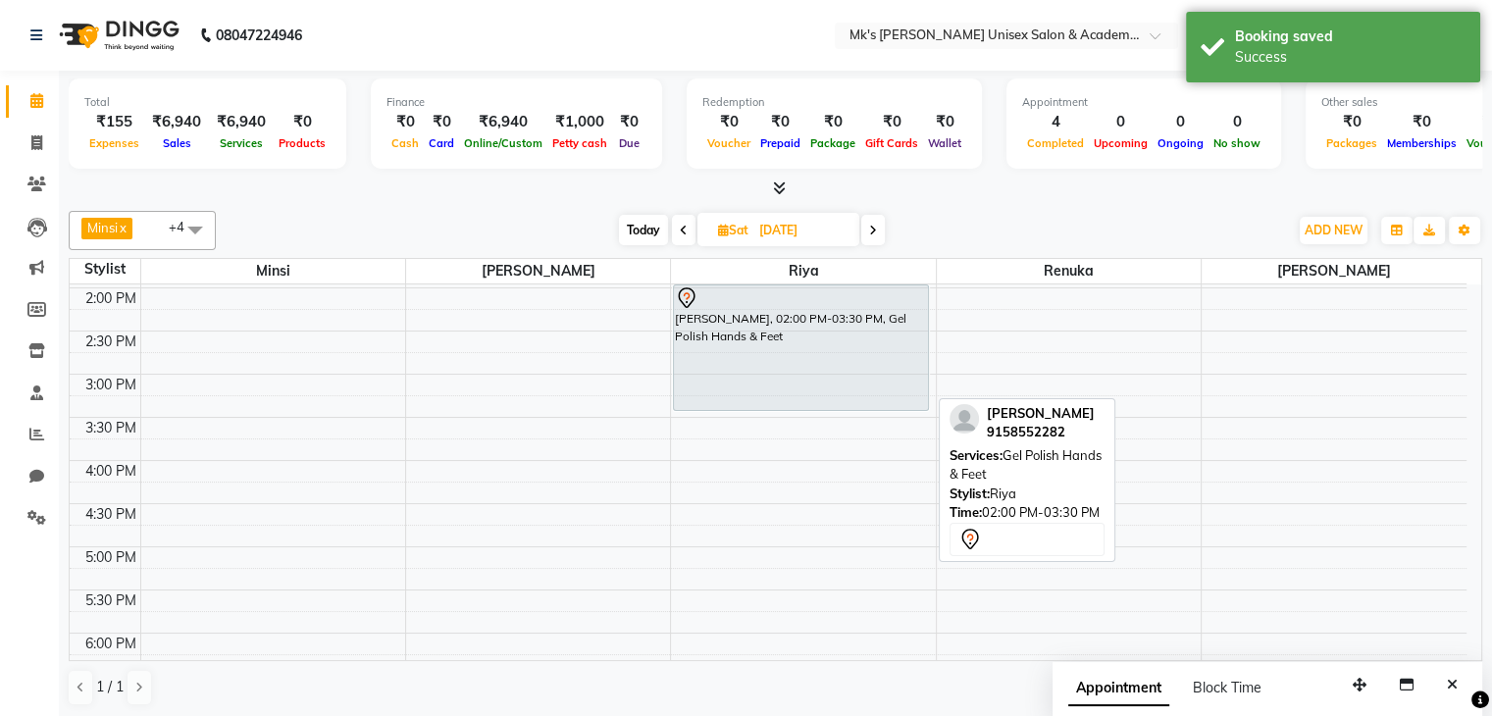
click at [884, 303] on div at bounding box center [801, 298] width 252 height 24
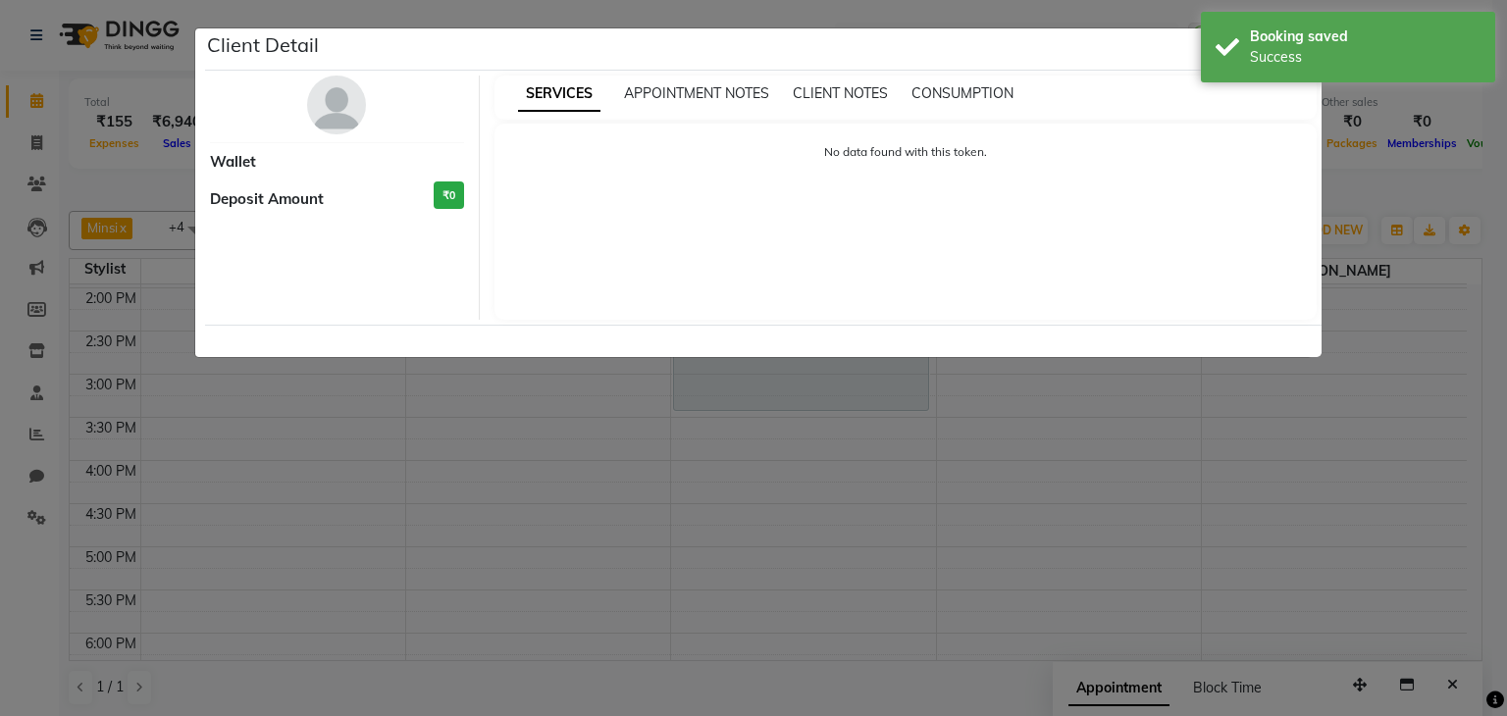
select select "7"
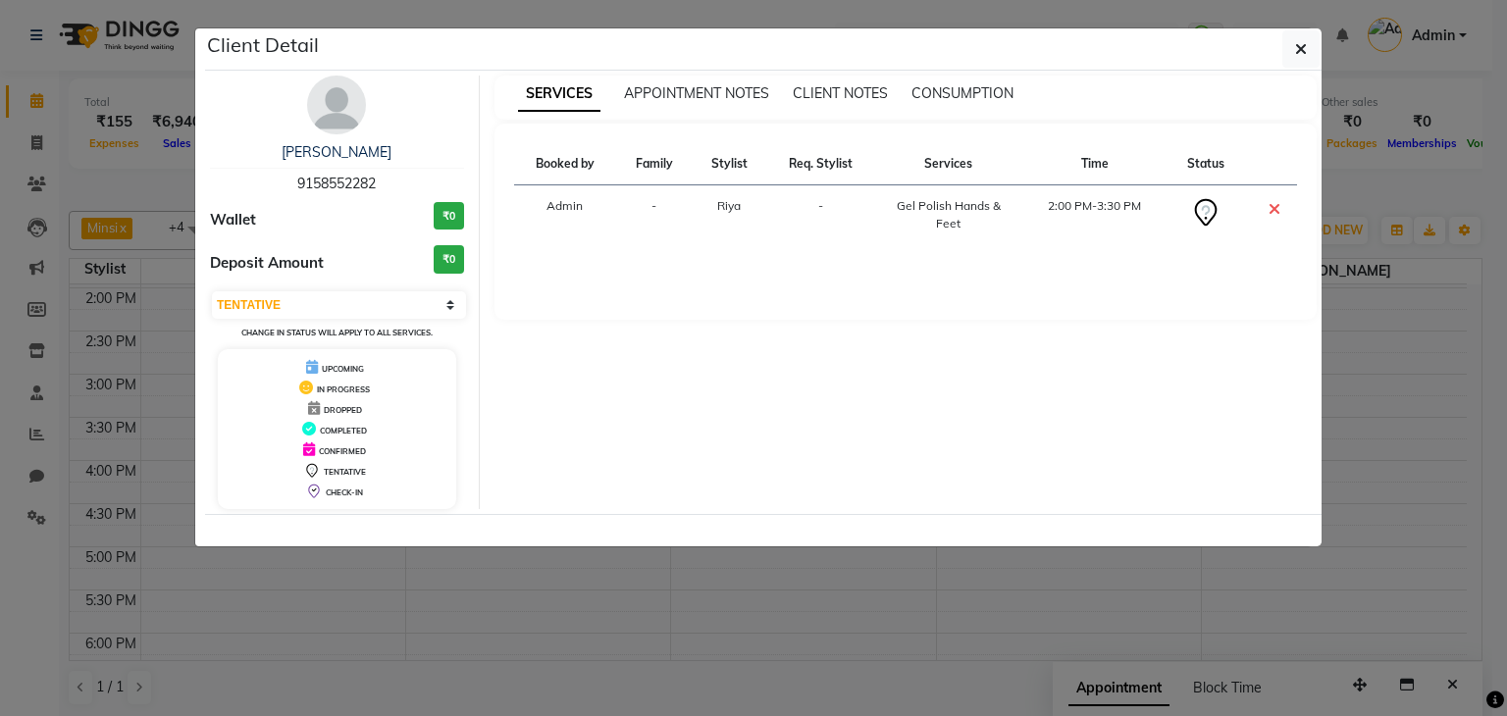
click at [1339, 235] on ngb-modal-window "Client Detail [PERSON_NAME] 9158552282 Wallet ₹0 Deposit Amount ₹0 Select CONFI…" at bounding box center [753, 358] width 1507 height 716
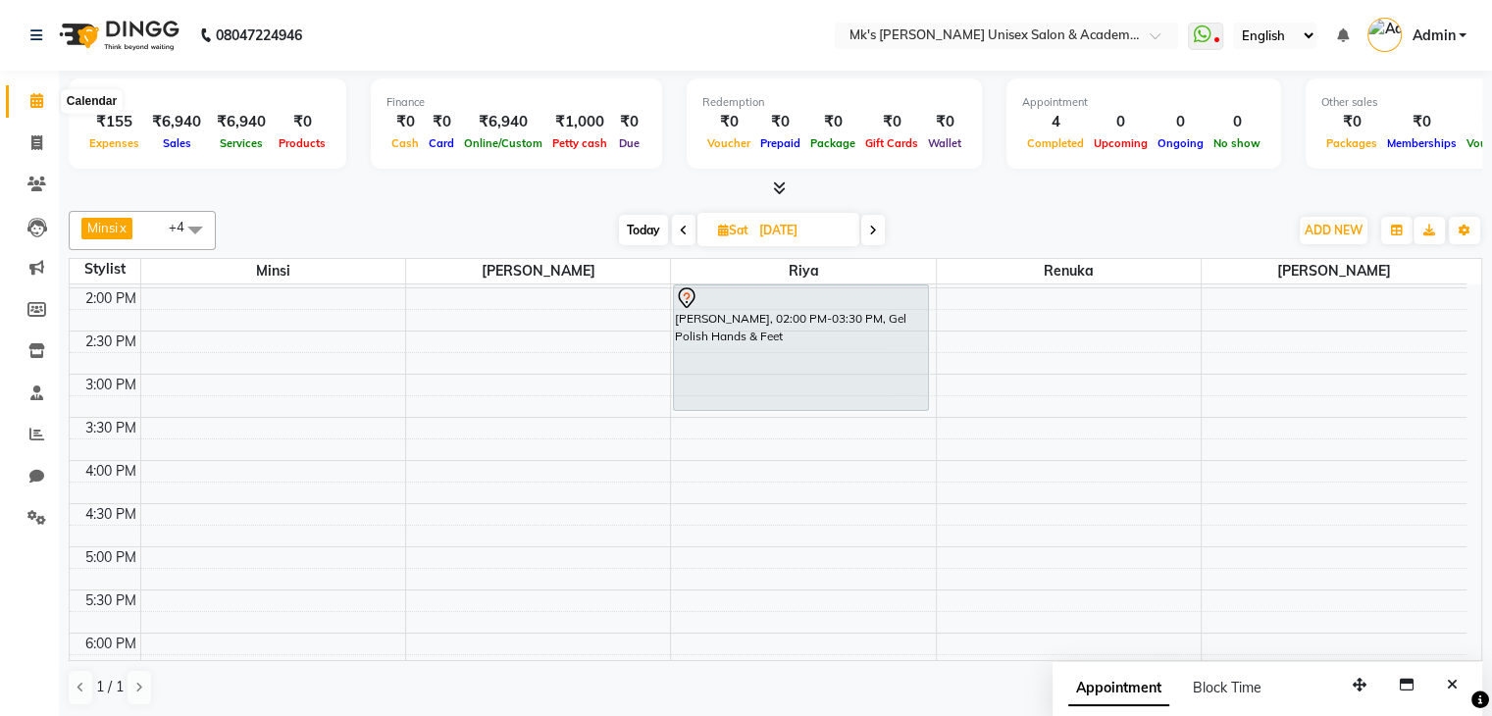
click at [46, 96] on span at bounding box center [37, 101] width 34 height 23
click at [31, 473] on icon at bounding box center [36, 476] width 15 height 15
select select "100"
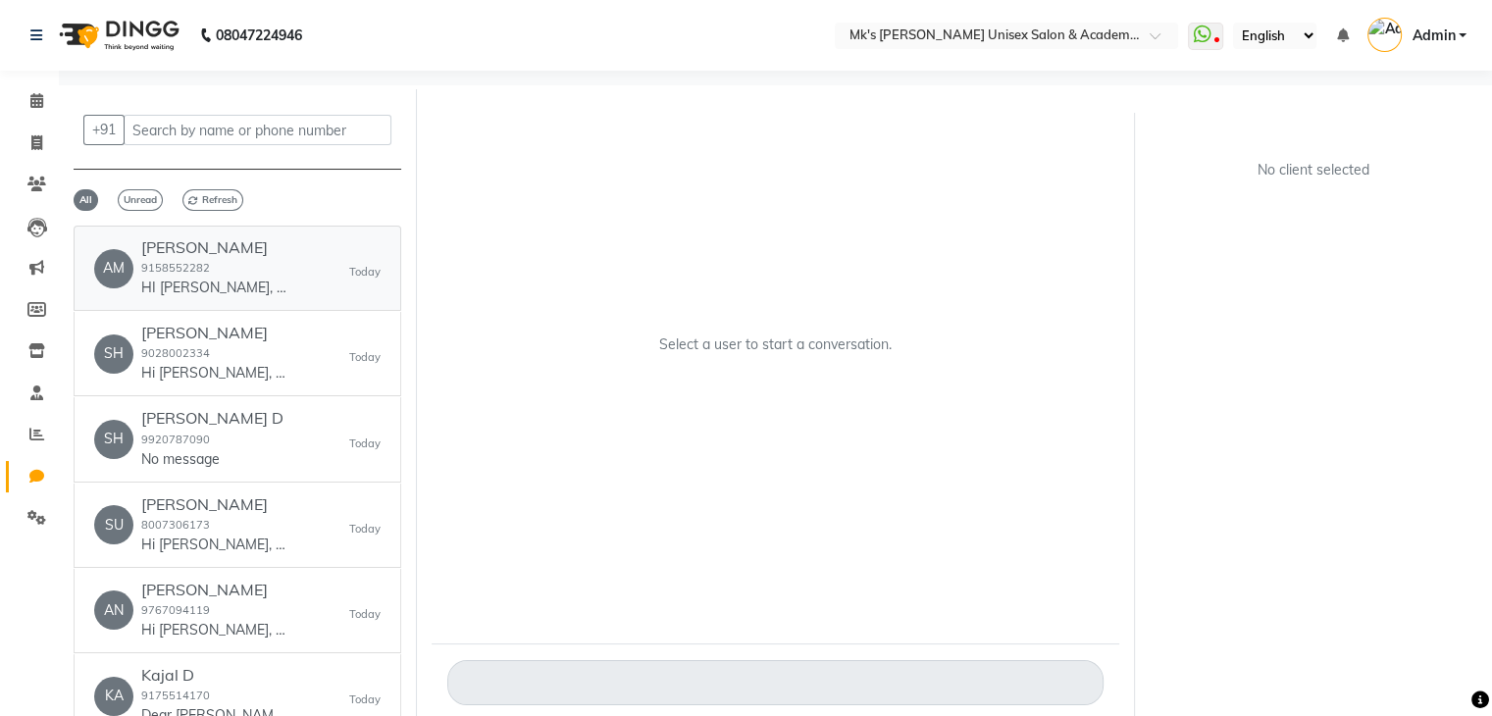
click at [230, 257] on div "[PERSON_NAME] 9158552282 HI [PERSON_NAME], your appointment schedule is confirm…" at bounding box center [214, 268] width 147 height 60
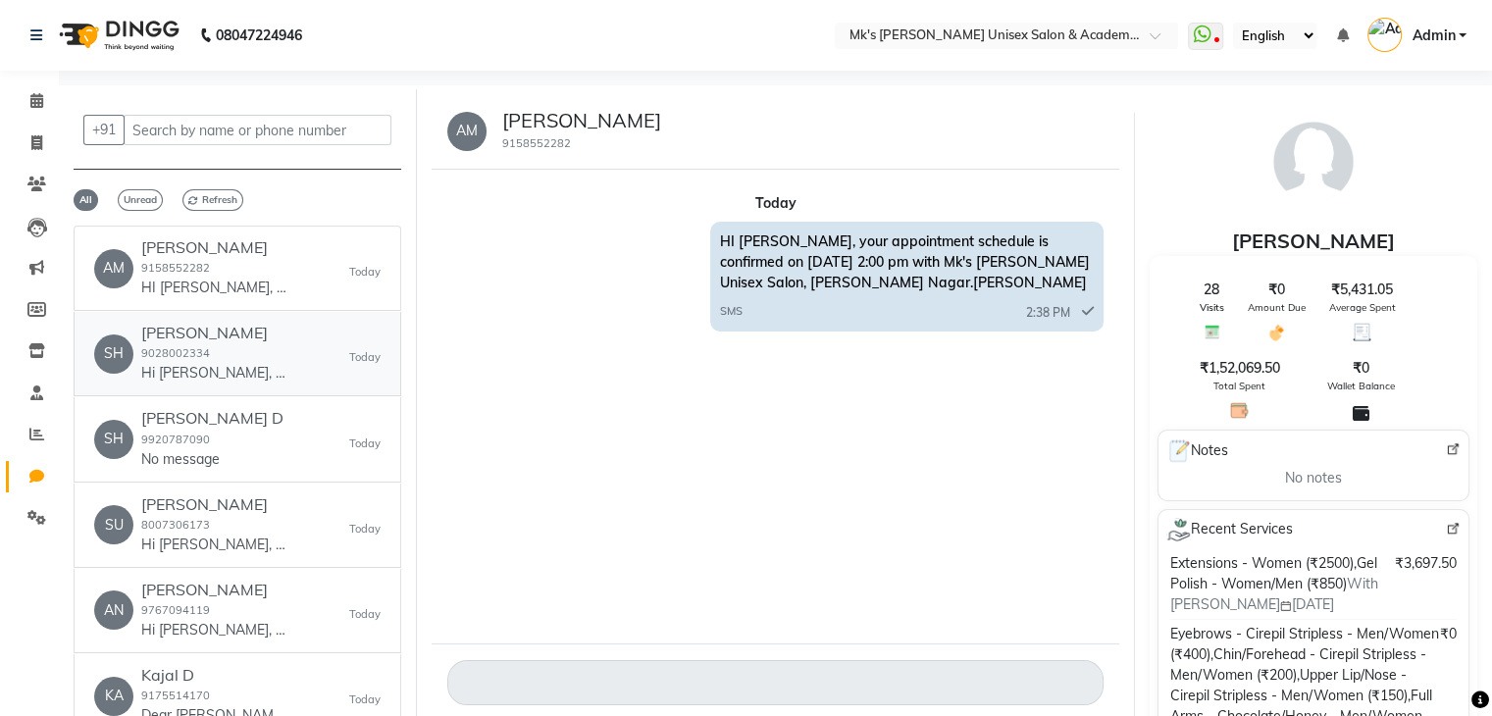
click at [243, 320] on link "SH [PERSON_NAME] 9028002334 Hi [PERSON_NAME], your bill details of service on […" at bounding box center [238, 354] width 328 height 84
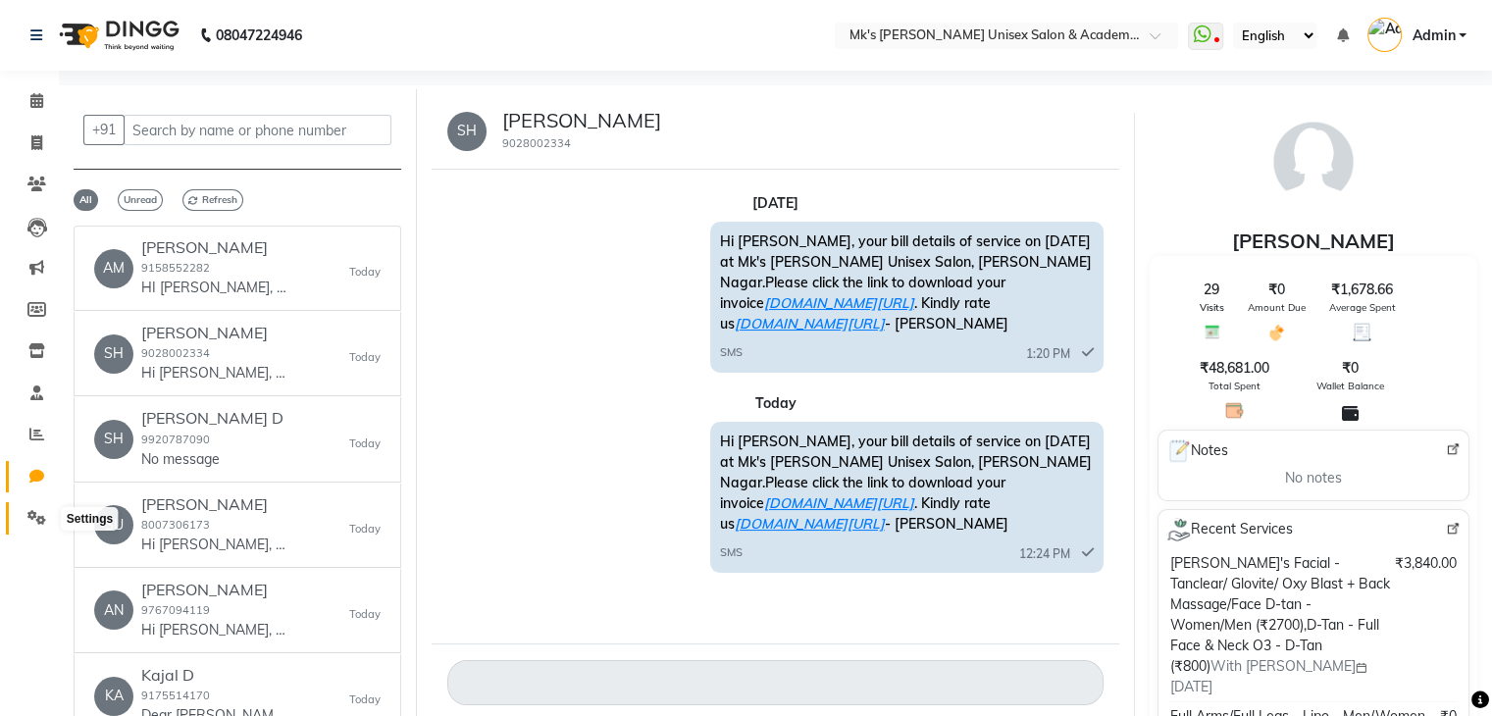
click at [36, 509] on span at bounding box center [37, 518] width 34 height 23
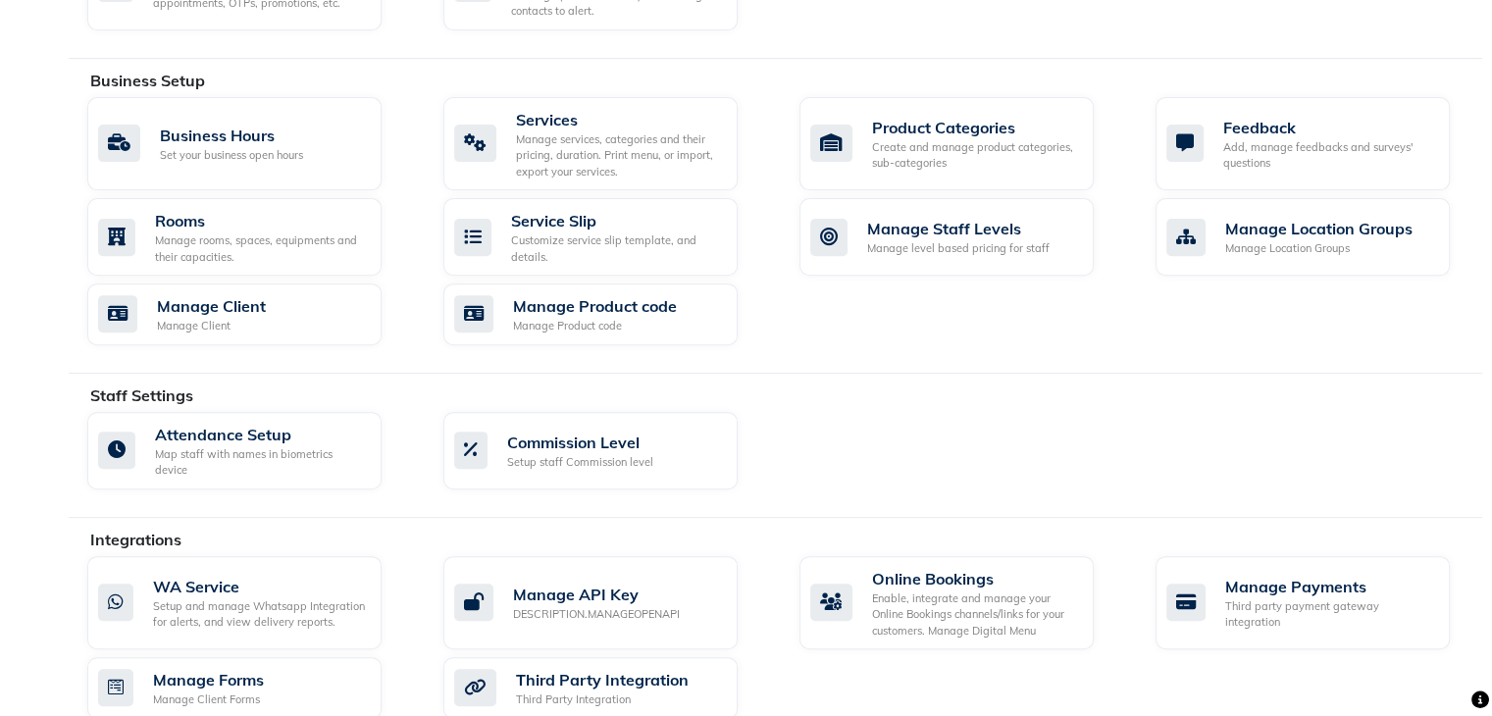
scroll to position [745, 0]
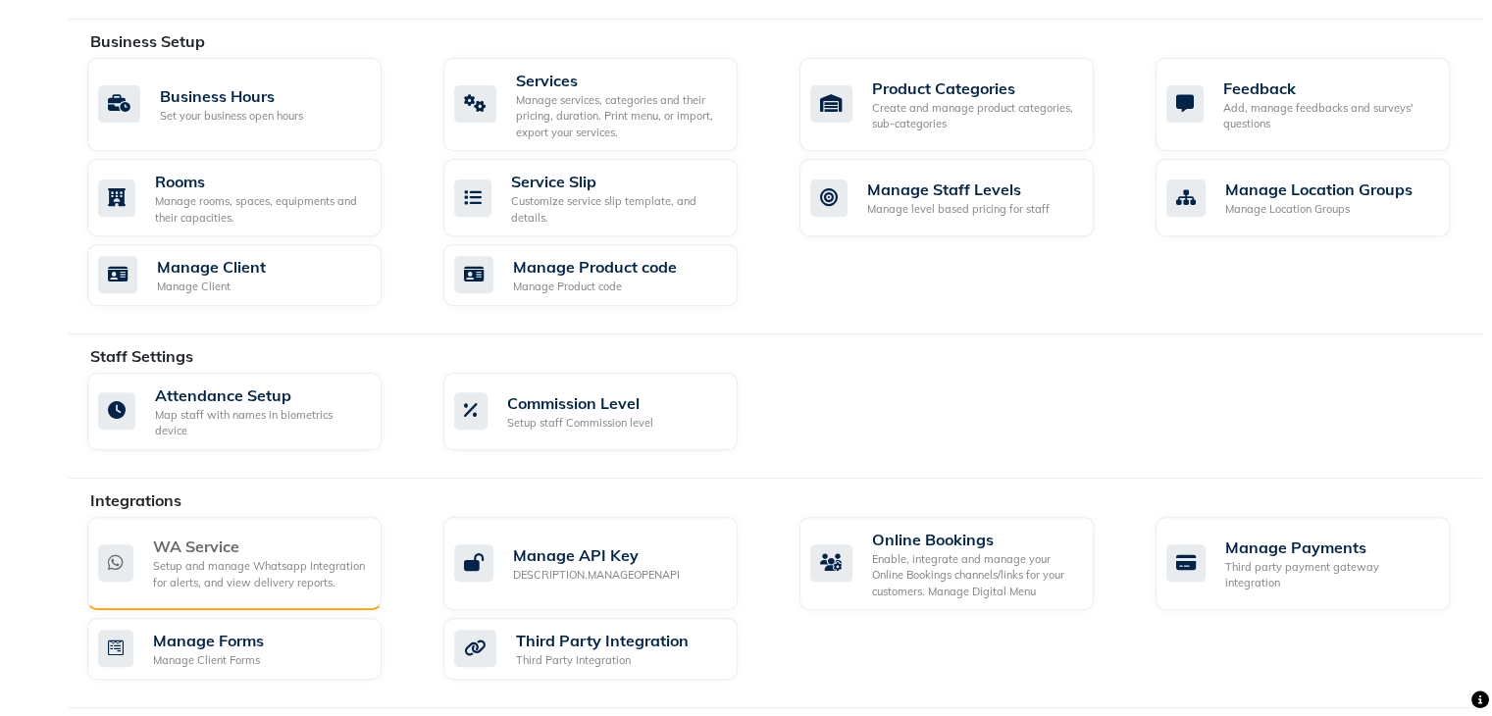
click at [216, 535] on div "WA Service" at bounding box center [259, 547] width 213 height 24
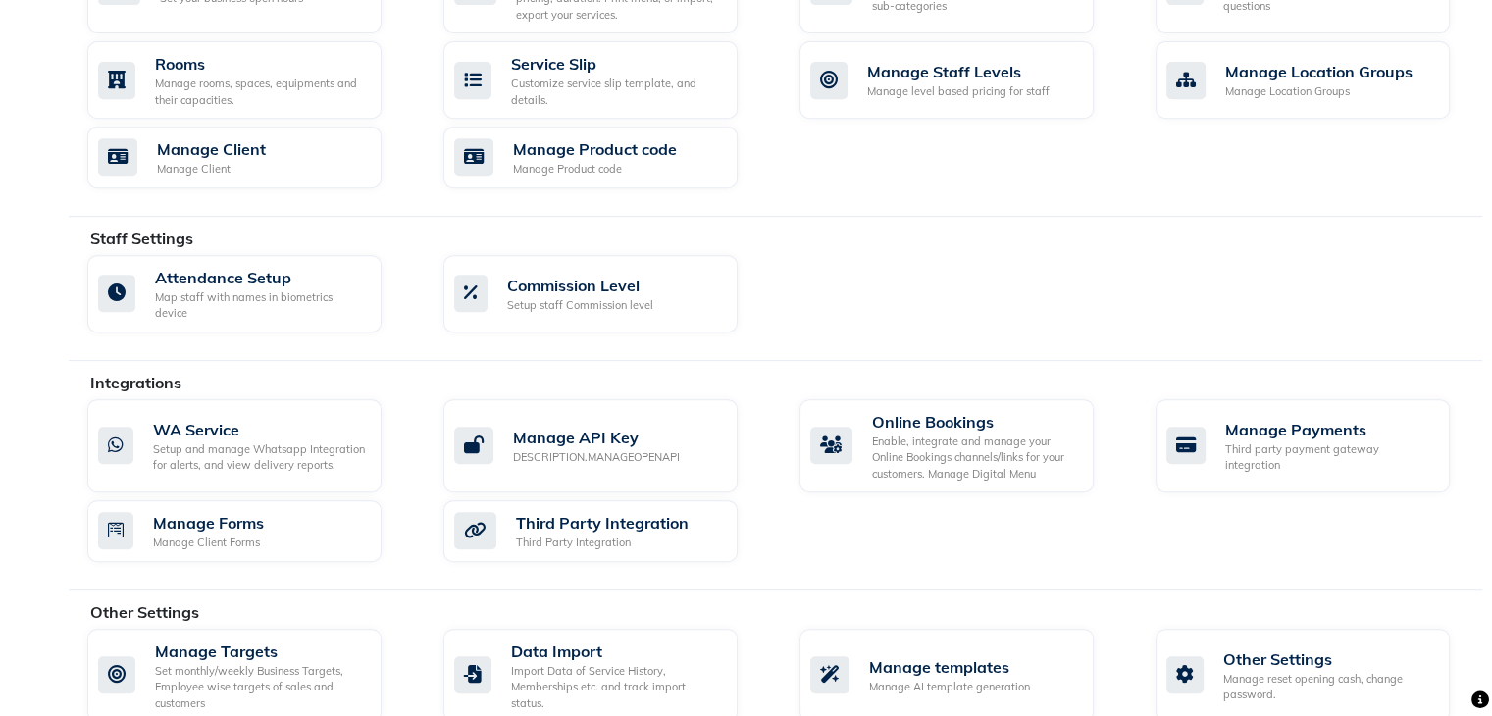
scroll to position [875, 0]
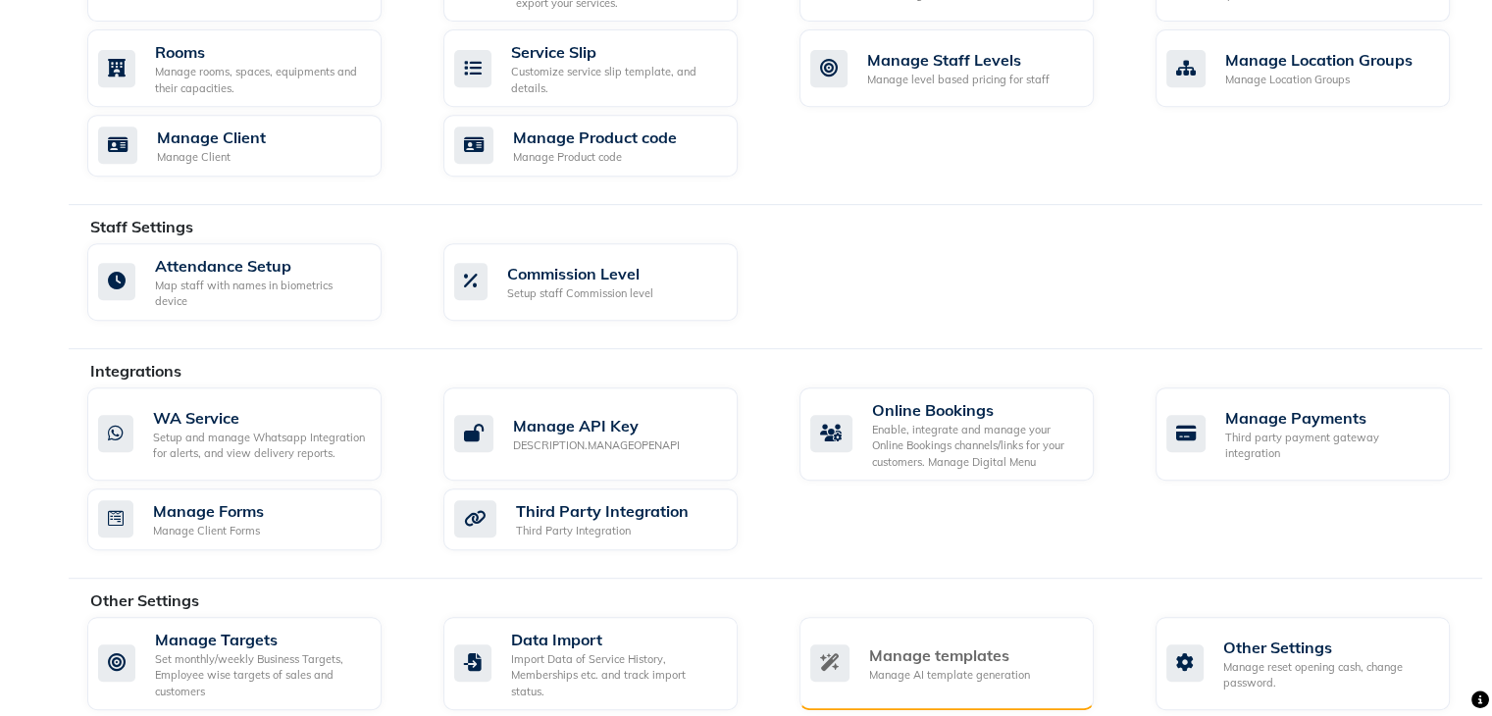
click at [894, 617] on div "Manage templates Manage AI template generation" at bounding box center [946, 664] width 294 height 94
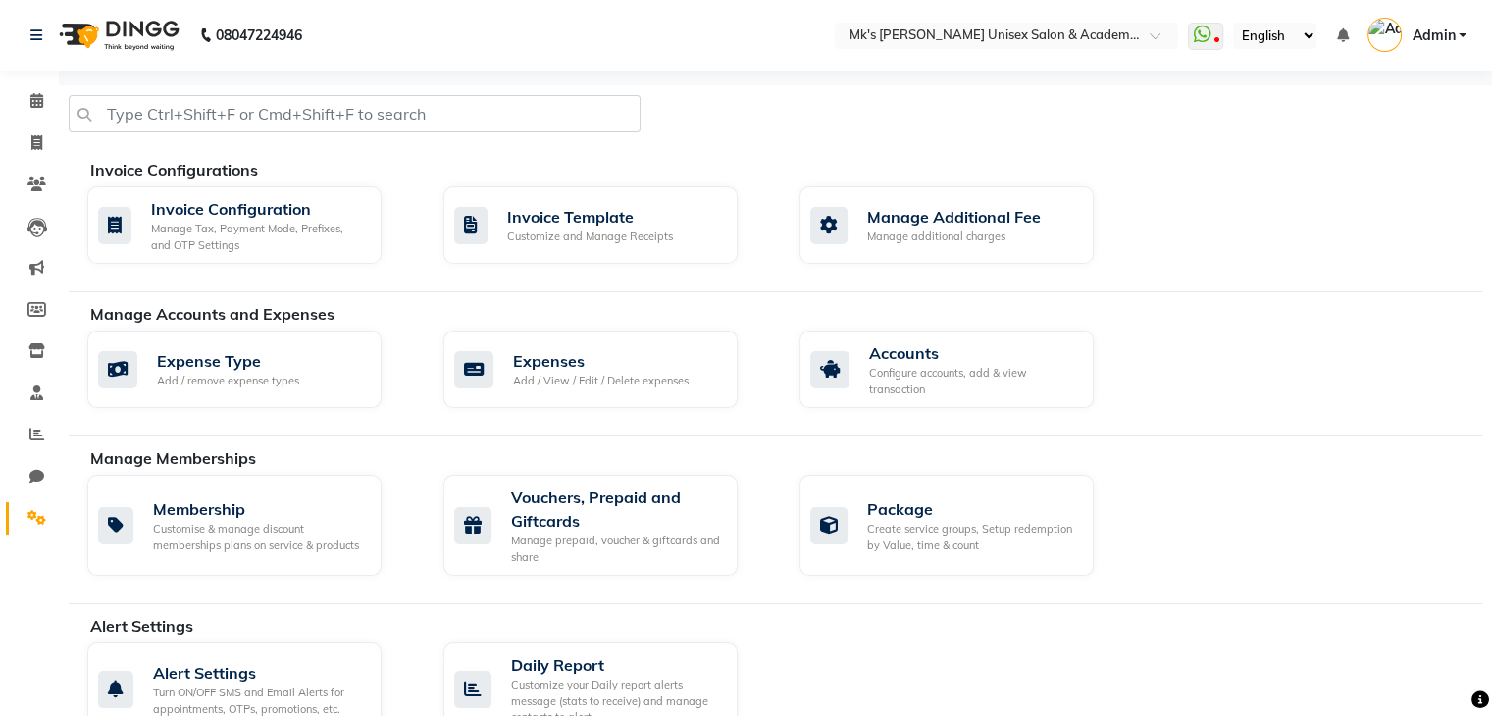
select select "APPROVED"
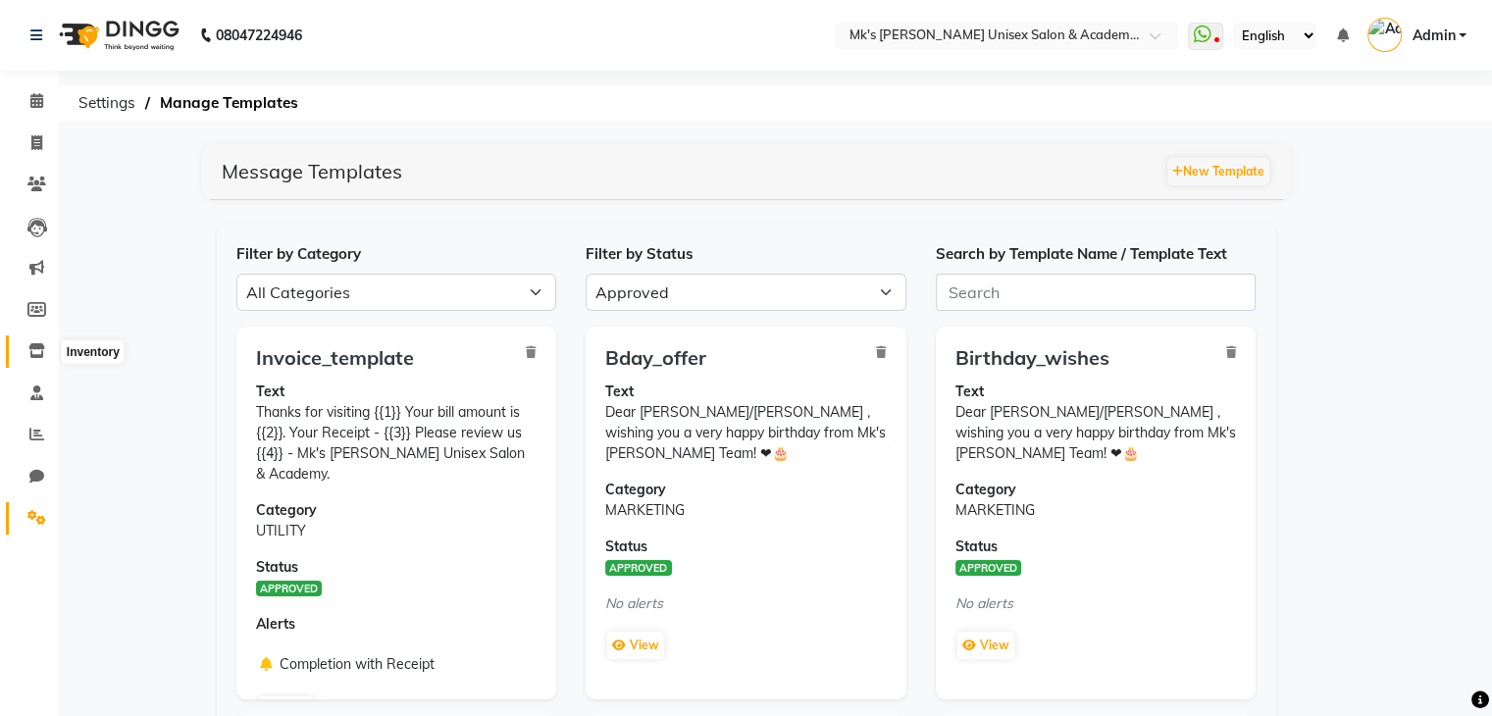
click at [42, 350] on icon at bounding box center [36, 350] width 17 height 15
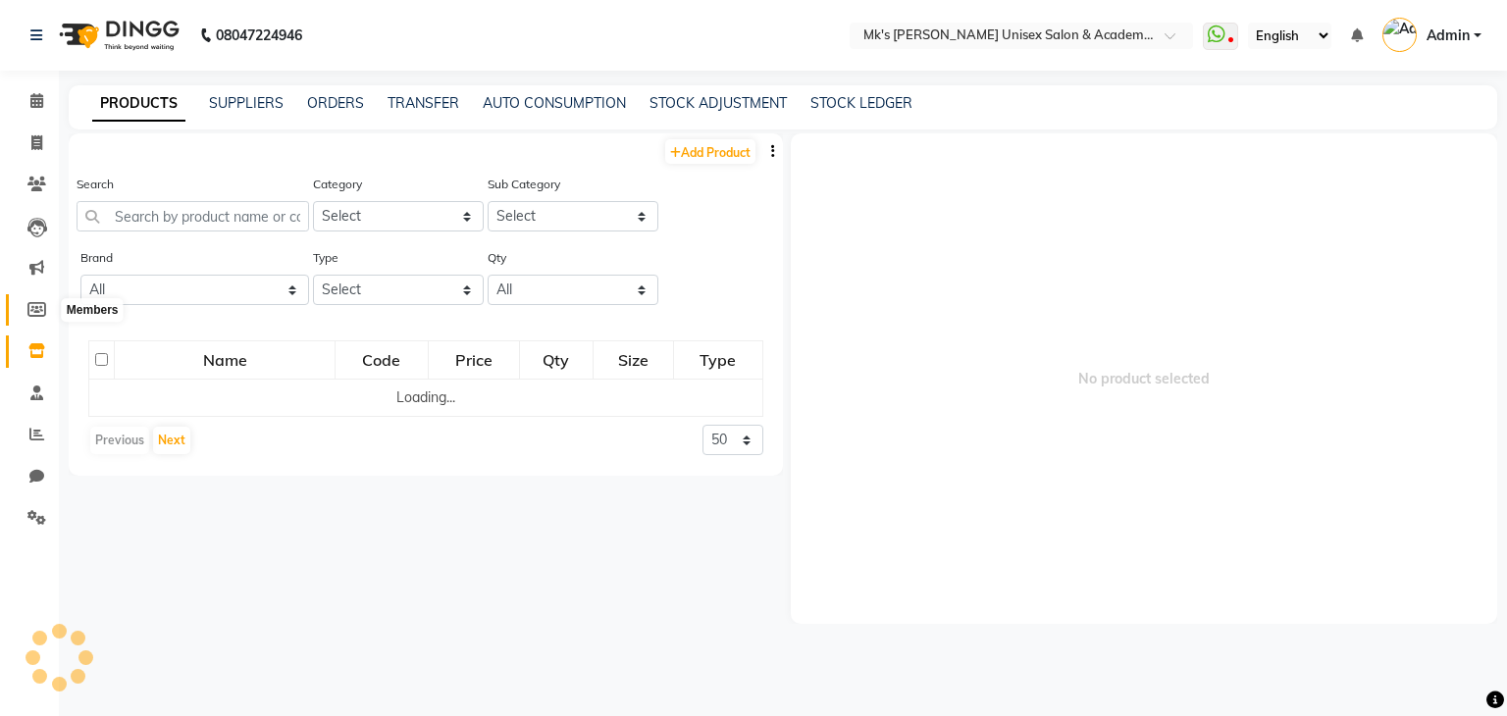
click at [38, 318] on span at bounding box center [37, 310] width 34 height 23
select select
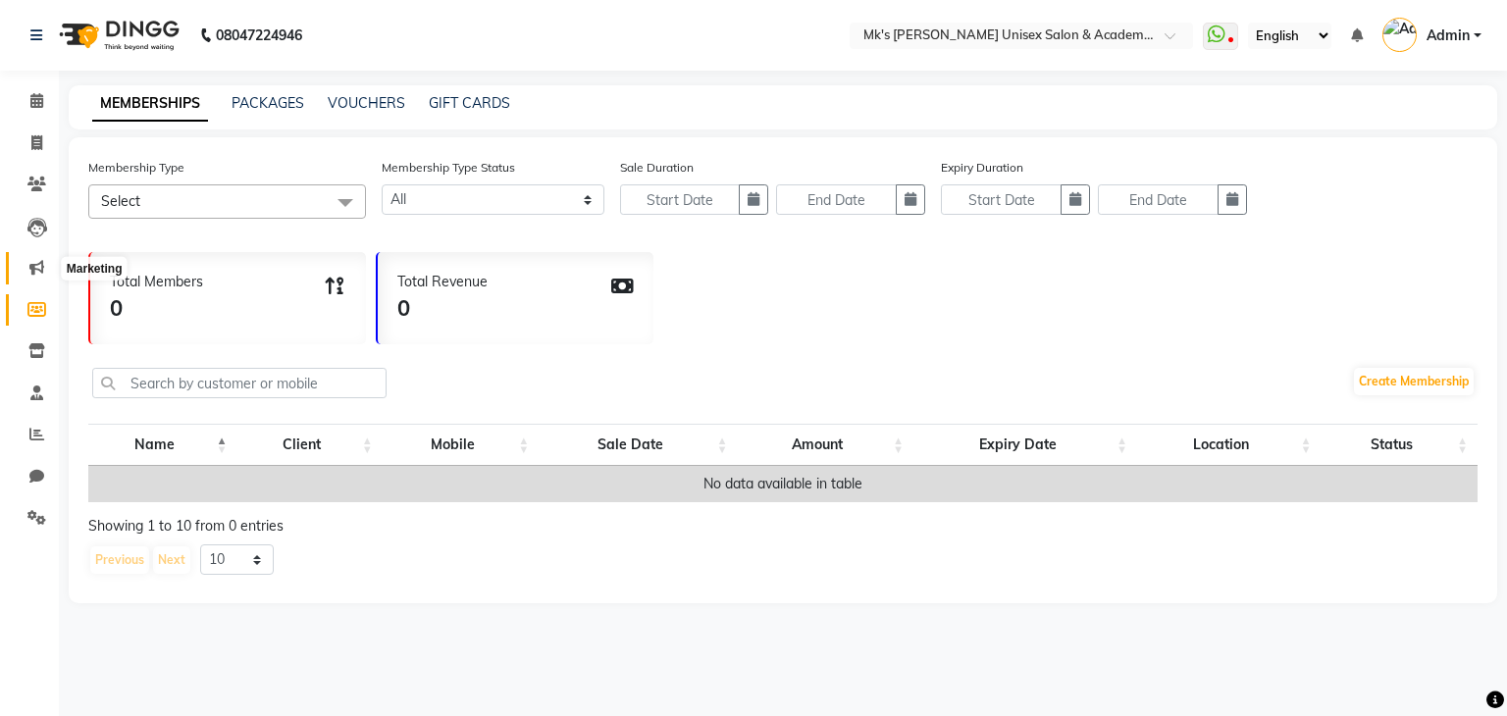
click at [38, 269] on icon at bounding box center [36, 267] width 15 height 15
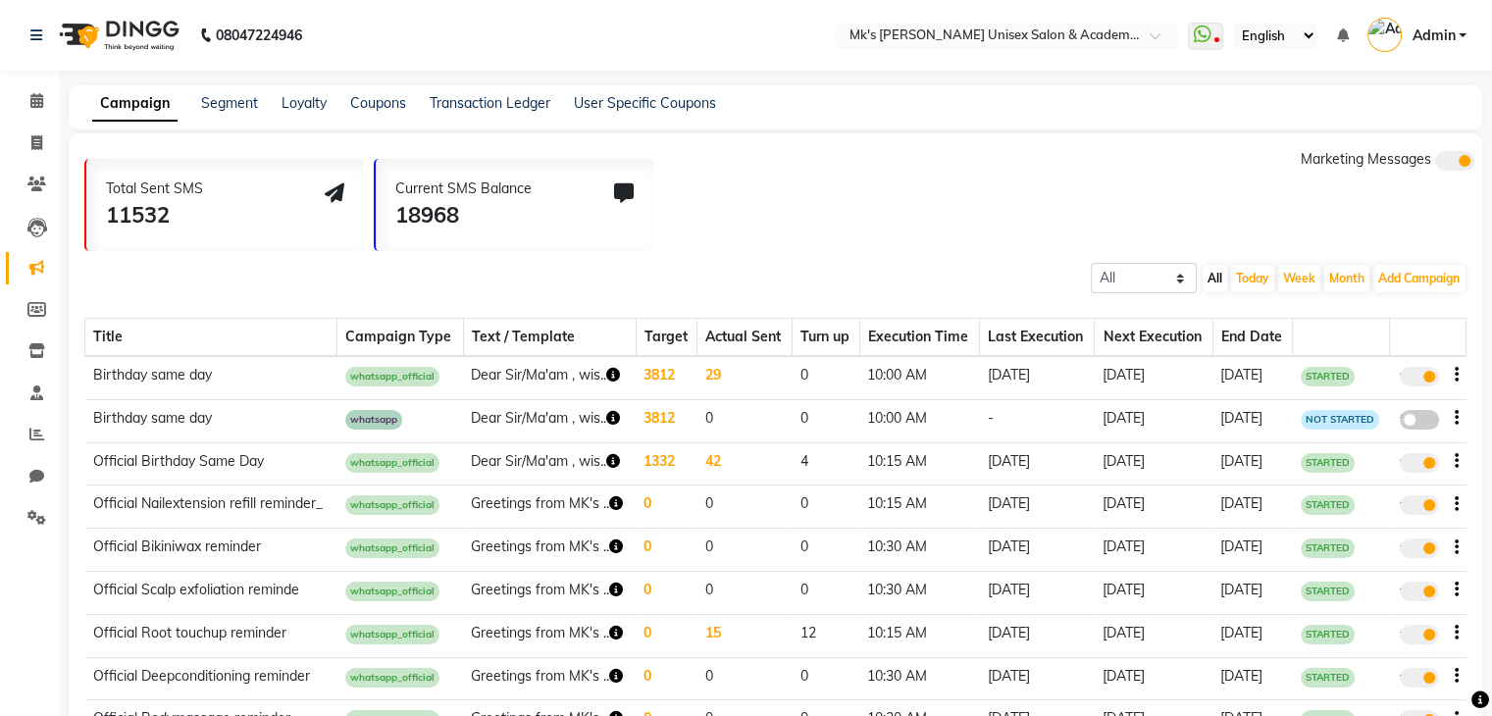
scroll to position [169, 0]
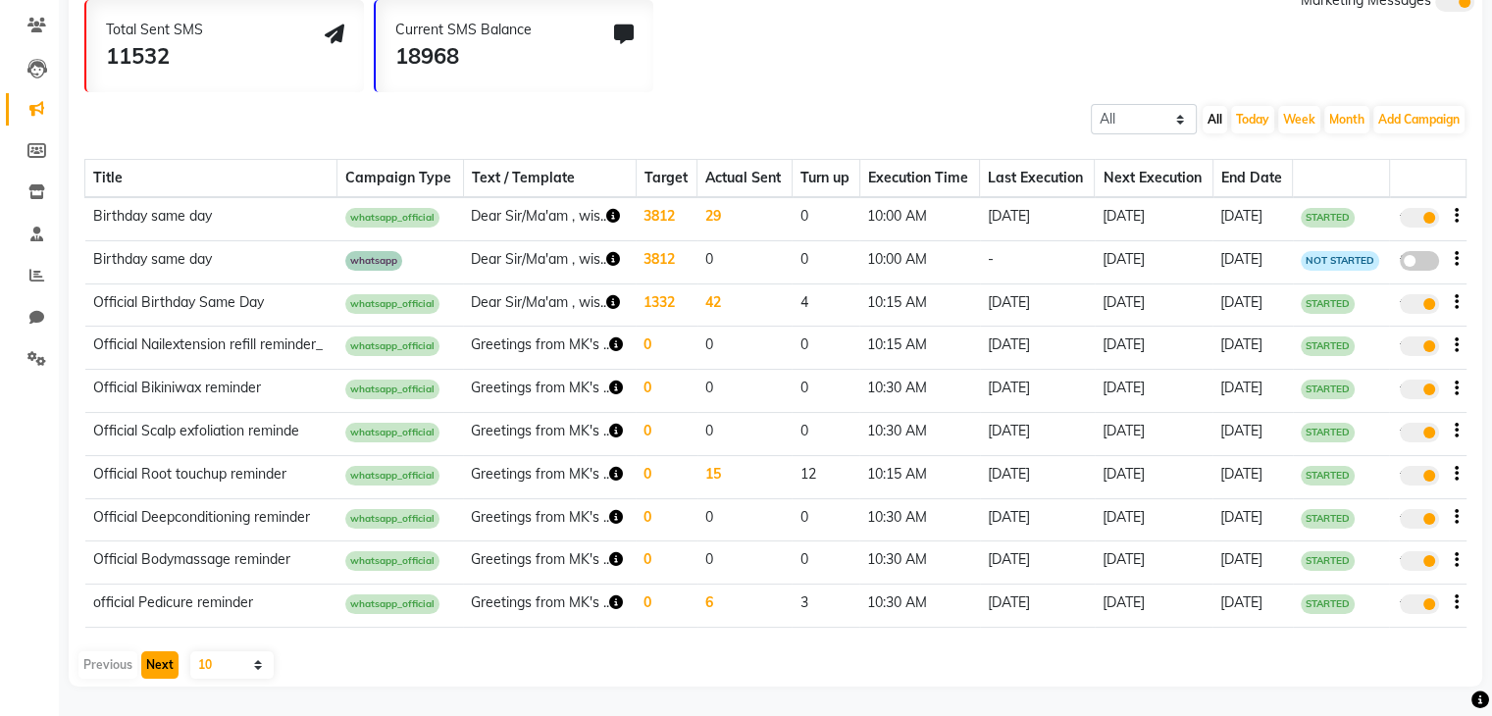
click at [169, 656] on button "Next" at bounding box center [159, 664] width 37 height 27
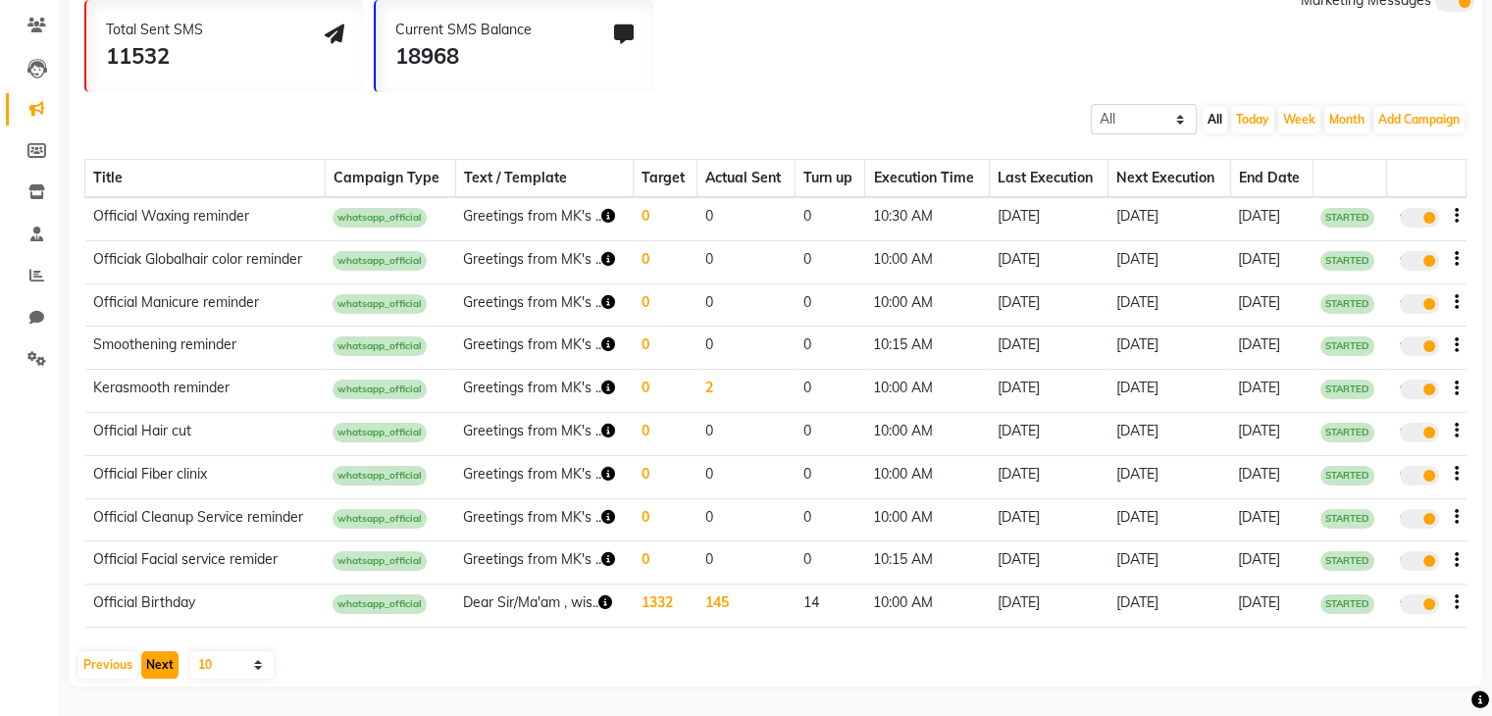
click at [169, 656] on button "Next" at bounding box center [159, 664] width 37 height 27
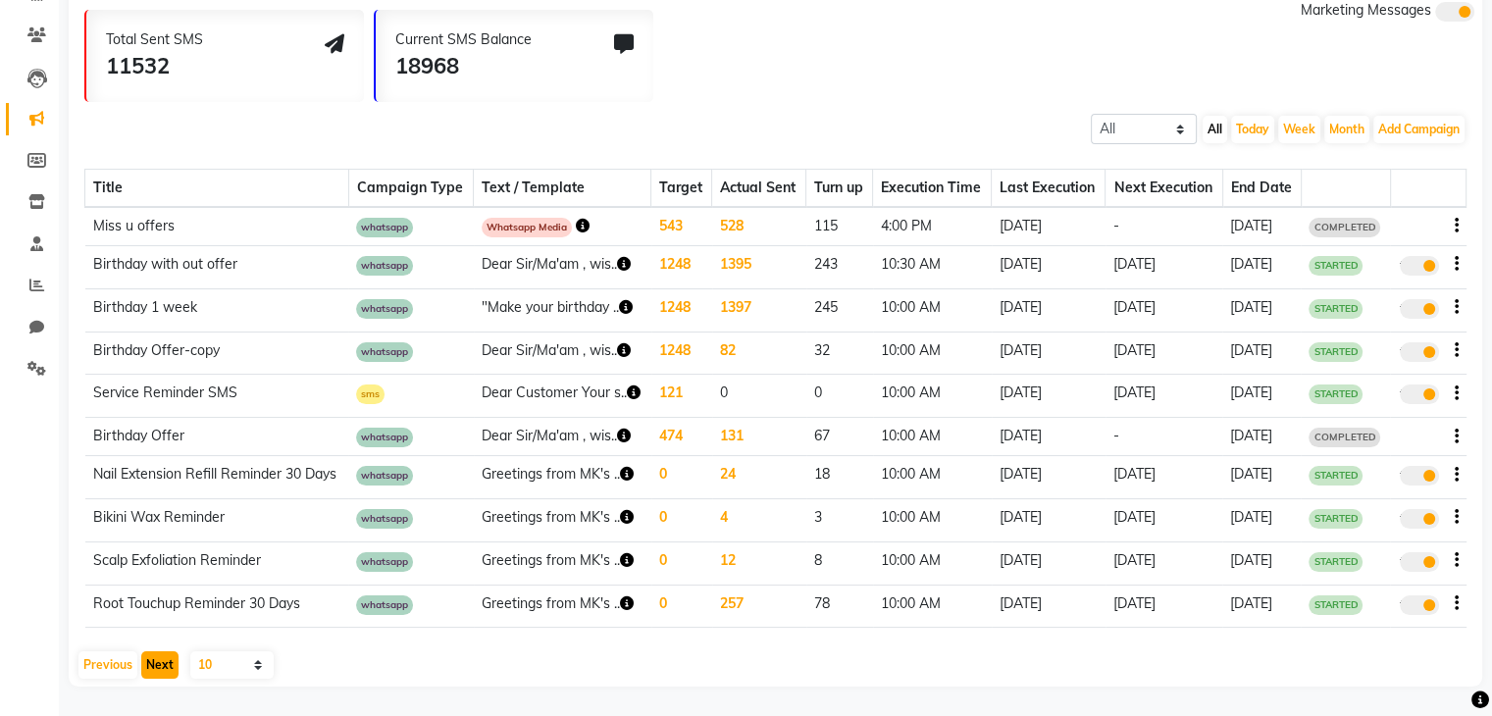
click at [169, 656] on button "Next" at bounding box center [159, 664] width 37 height 27
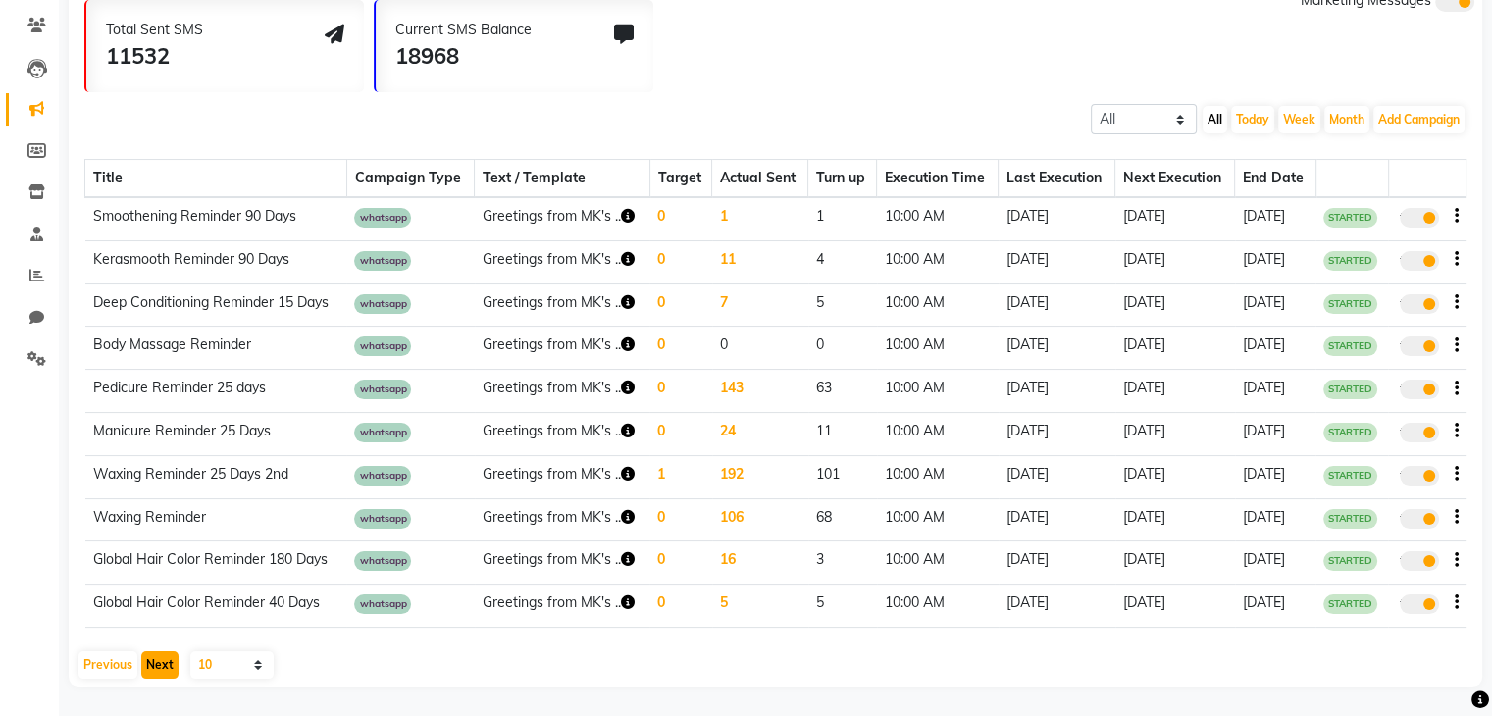
click at [169, 656] on button "Next" at bounding box center [159, 664] width 37 height 27
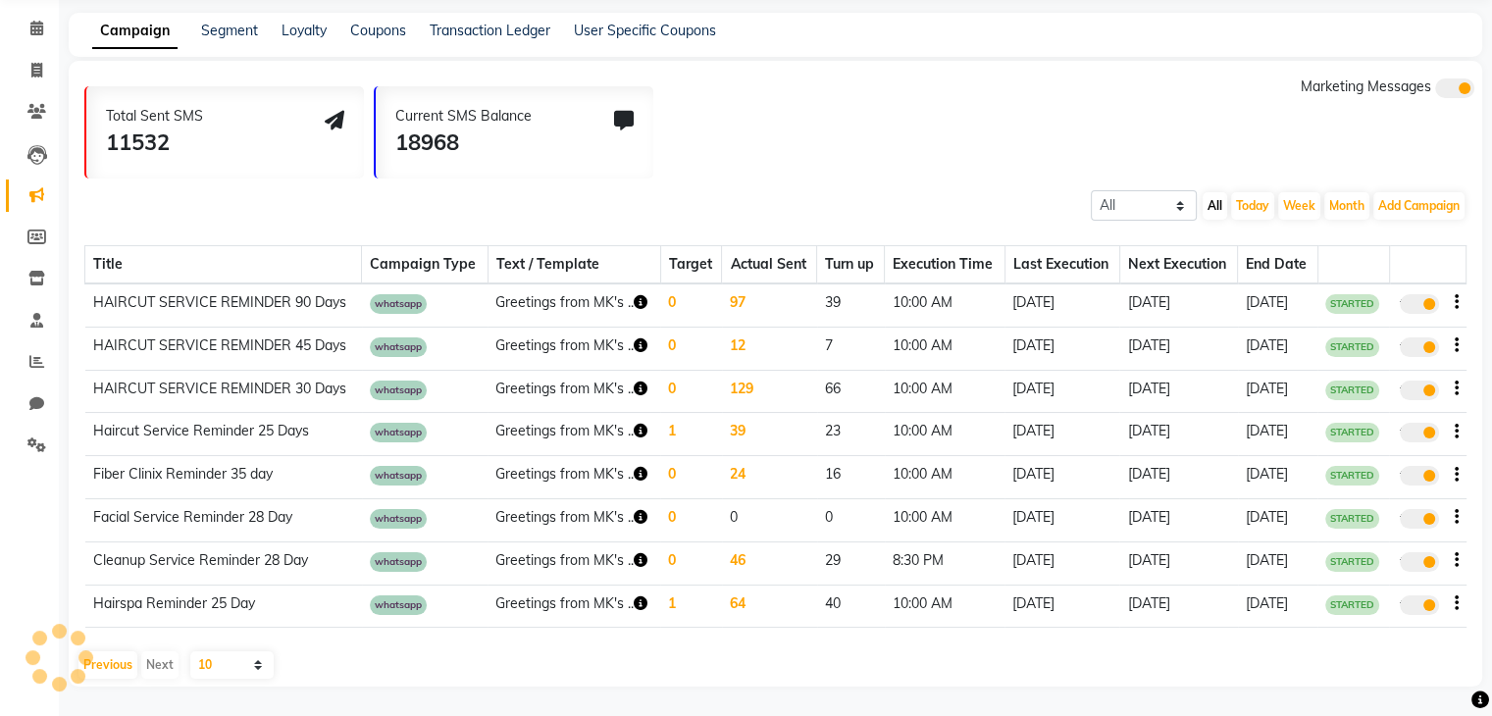
scroll to position [80, 0]
click at [169, 656] on div "Previous Next" at bounding box center [129, 664] width 104 height 27
click at [93, 663] on button "Previous" at bounding box center [107, 664] width 59 height 27
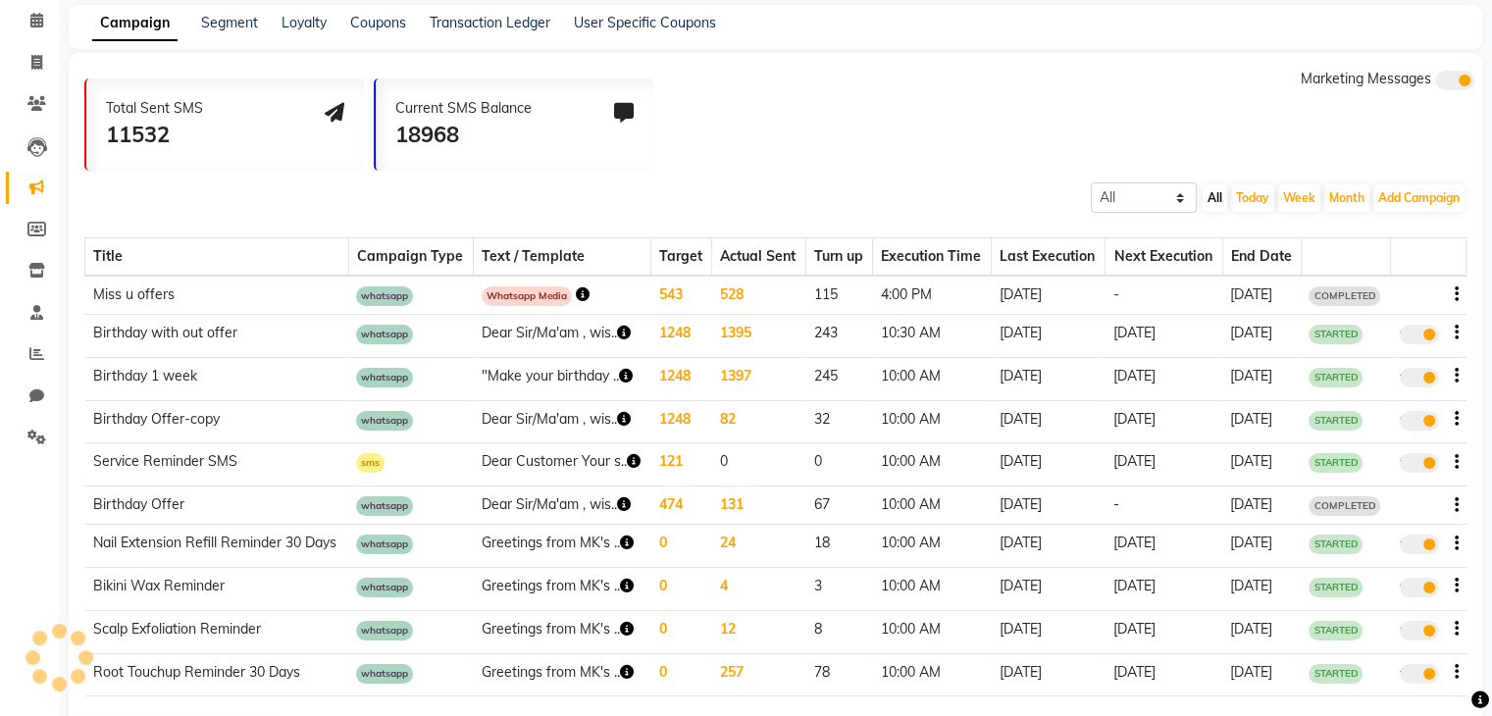
click at [93, 663] on td "Root Touchup Reminder 30 Days" at bounding box center [217, 674] width 264 height 43
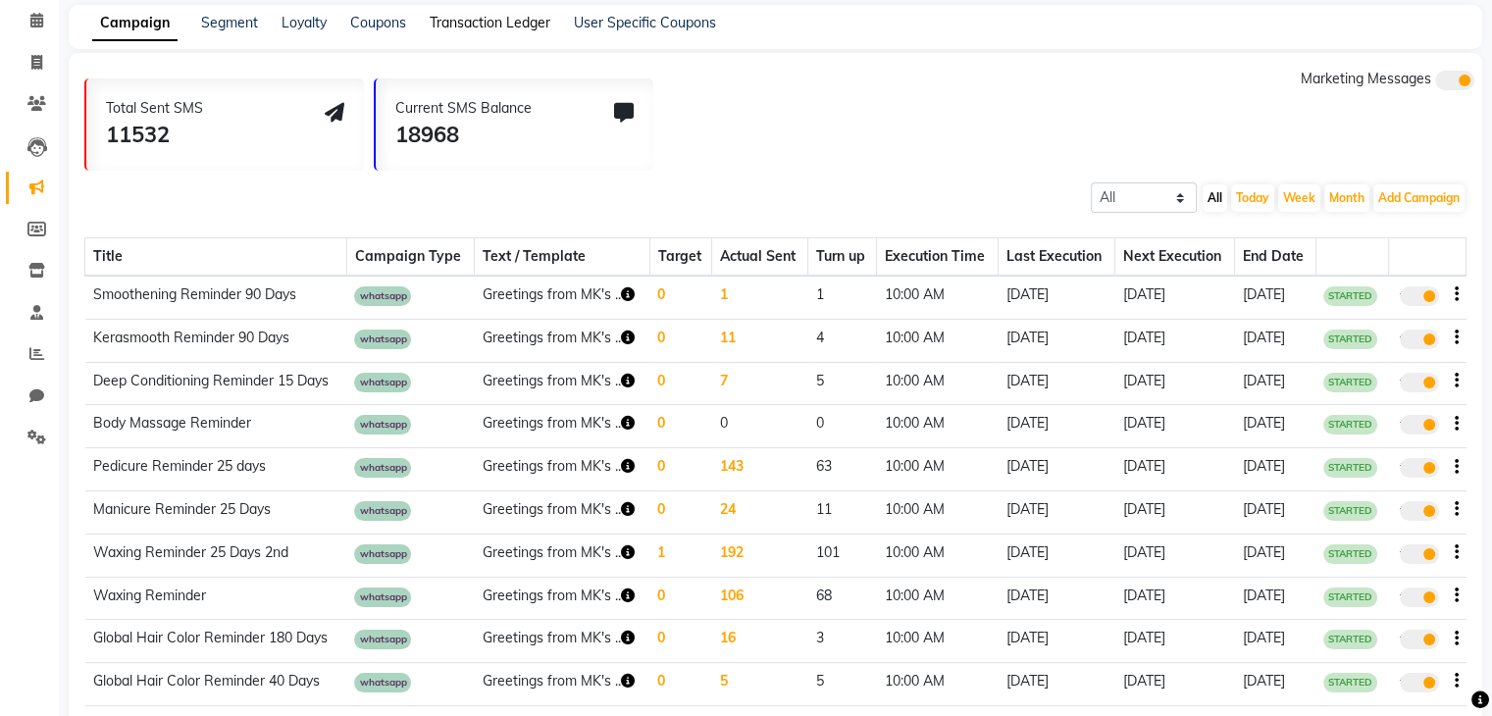
click at [517, 30] on link "Transaction Ledger" at bounding box center [490, 23] width 121 height 18
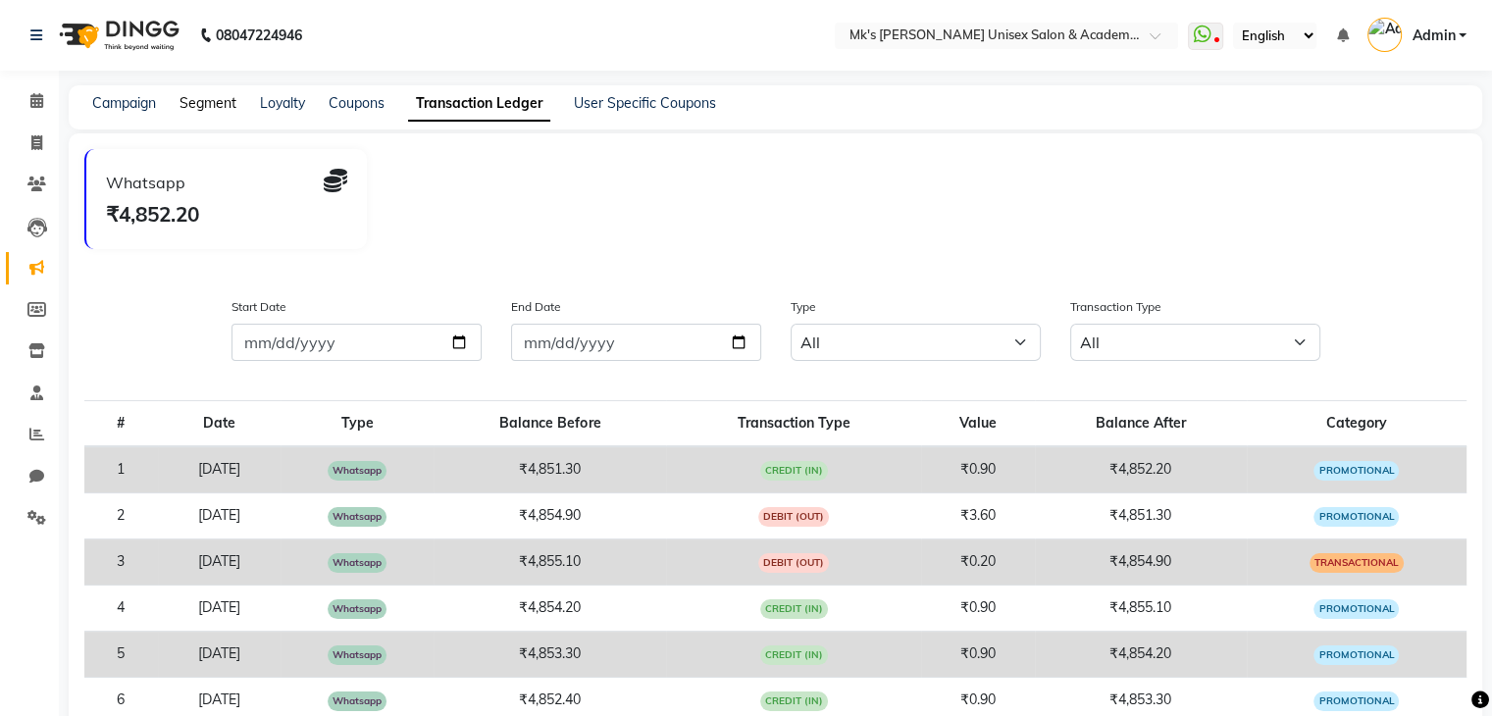
click at [192, 107] on link "Segment" at bounding box center [207, 103] width 57 height 18
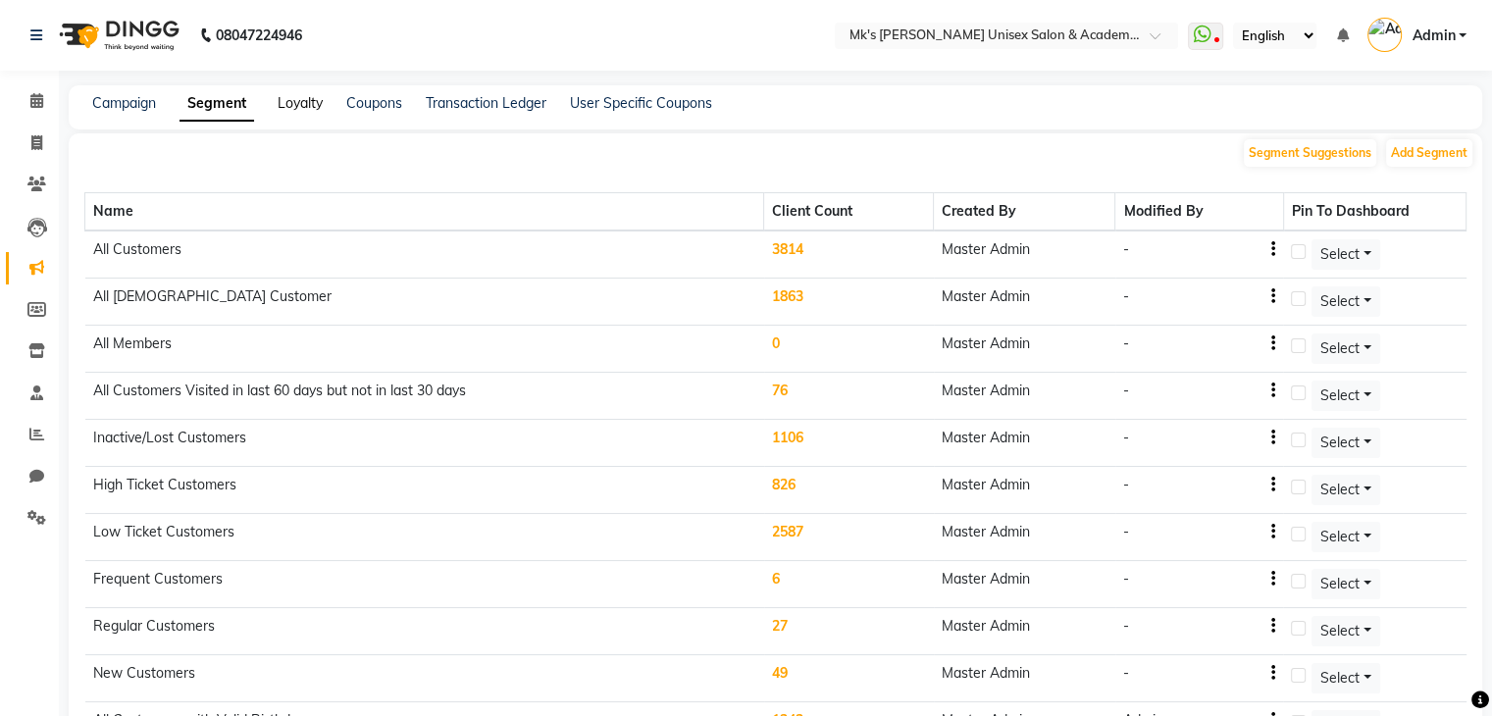
click at [288, 107] on link "Loyalty" at bounding box center [300, 103] width 45 height 18
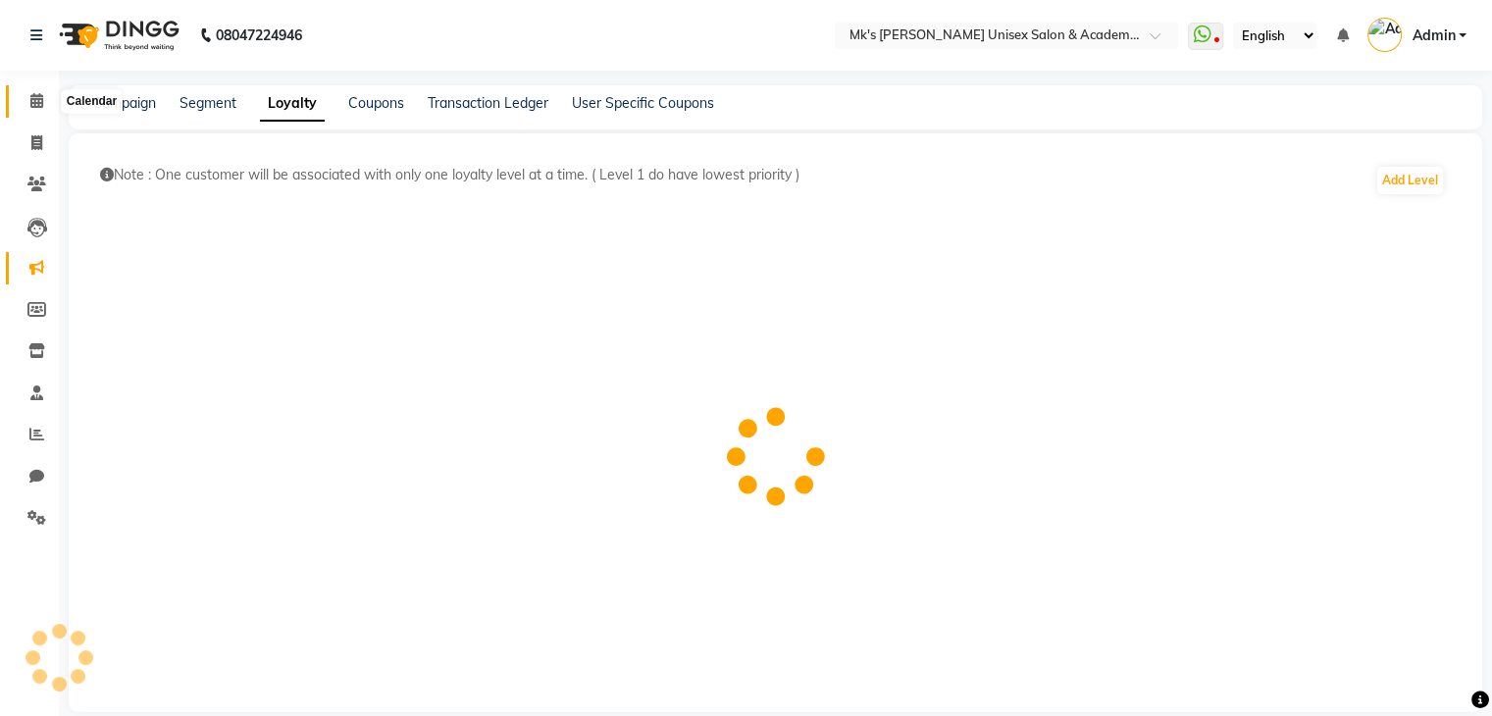
click at [35, 98] on icon at bounding box center [36, 100] width 13 height 15
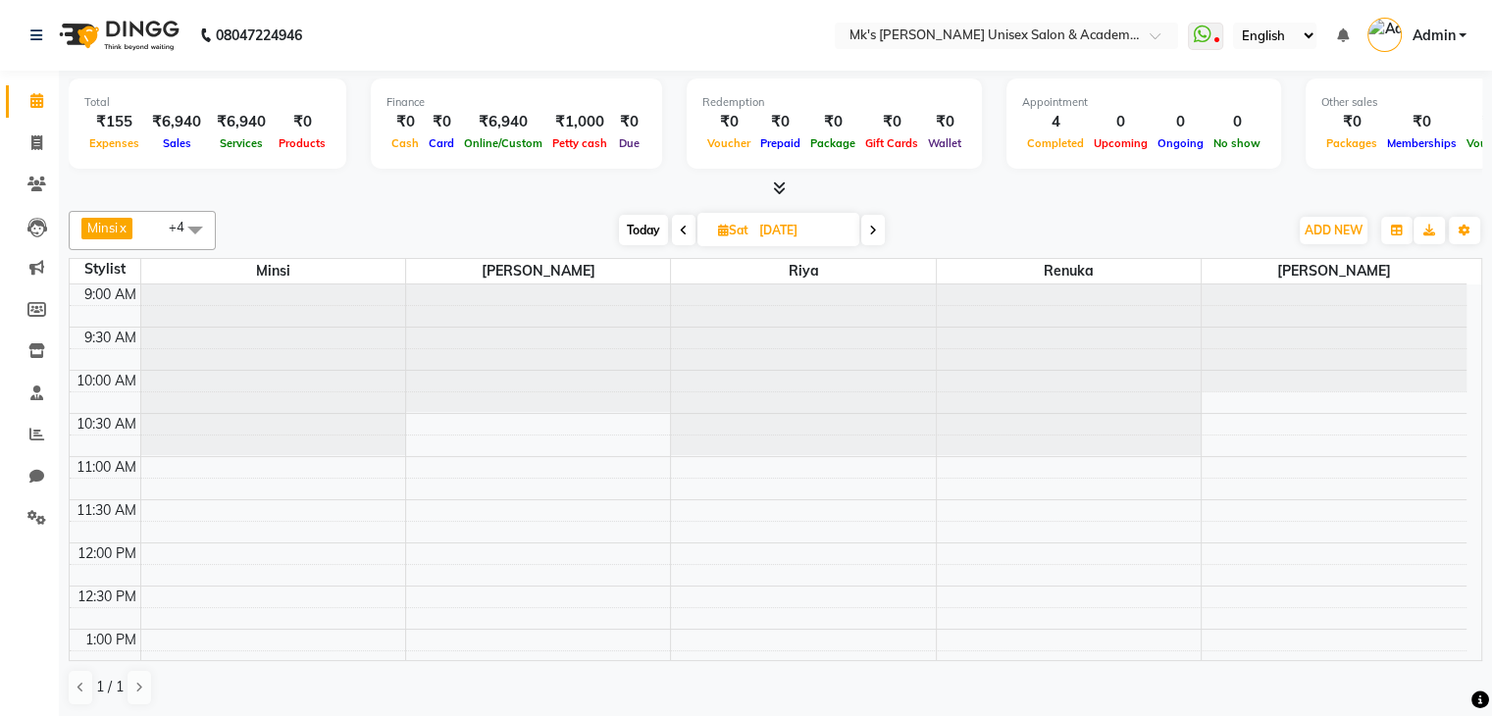
click at [35, 417] on li "Reports" at bounding box center [29, 435] width 59 height 42
click at [38, 391] on icon at bounding box center [36, 392] width 13 height 15
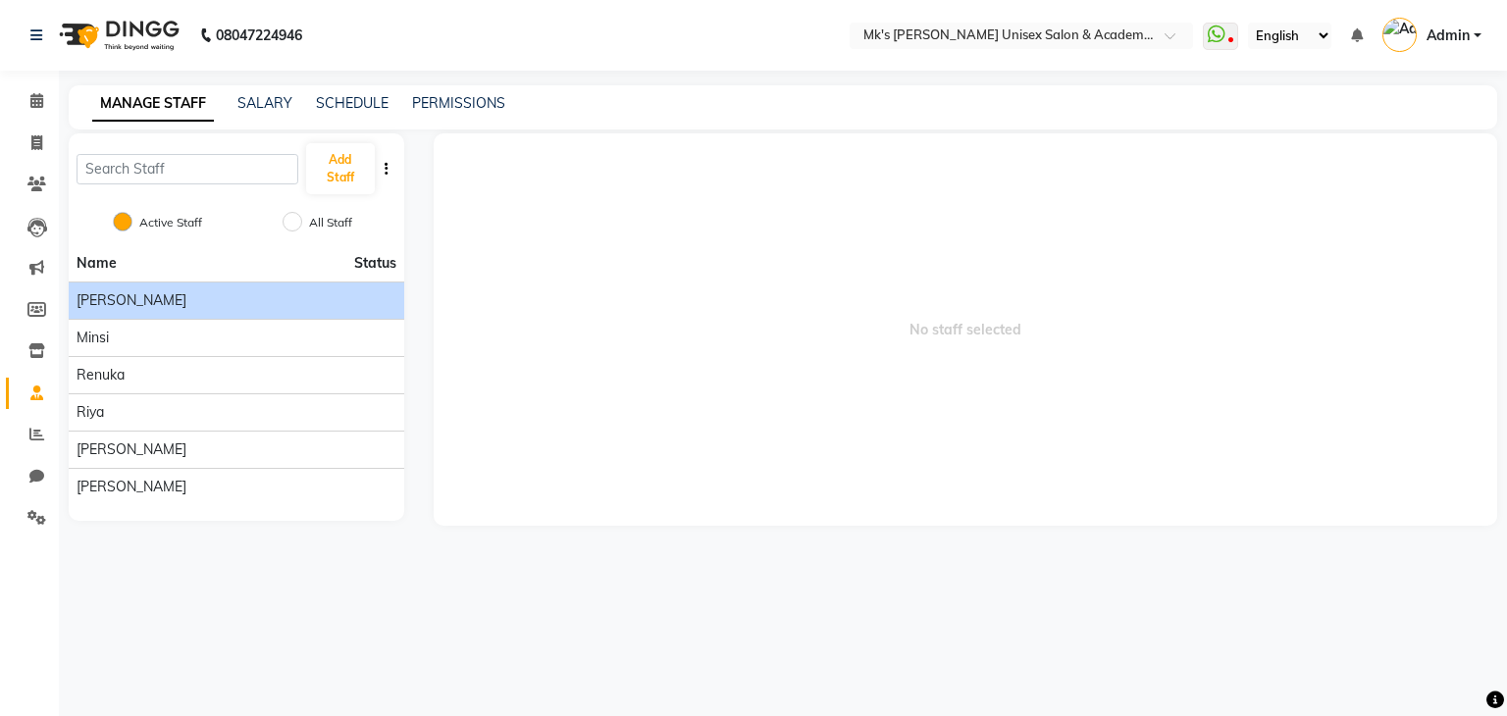
click at [152, 311] on li "[PERSON_NAME]" at bounding box center [236, 299] width 335 height 37
click at [281, 294] on div "[PERSON_NAME]" at bounding box center [237, 300] width 320 height 21
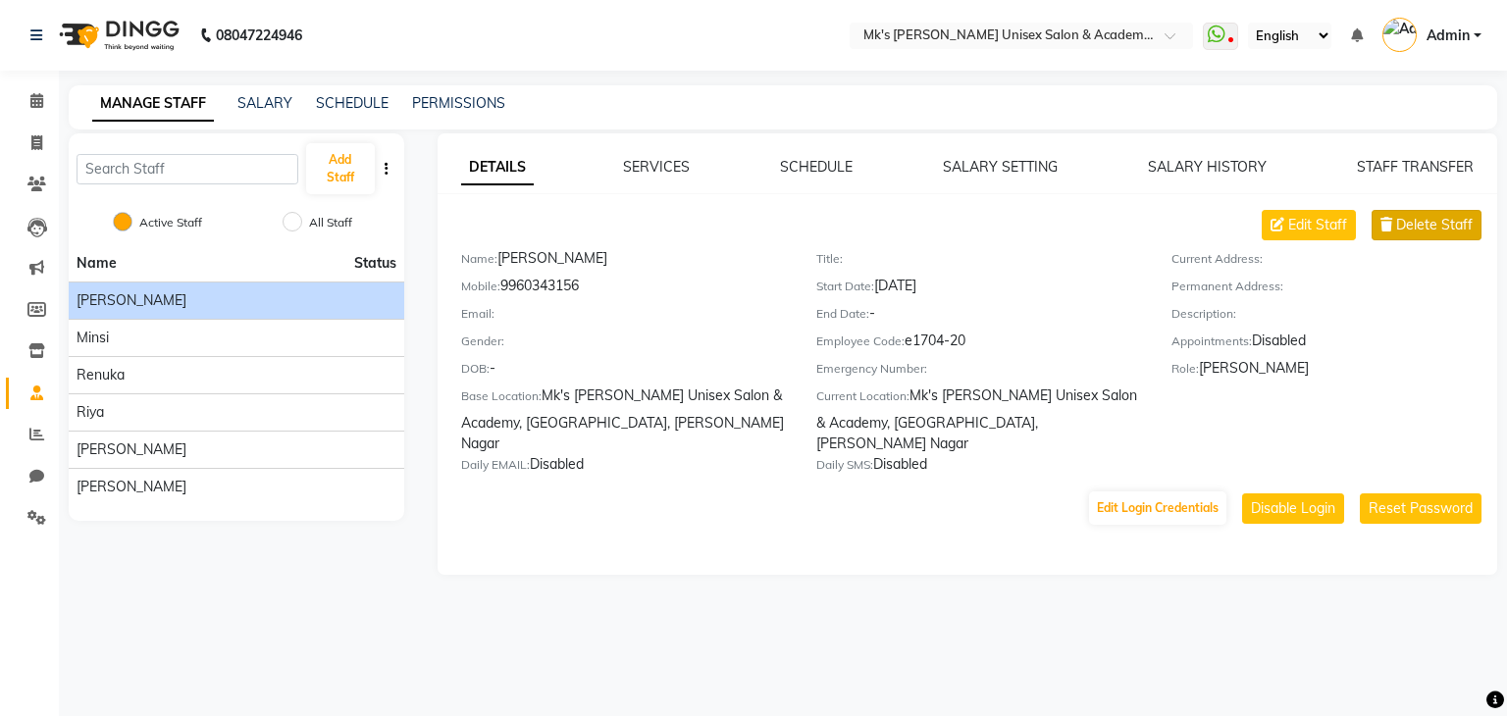
click at [1401, 221] on span "Delete Staff" at bounding box center [1434, 225] width 77 height 21
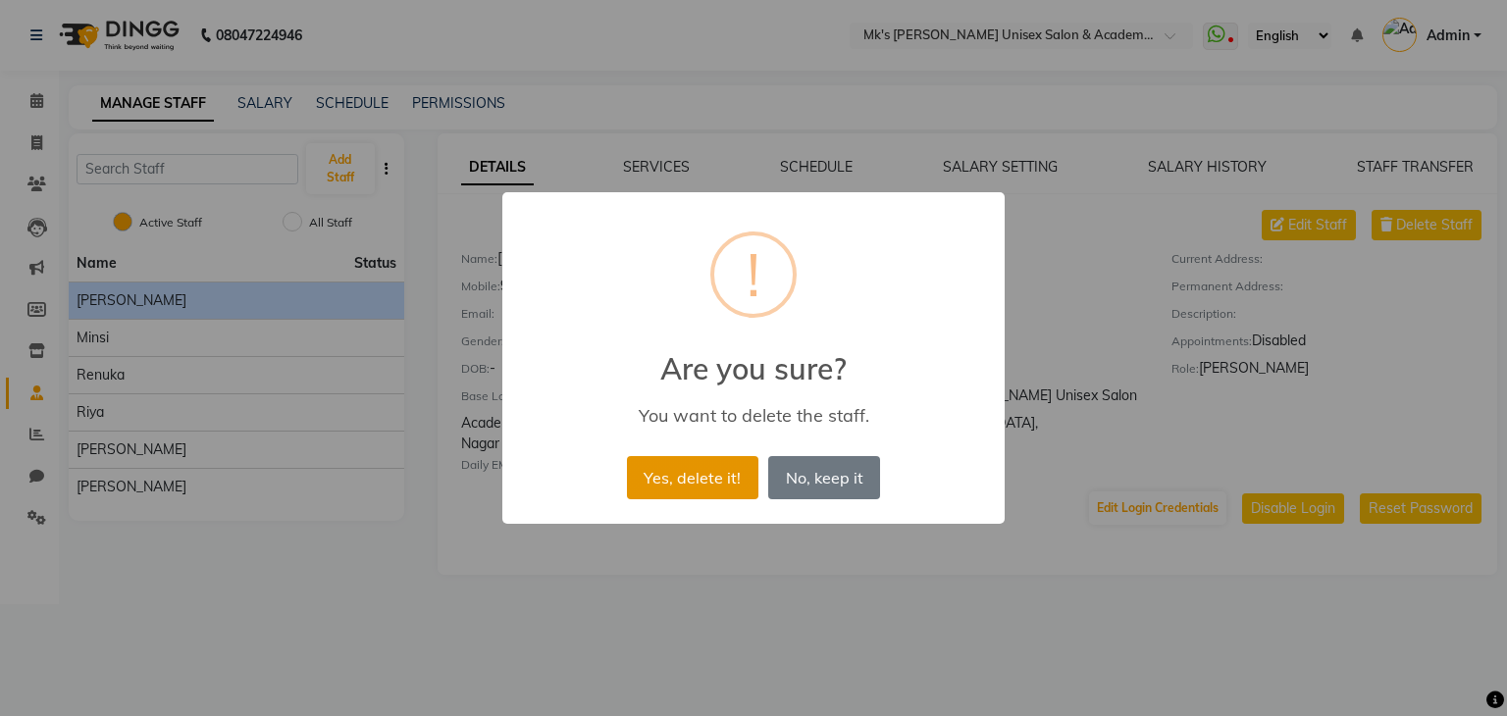
click at [726, 483] on button "Yes, delete it!" at bounding box center [692, 477] width 131 height 43
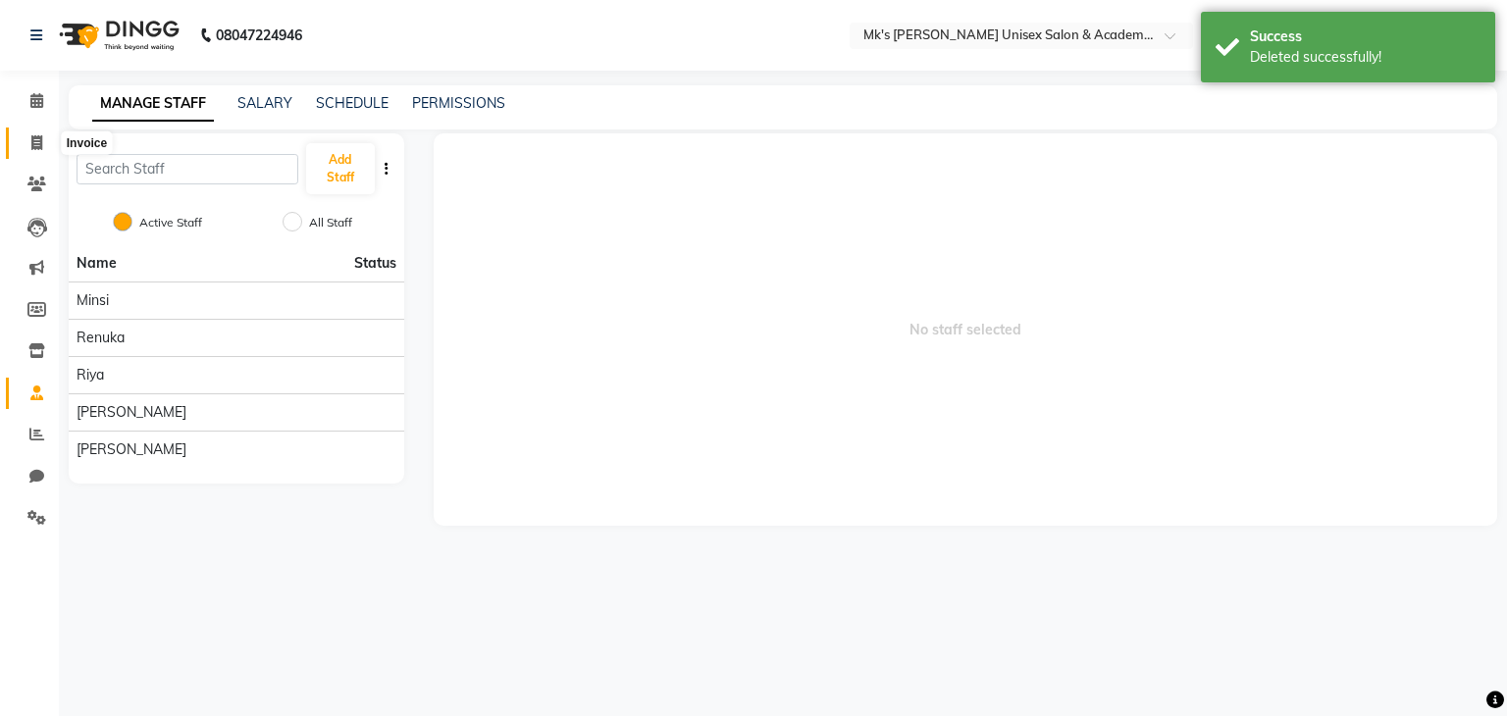
click at [44, 146] on span at bounding box center [37, 143] width 34 height 23
select select "service"
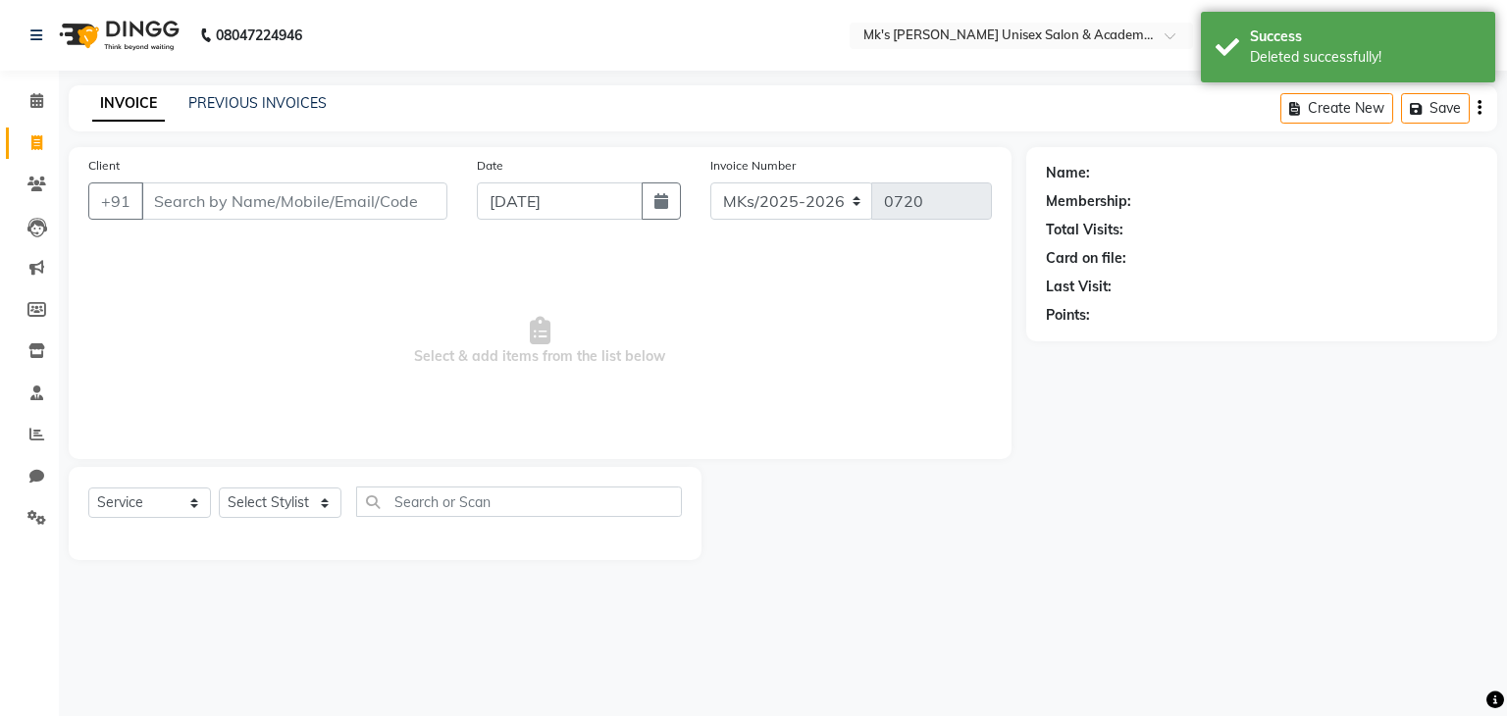
click at [330, 210] on input "Client" at bounding box center [294, 200] width 306 height 37
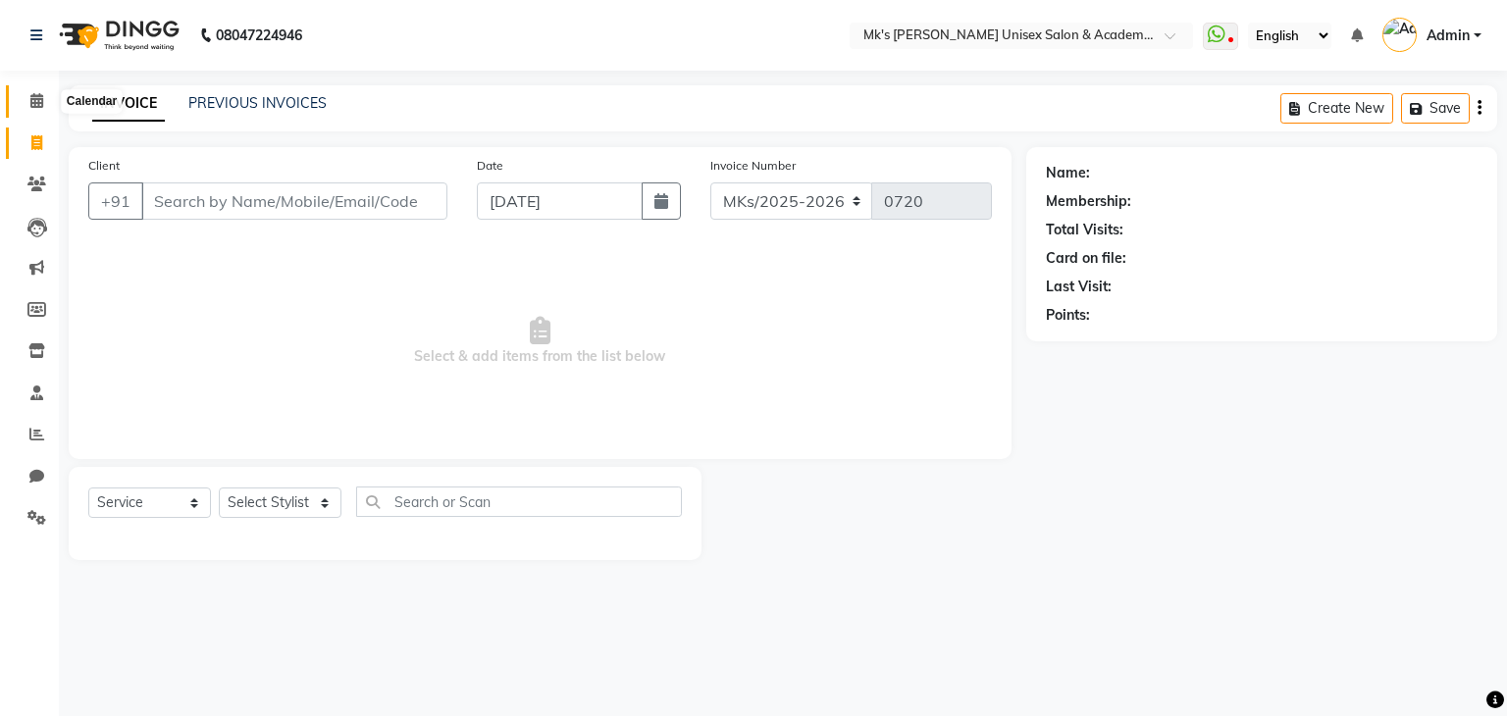
click at [43, 95] on span at bounding box center [37, 101] width 34 height 23
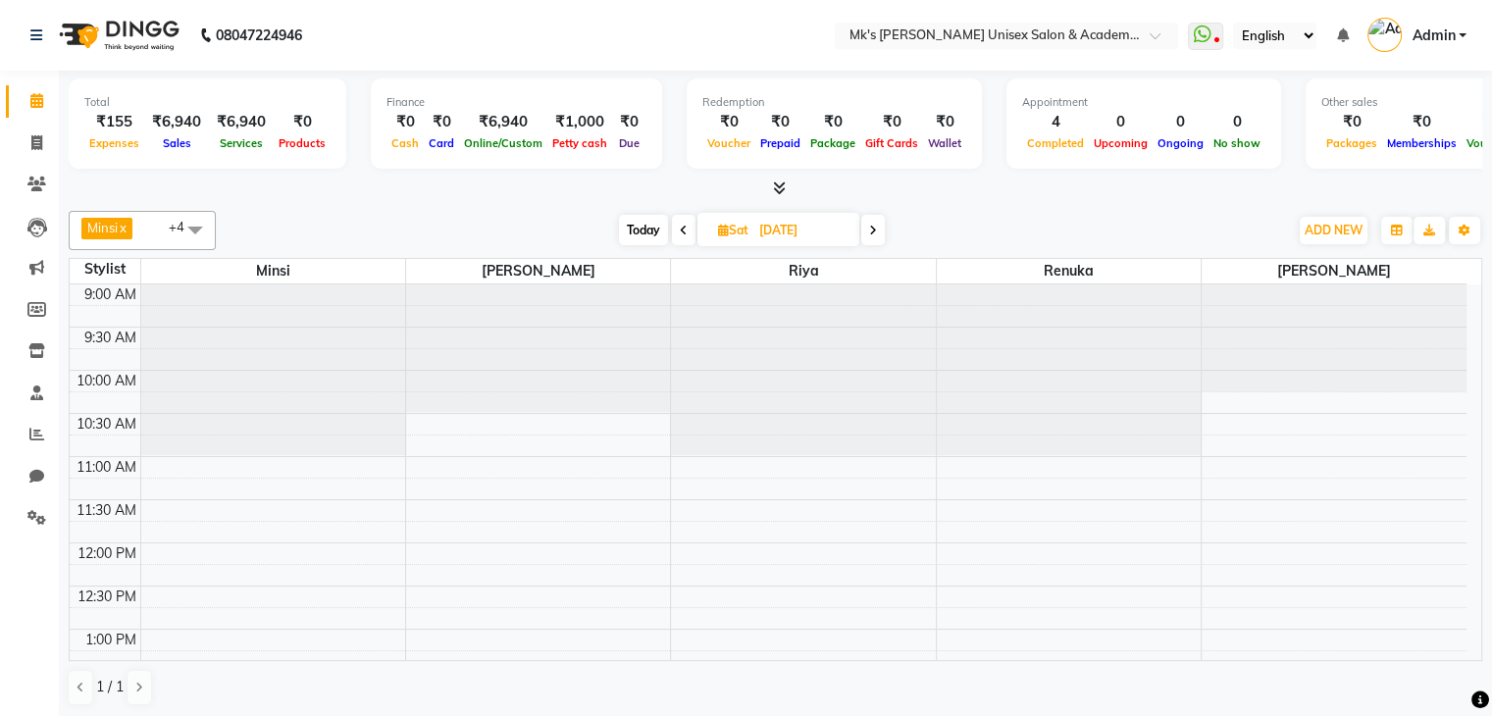
click at [784, 181] on icon at bounding box center [779, 187] width 13 height 15
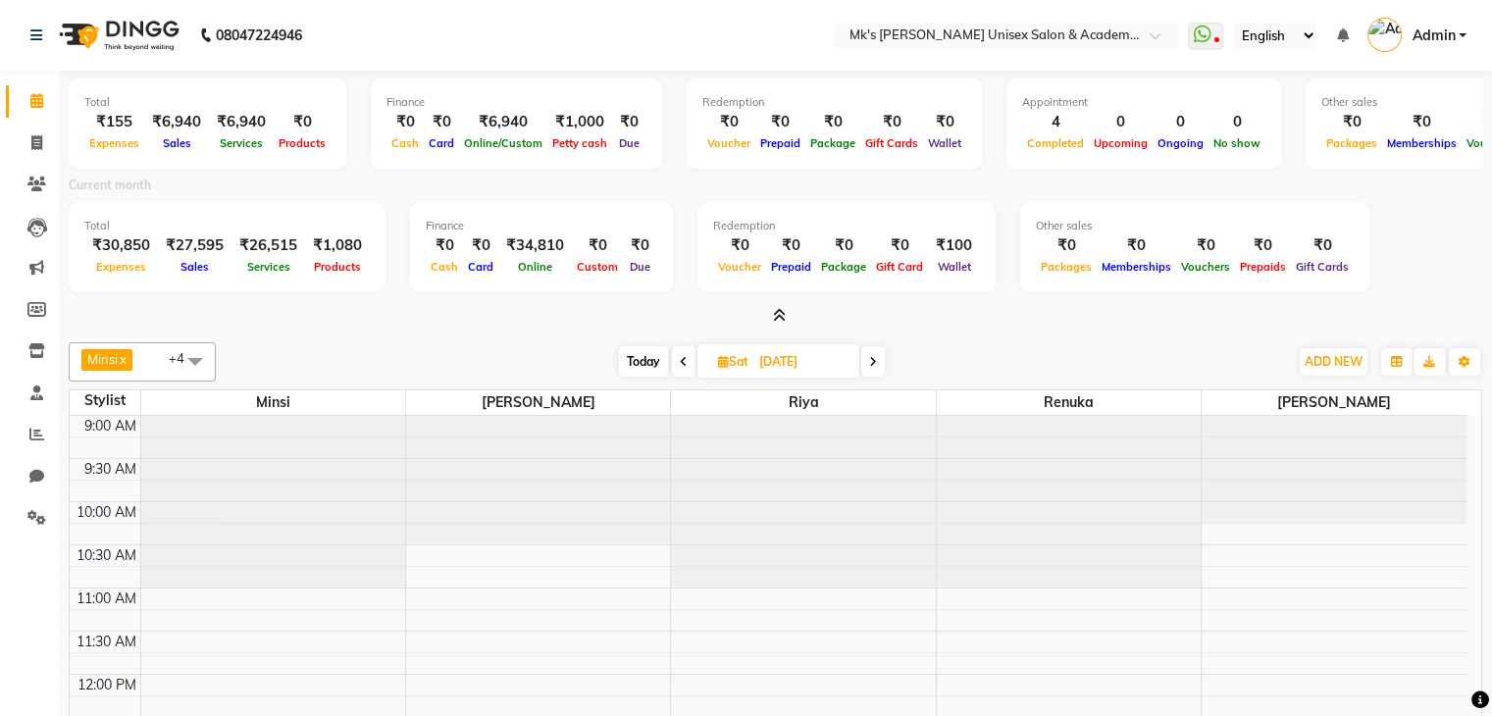
click at [775, 327] on div "Total ₹155 Expenses ₹6,940 Sales ₹6,940 Services ₹0 Products Finance ₹0 Cash ₹0…" at bounding box center [775, 461] width 1433 height 780
click at [785, 308] on icon at bounding box center [779, 315] width 13 height 15
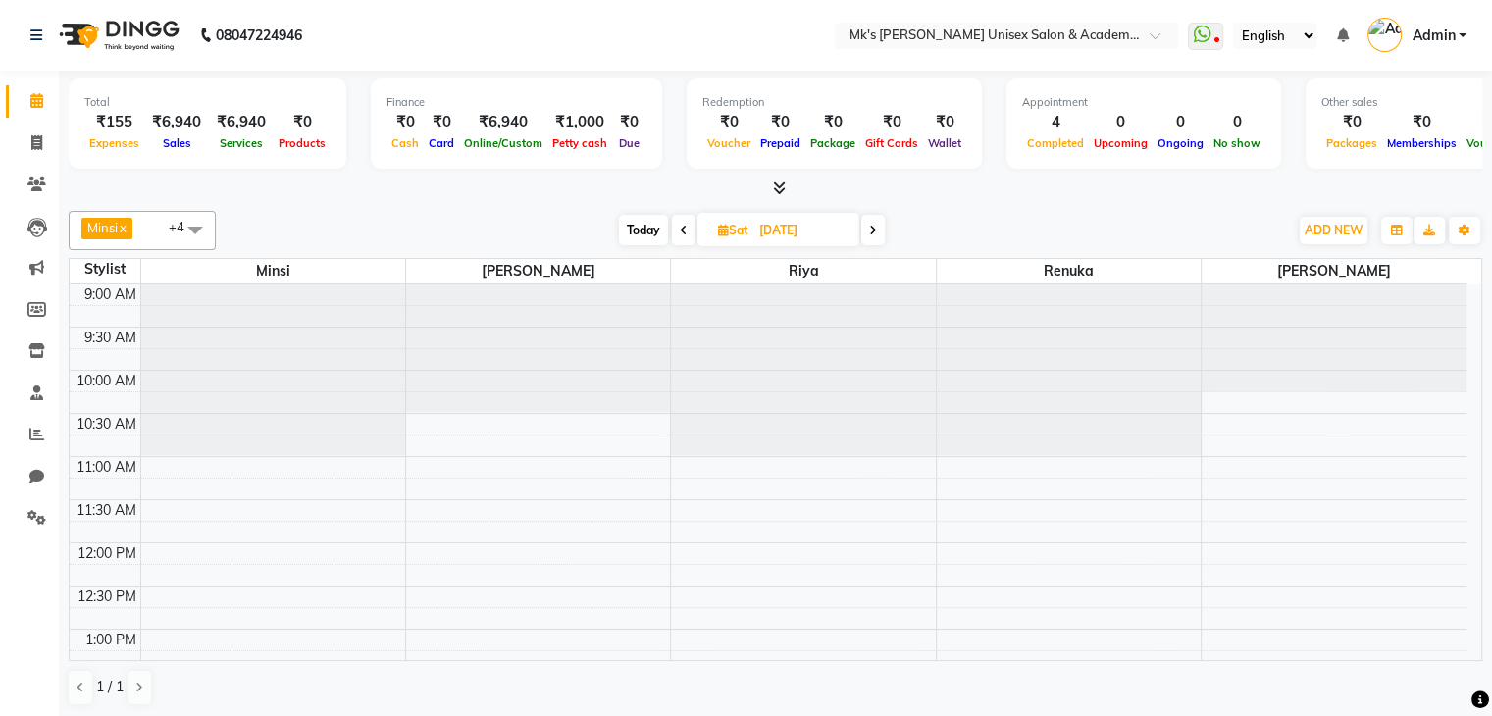
click at [672, 221] on span at bounding box center [684, 230] width 24 height 30
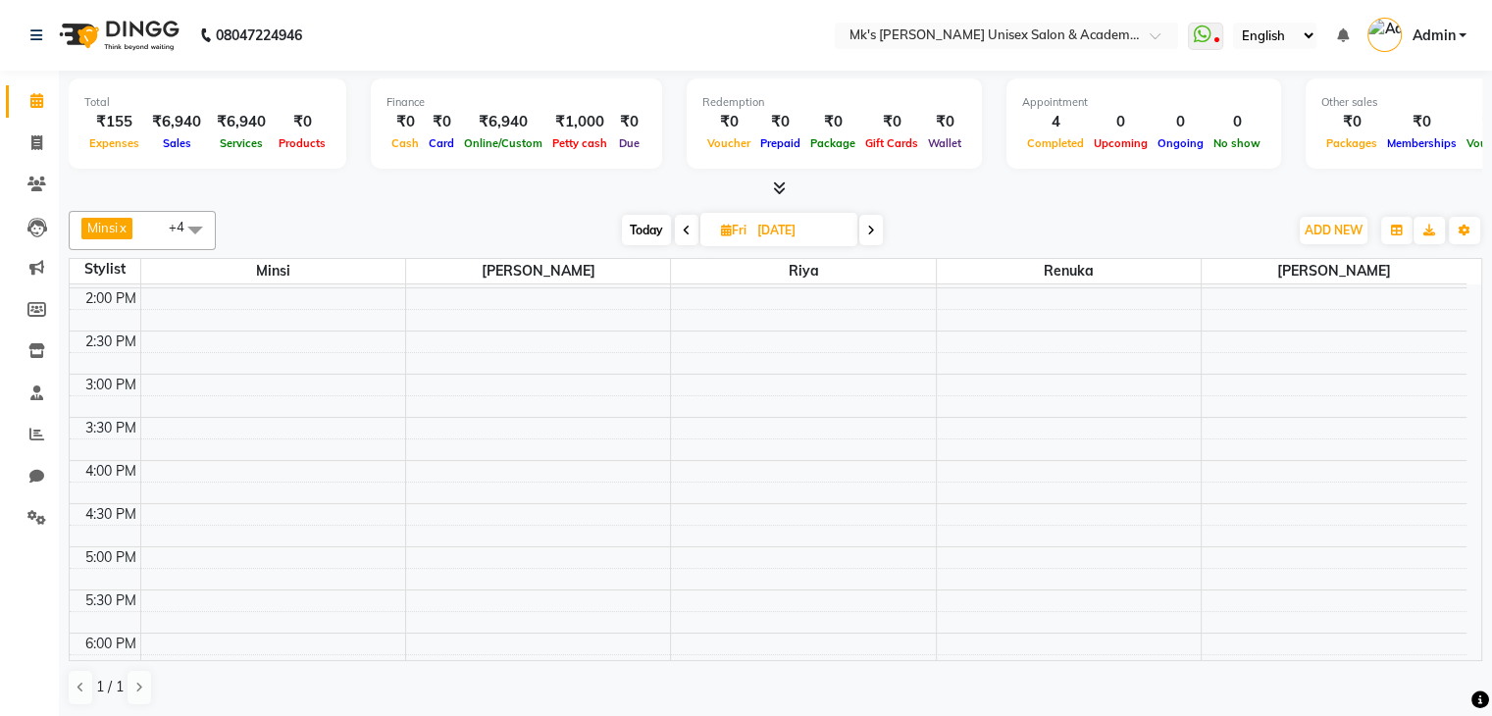
click at [696, 230] on div "[DATE] [DATE]" at bounding box center [752, 230] width 265 height 29
click at [678, 225] on span at bounding box center [687, 230] width 24 height 30
type input "[DATE]"
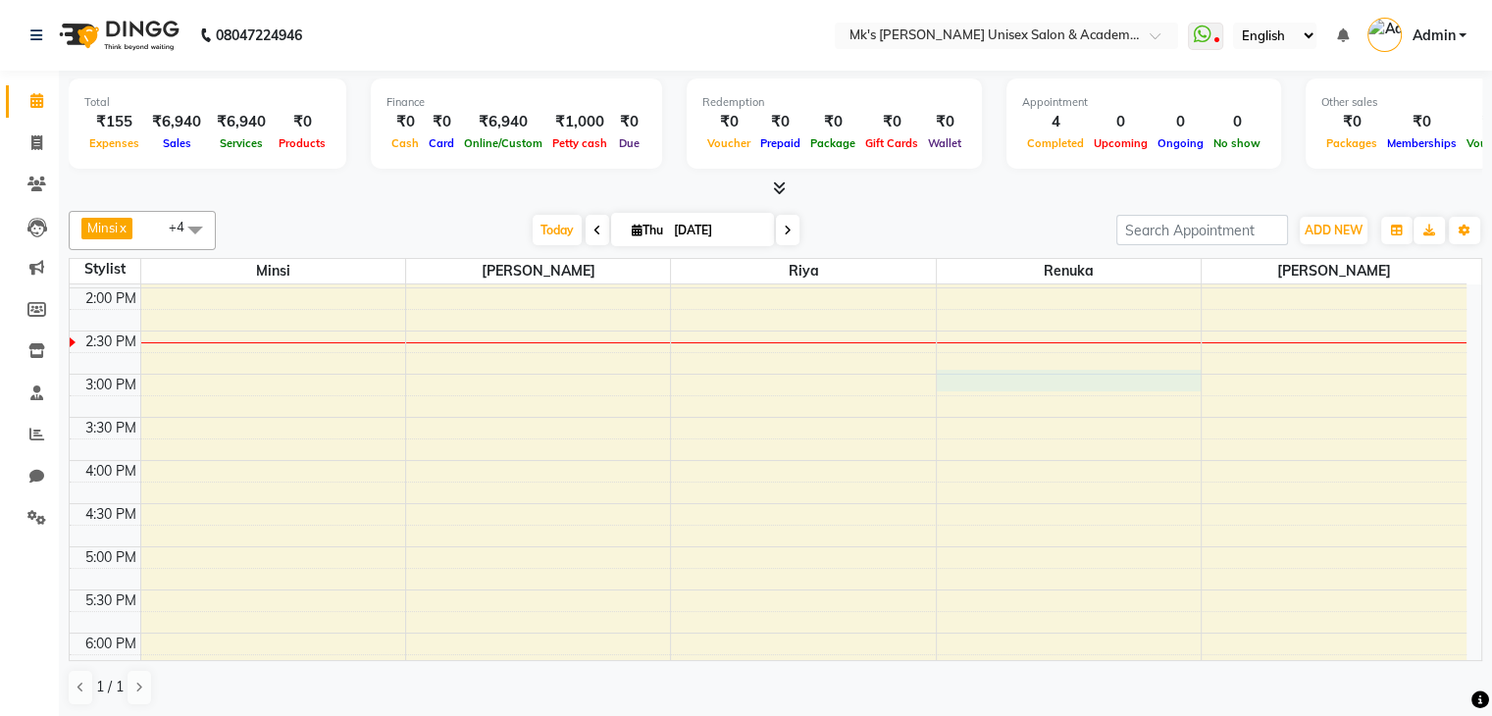
click at [969, 383] on div "9:00 AM 9:30 AM 10:00 AM 10:30 AM 11:00 AM 11:30 AM 12:00 PM 12:30 PM 1:00 PM 1…" at bounding box center [768, 331] width 1397 height 948
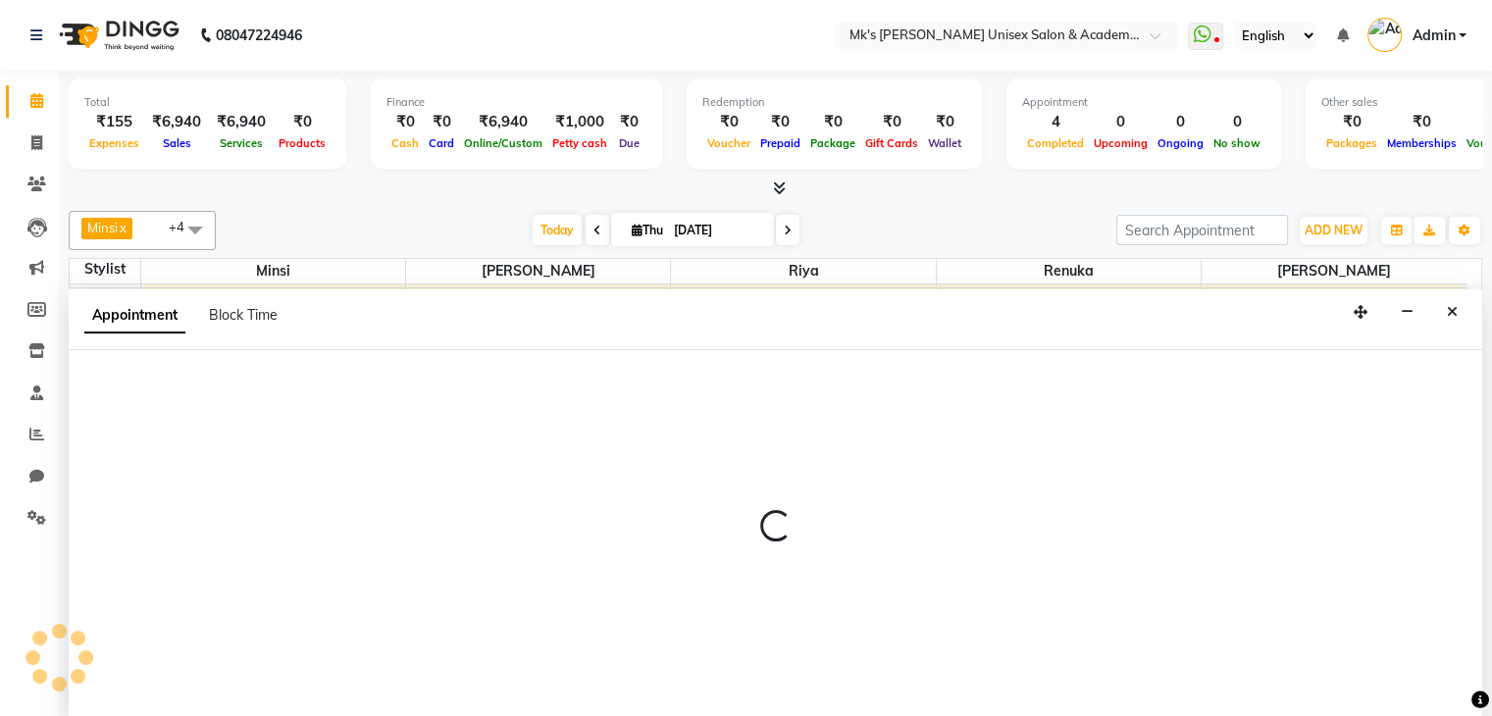
scroll to position [1, 0]
select select "21738"
select select "900"
select select "tentative"
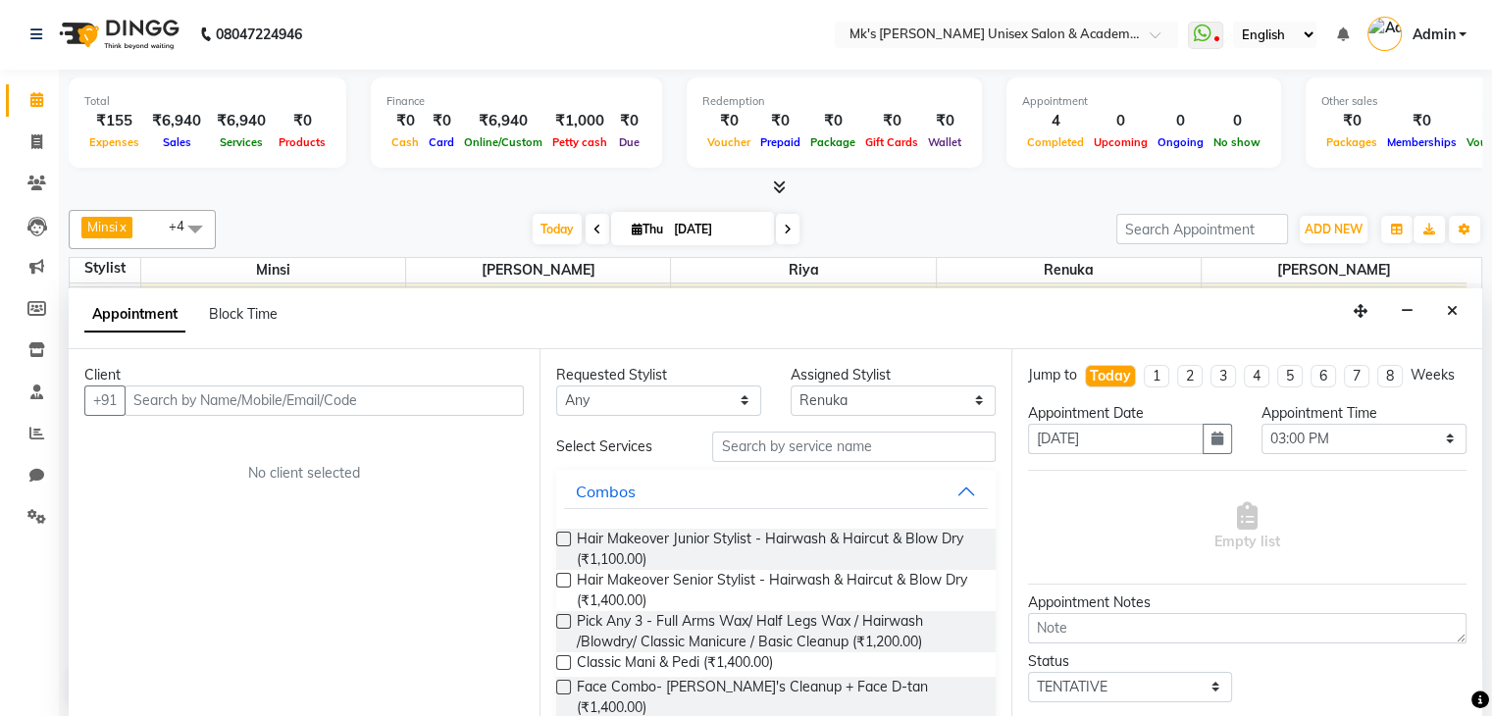
click at [254, 393] on input "text" at bounding box center [324, 400] width 399 height 30
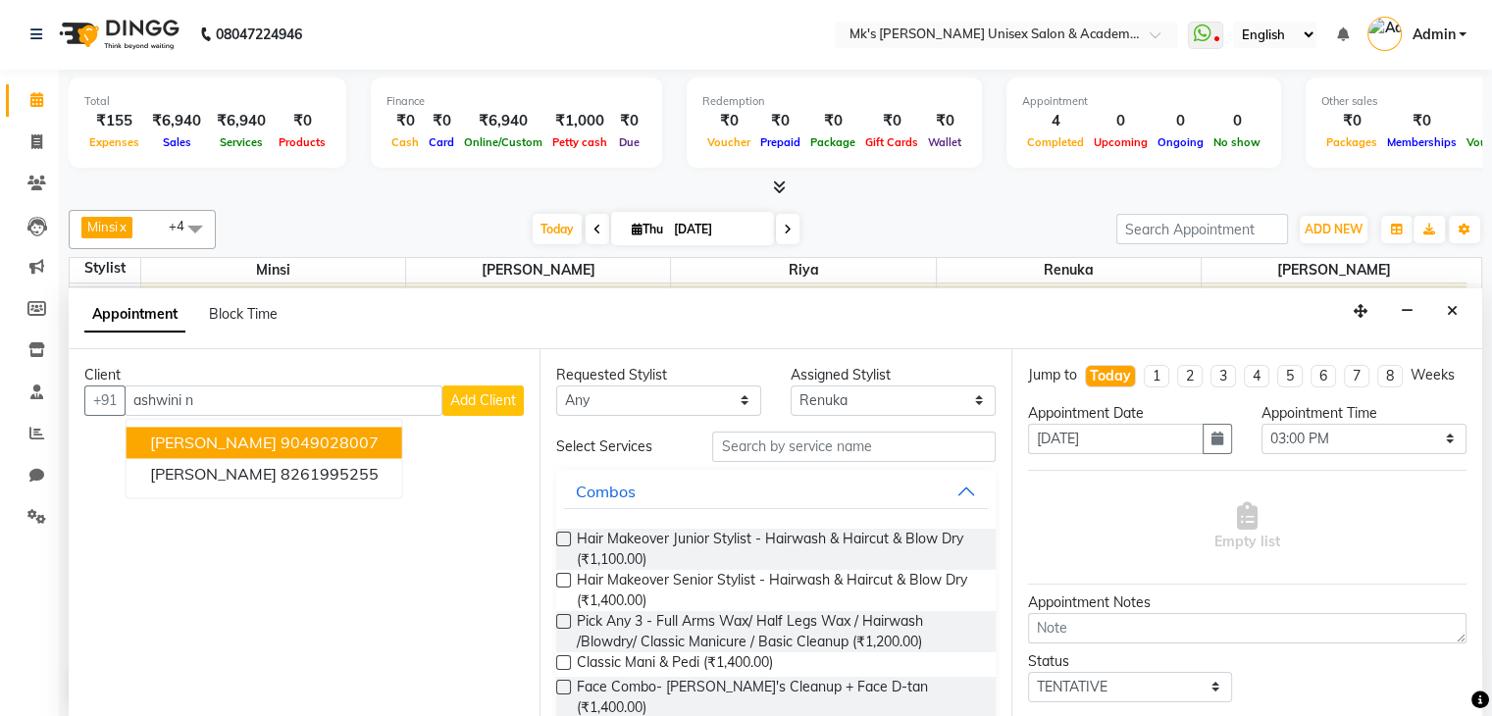
click at [255, 441] on span "[PERSON_NAME]" at bounding box center [213, 443] width 127 height 20
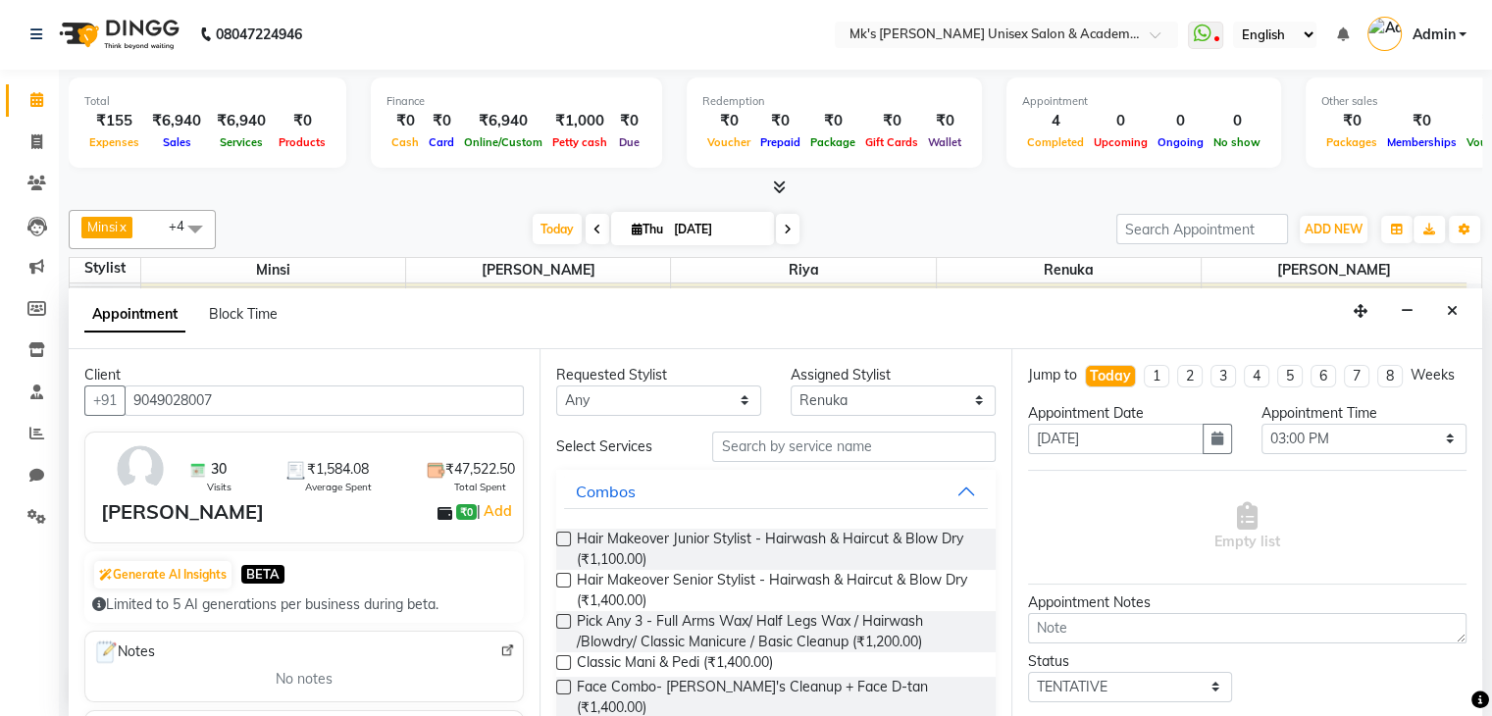
type input "9049028007"
click at [828, 452] on input "text" at bounding box center [853, 447] width 282 height 30
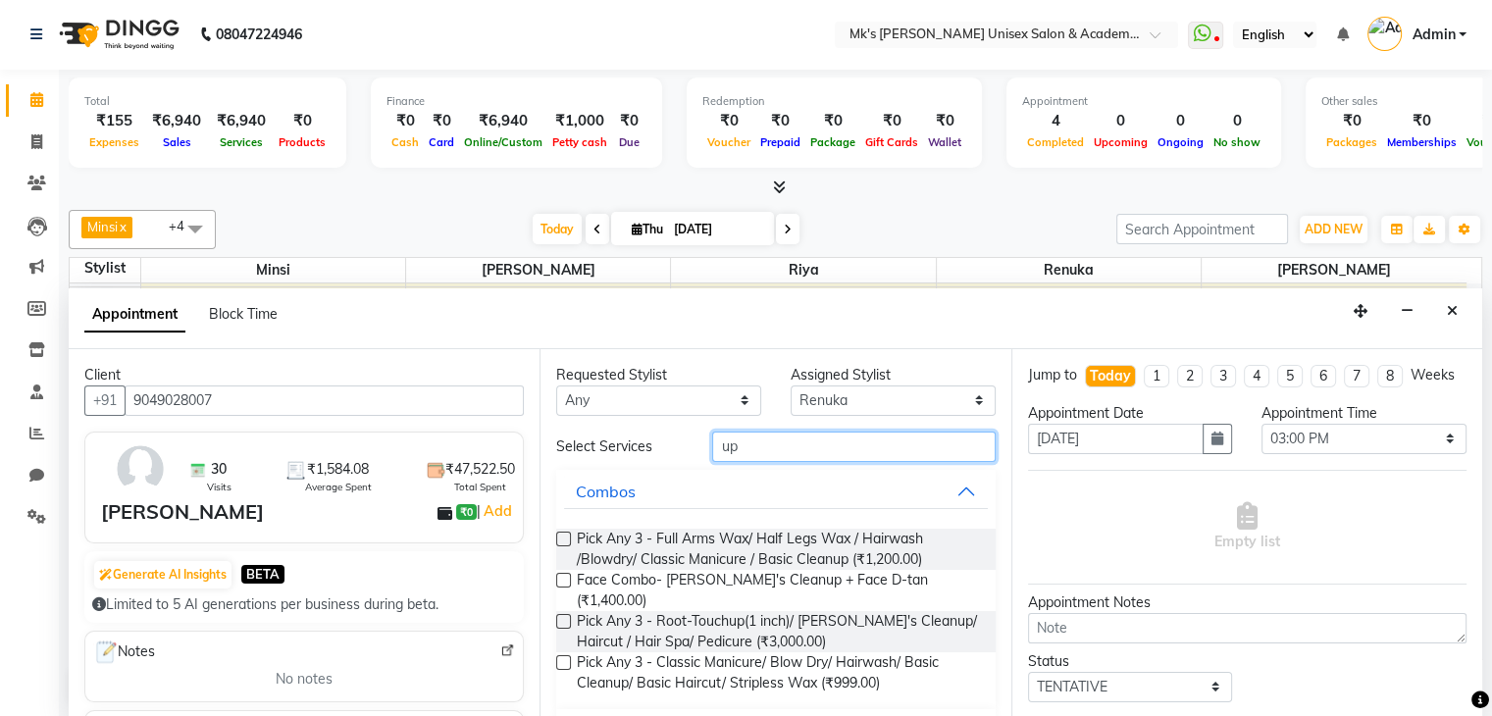
type input "u"
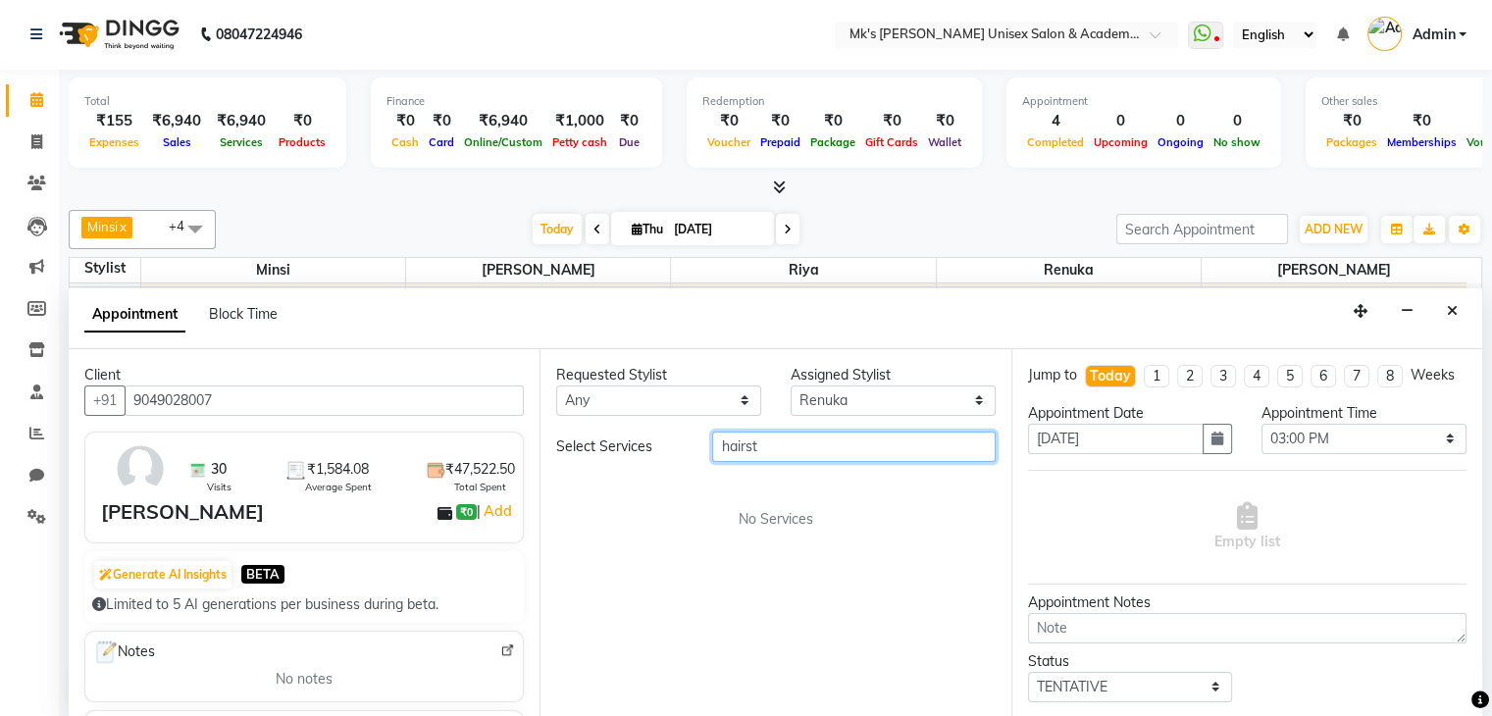
type input "hairsty"
click at [828, 452] on input "hairsty" at bounding box center [853, 447] width 282 height 30
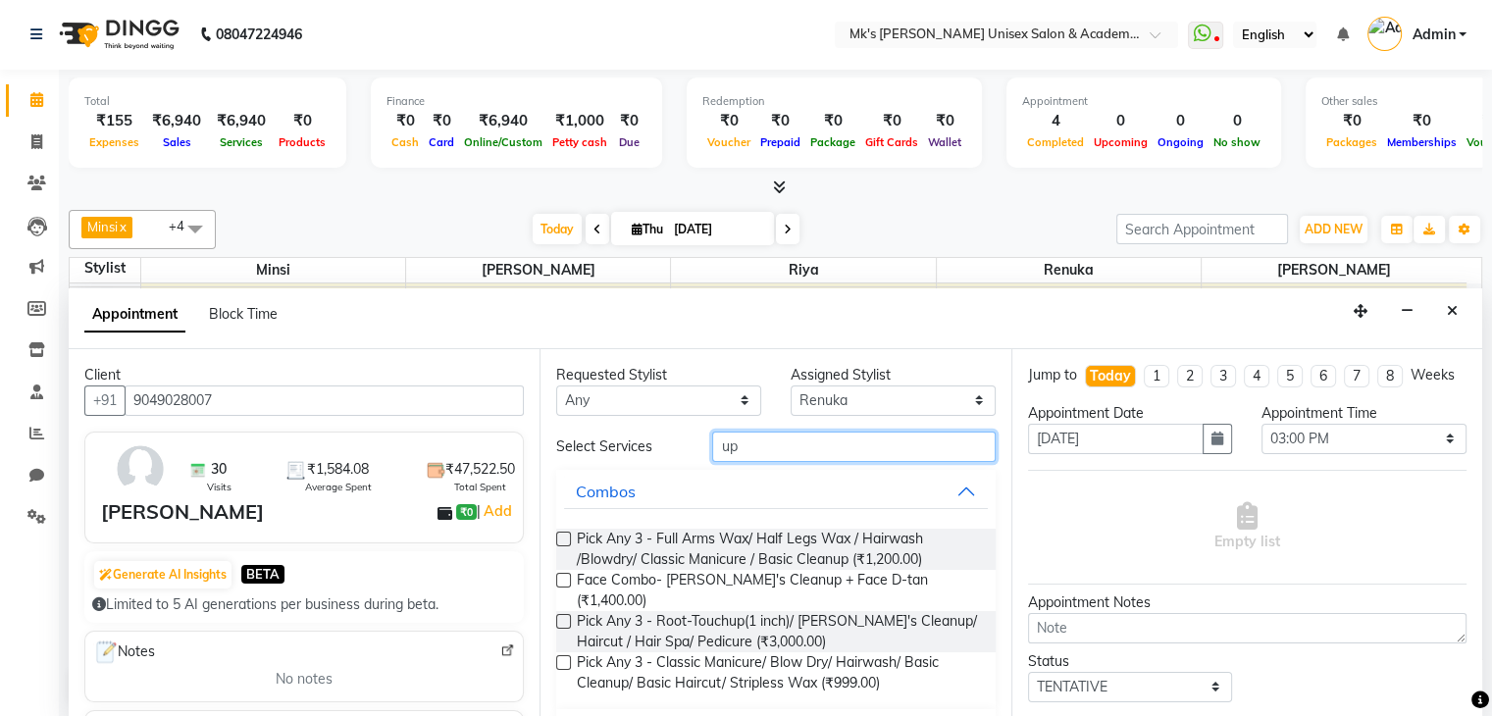
type input "u"
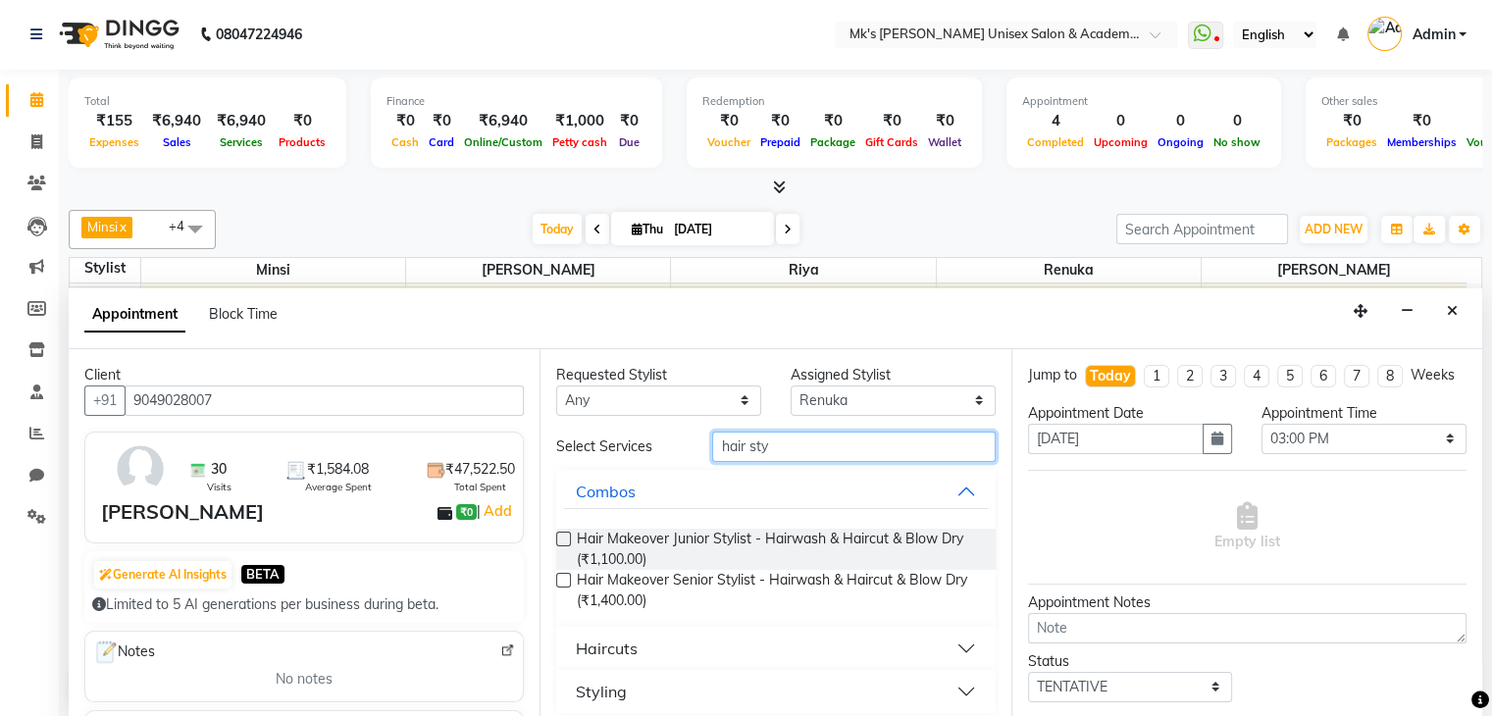
type input "hair sty"
click at [857, 701] on button "Styling" at bounding box center [775, 691] width 423 height 35
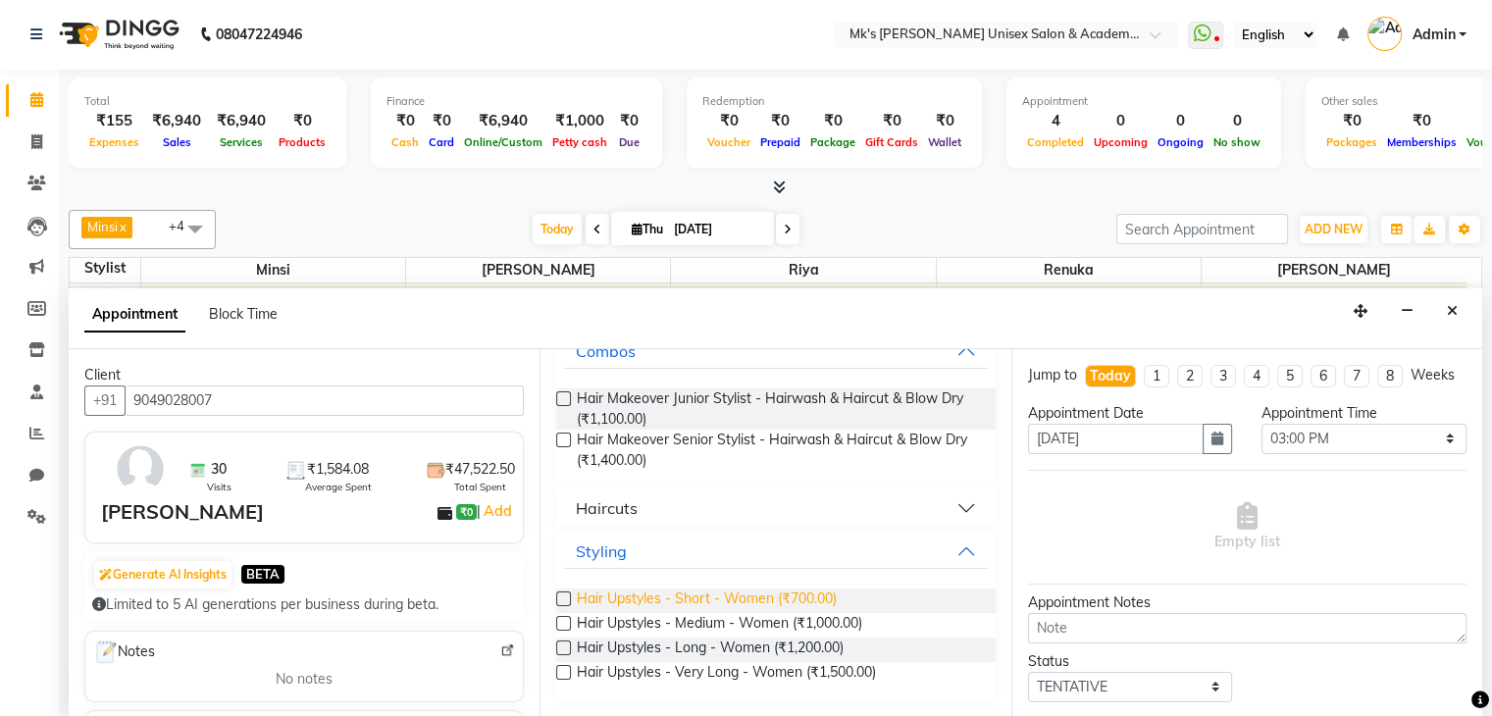
click at [690, 592] on span "Hair Upstyles - Short - Women (₹700.00)" at bounding box center [707, 600] width 260 height 25
checkbox input "false"
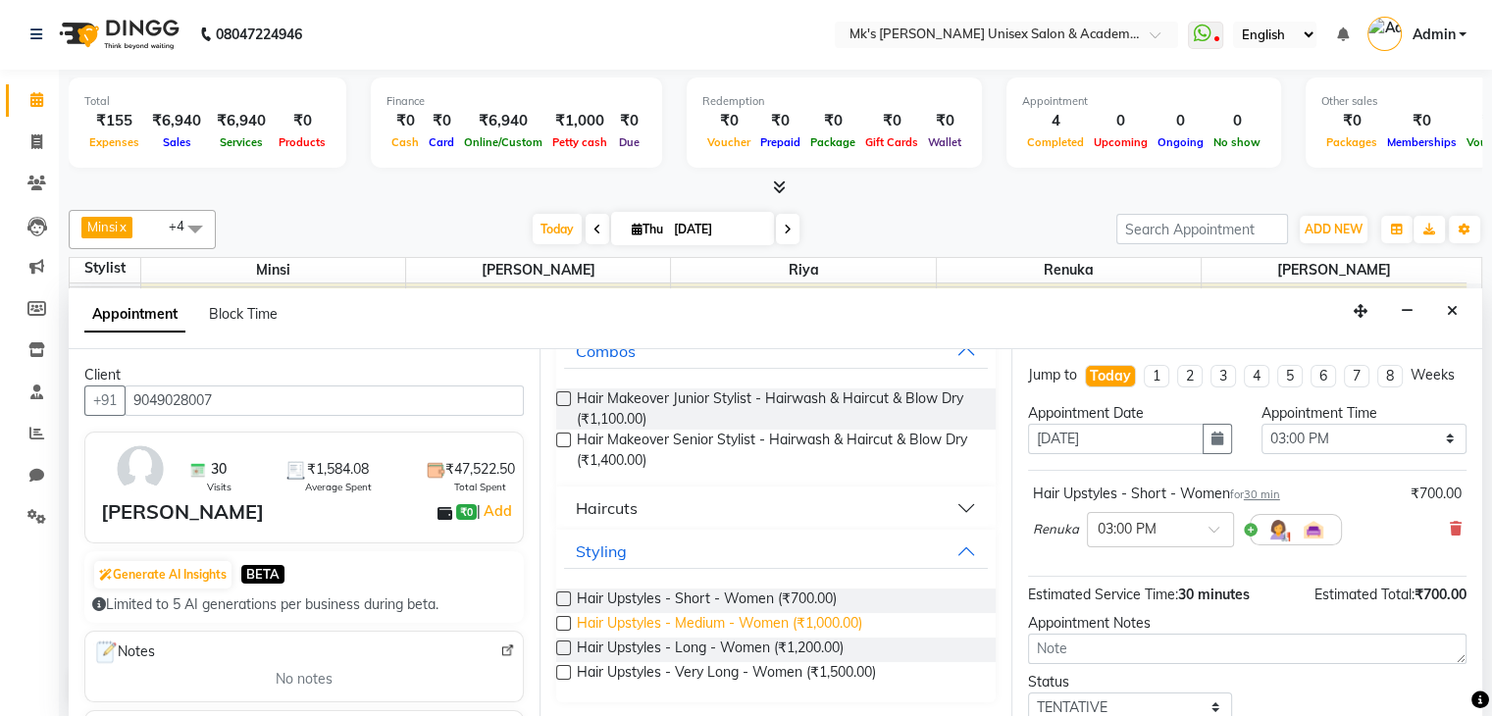
click at [693, 615] on span "Hair Upstyles - Medium - Women (₹1,000.00)" at bounding box center [719, 625] width 285 height 25
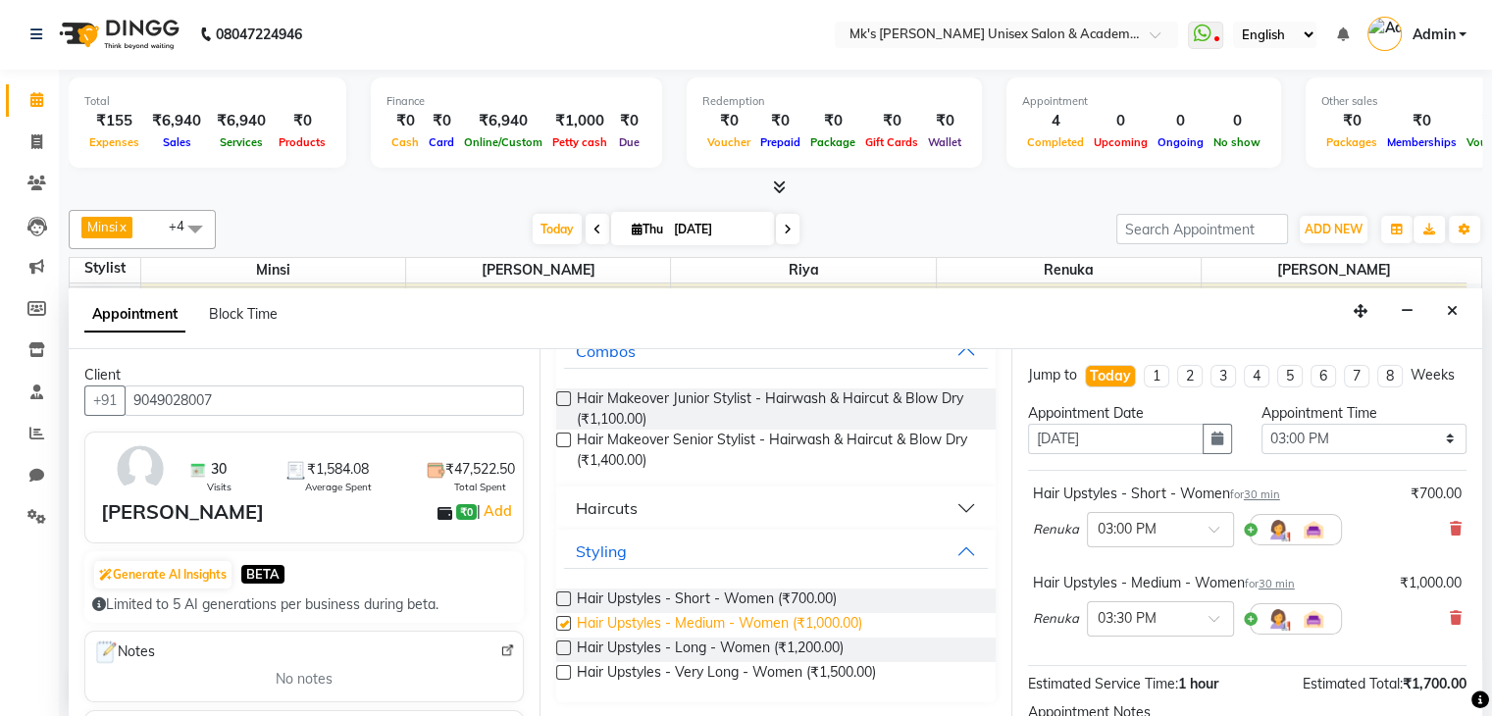
checkbox input "false"
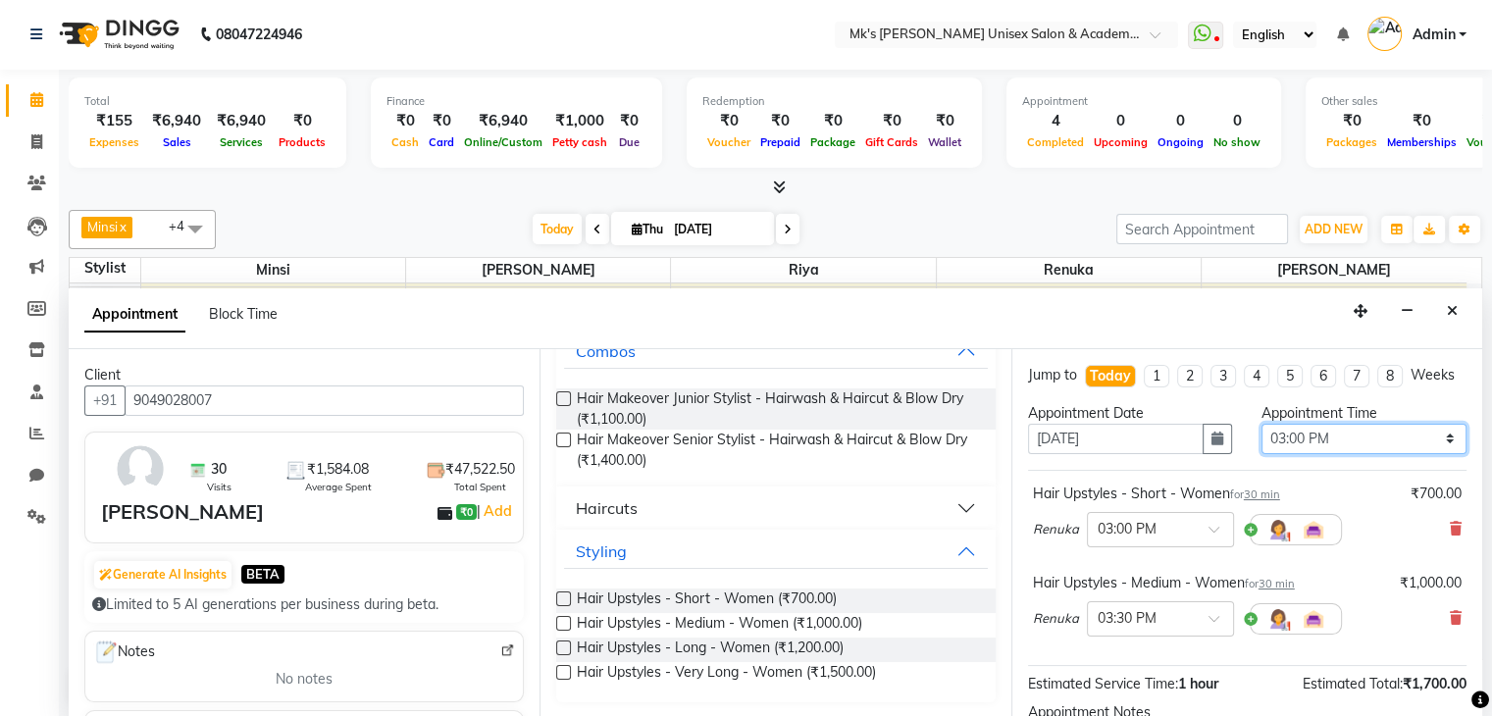
click at [1334, 454] on select "Select 10:00 AM 10:15 AM 10:30 AM 10:45 AM 11:00 AM 11:15 AM 11:30 AM 11:45 AM …" at bounding box center [1363, 439] width 205 height 30
select select "915"
click at [1261, 439] on select "Select 10:00 AM 10:15 AM 10:30 AM 10:45 AM 11:00 AM 11:15 AM 11:30 AM 11:45 AM …" at bounding box center [1363, 439] width 205 height 30
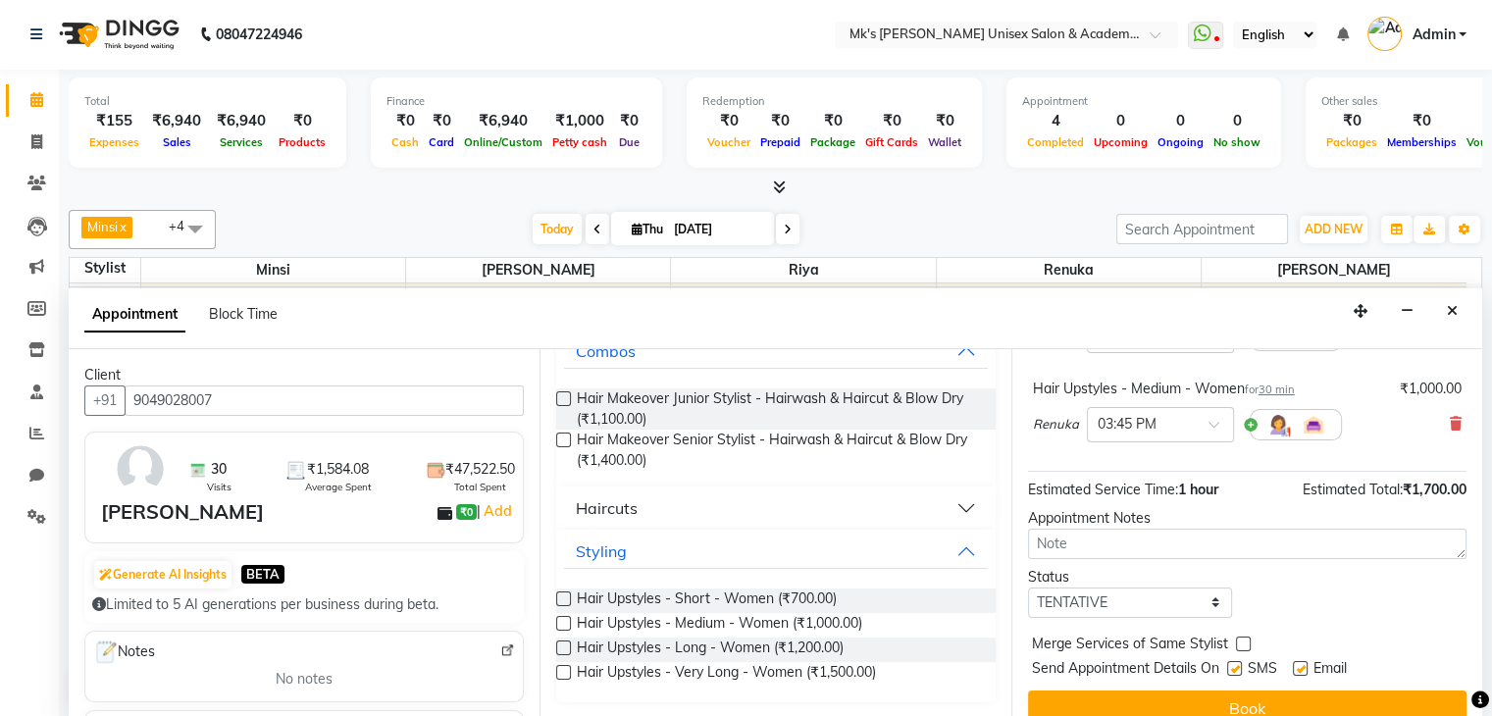
scroll to position [235, 0]
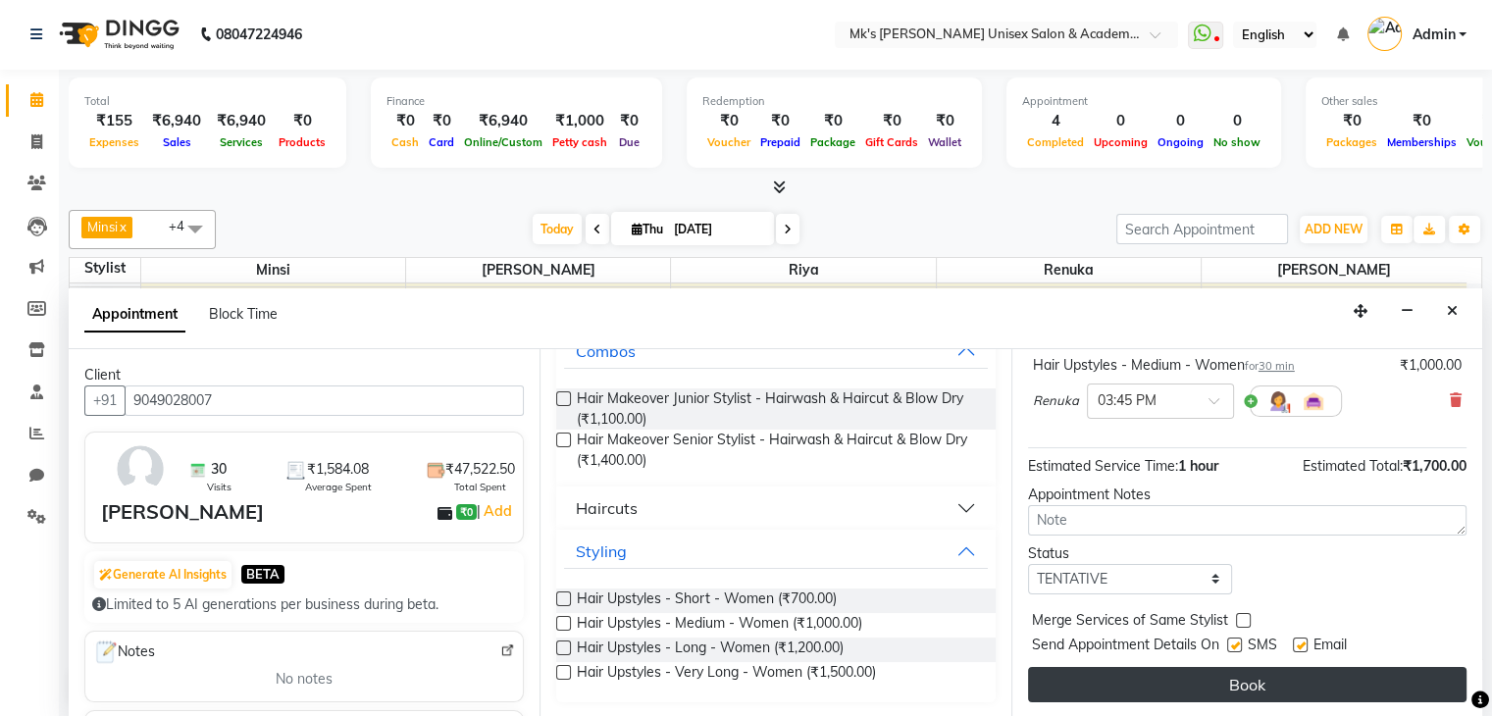
click at [1354, 684] on button "Book" at bounding box center [1247, 684] width 438 height 35
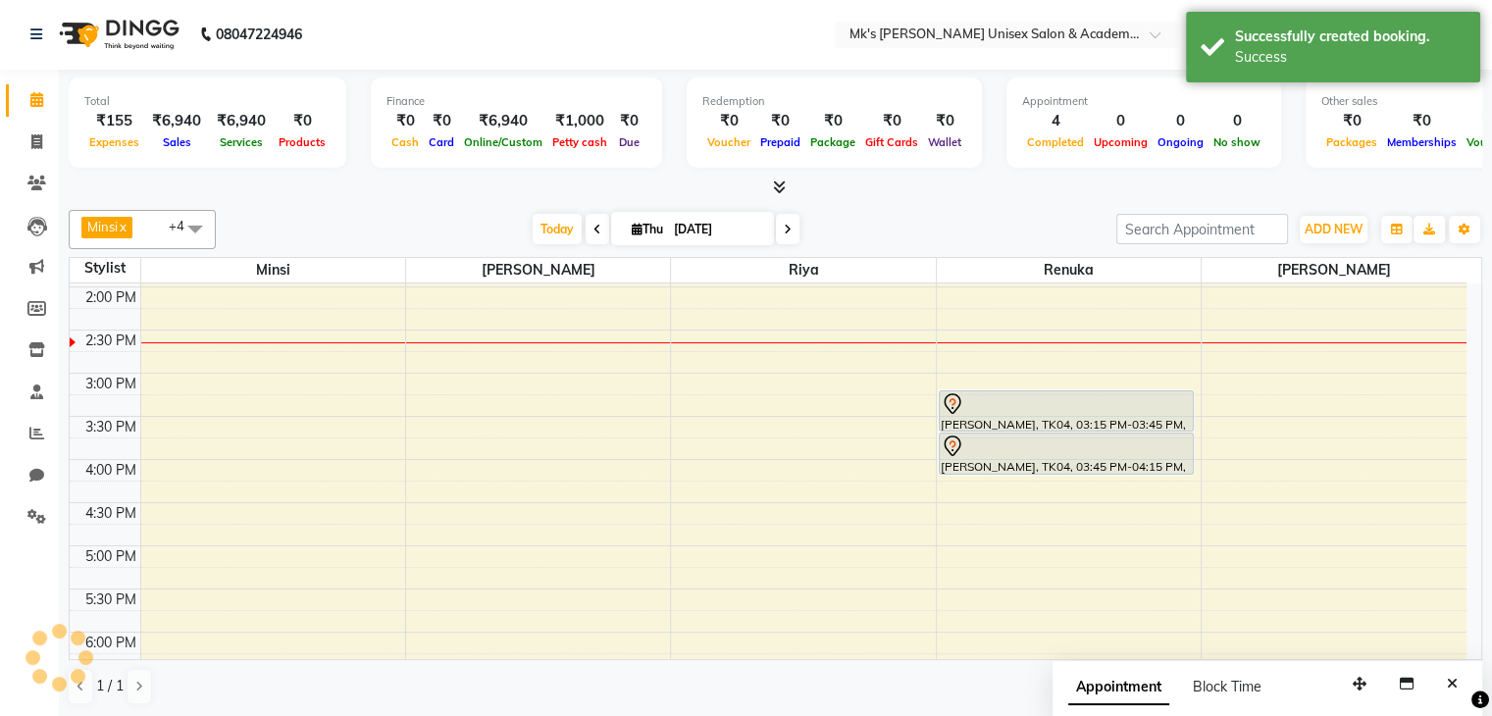
scroll to position [0, 0]
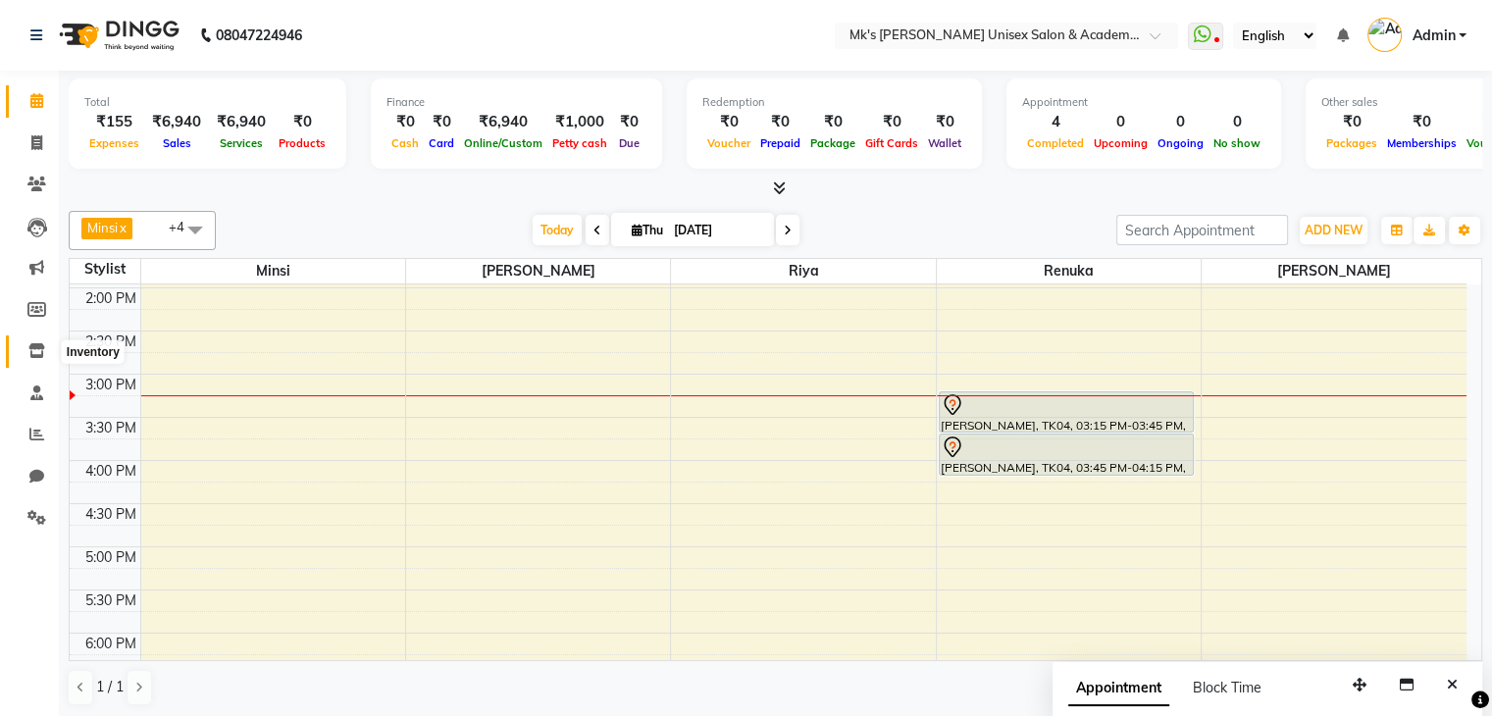
click at [37, 362] on span at bounding box center [37, 351] width 34 height 23
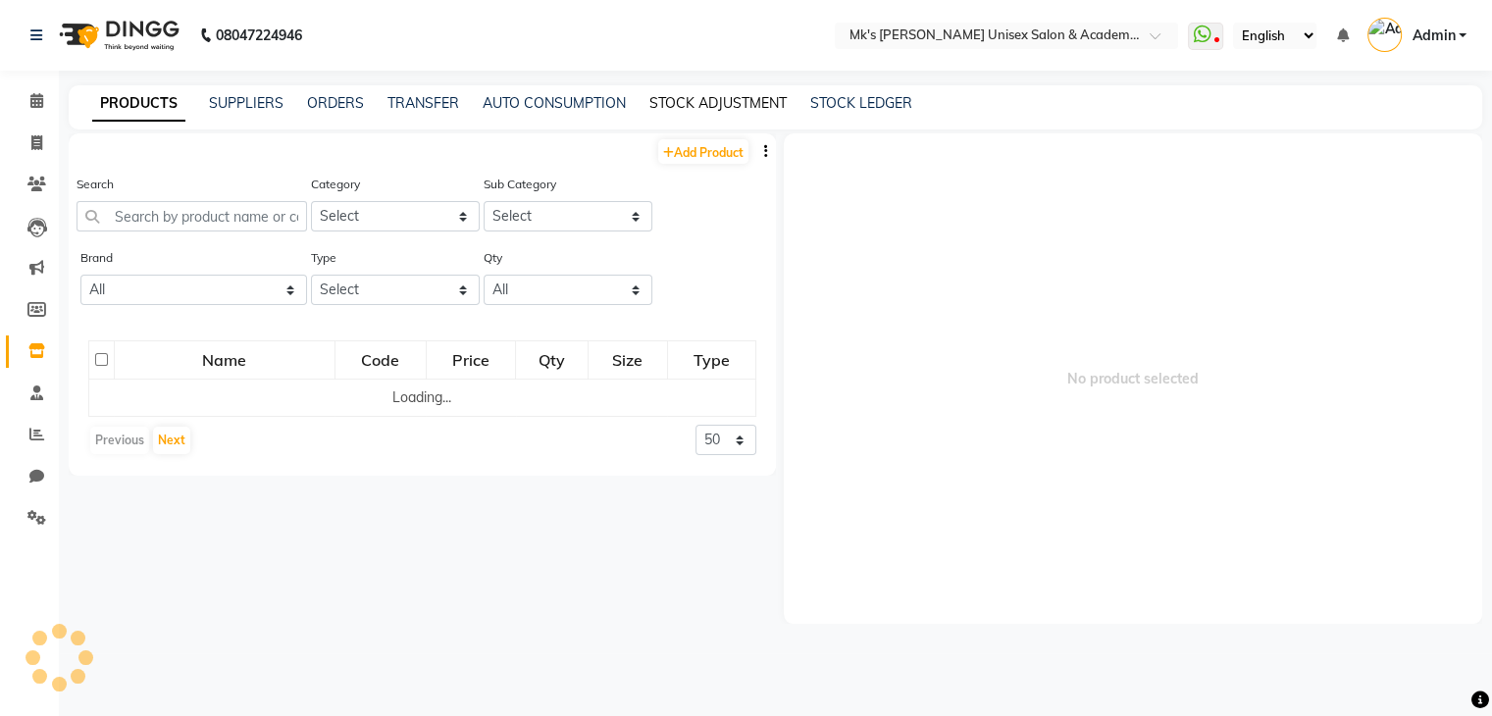
click at [726, 107] on link "STOCK ADJUSTMENT" at bounding box center [717, 103] width 137 height 18
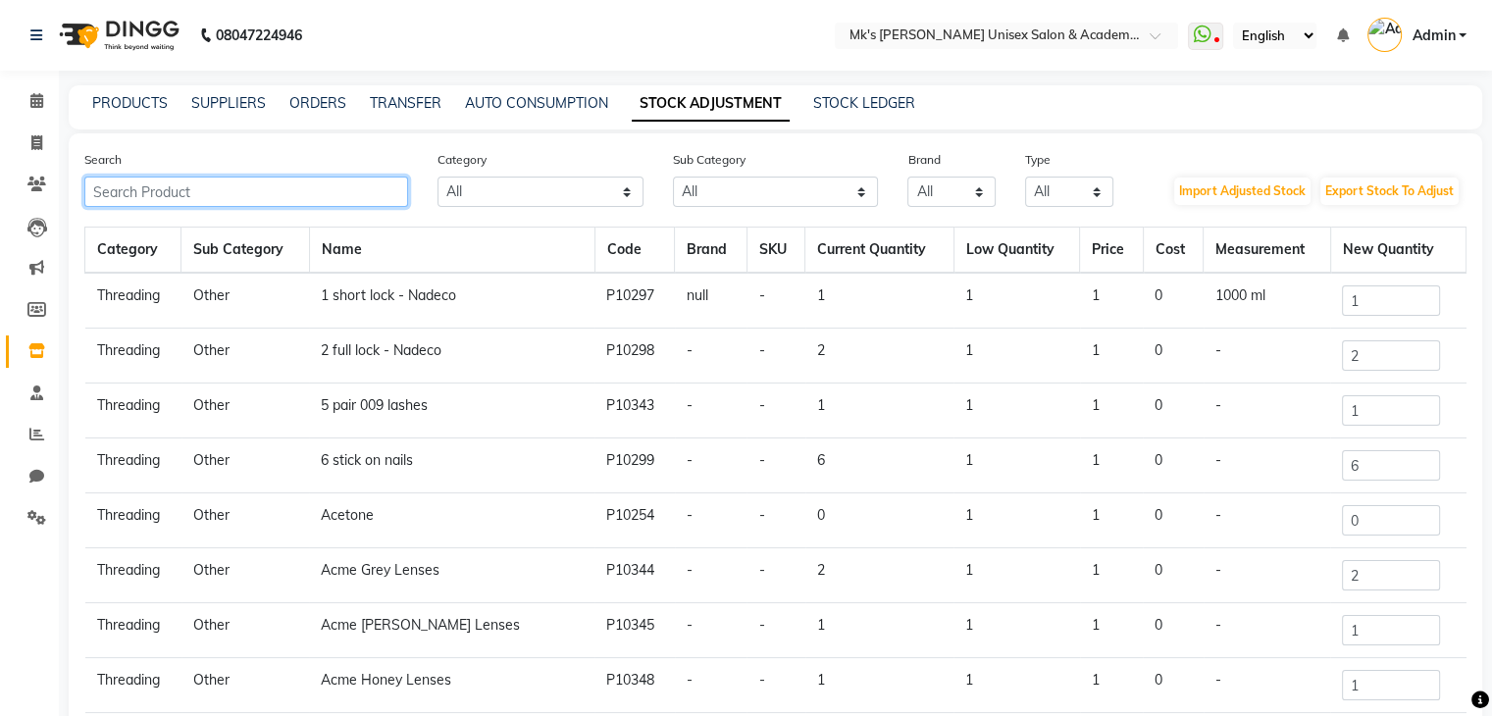
click at [245, 184] on input "text" at bounding box center [246, 192] width 324 height 30
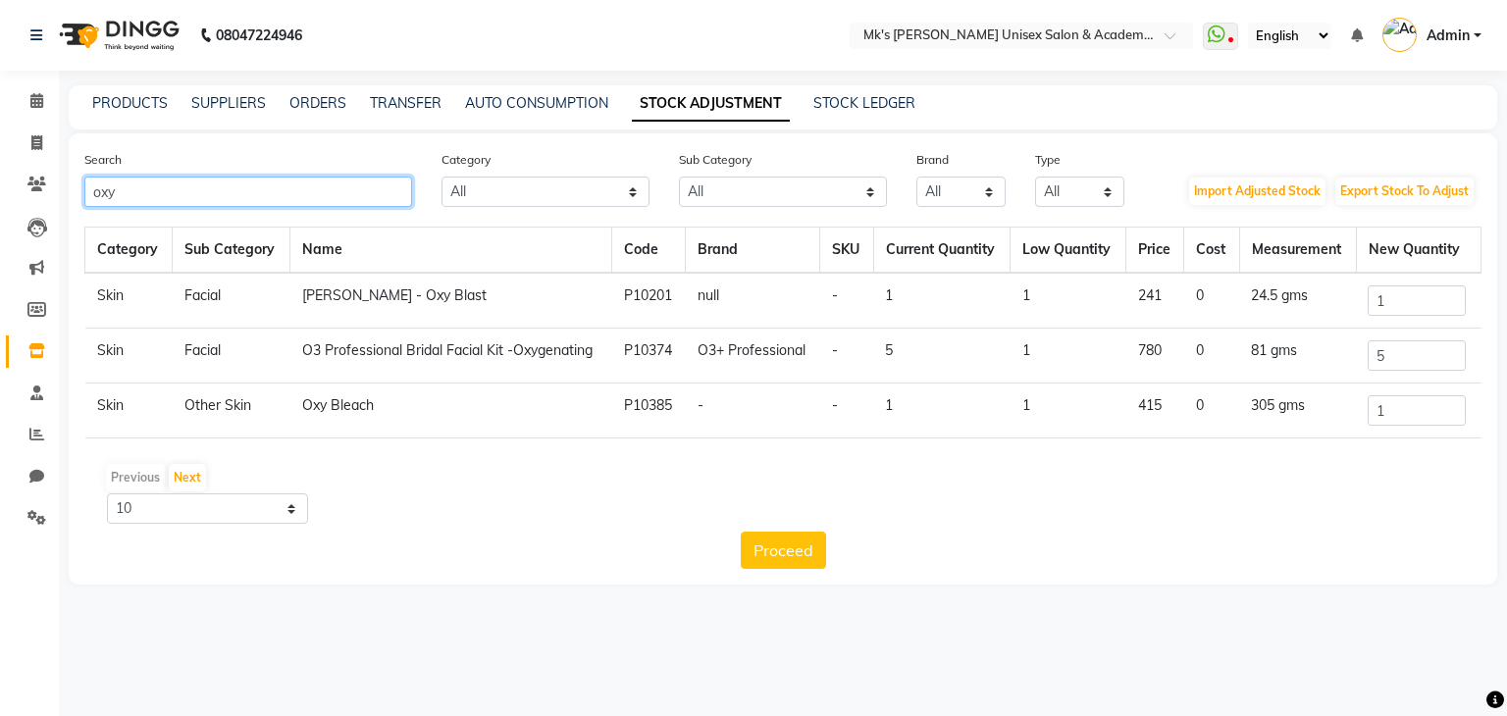
type input "oxy"
click at [1413, 295] on input "1" at bounding box center [1416, 300] width 98 height 30
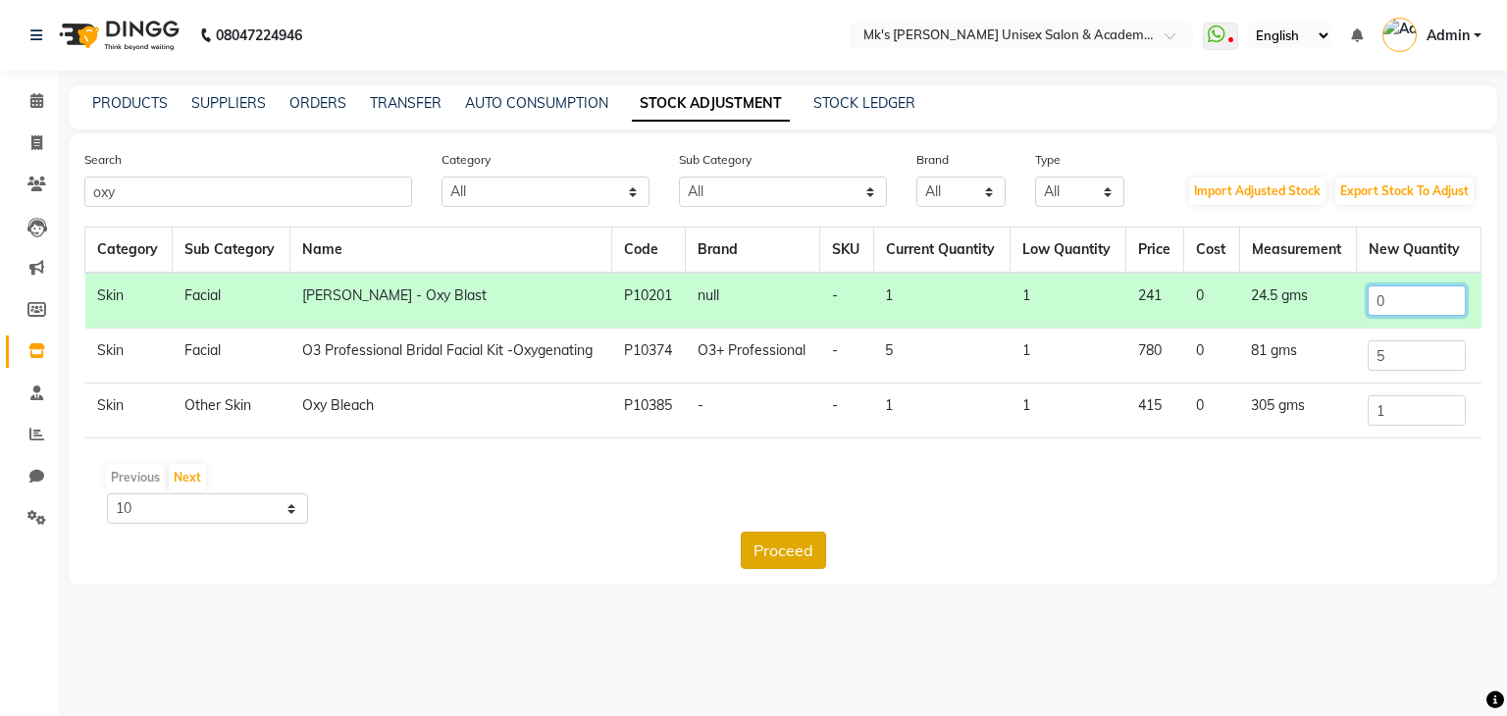
type input "0"
click at [765, 558] on button "Proceed" at bounding box center [783, 550] width 85 height 37
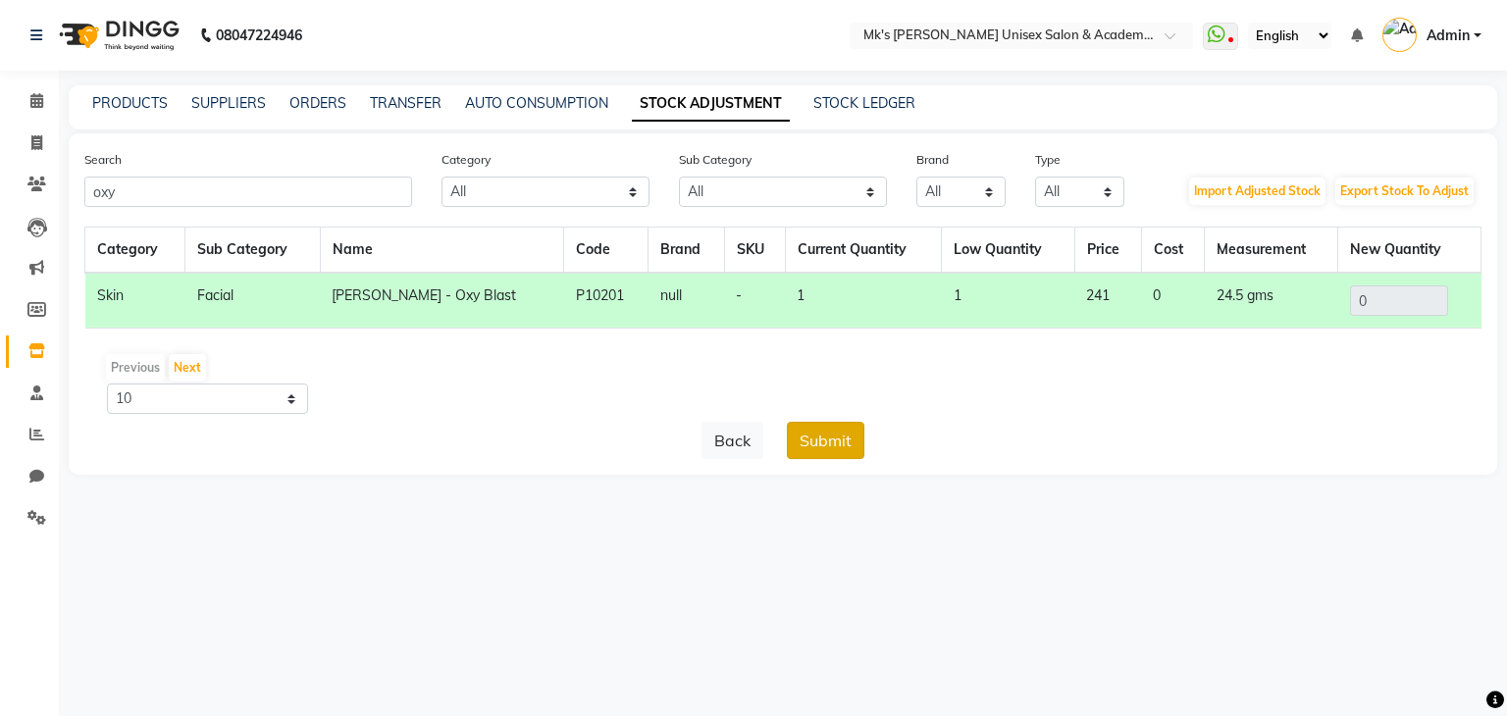
click at [824, 444] on button "Submit" at bounding box center [825, 440] width 77 height 37
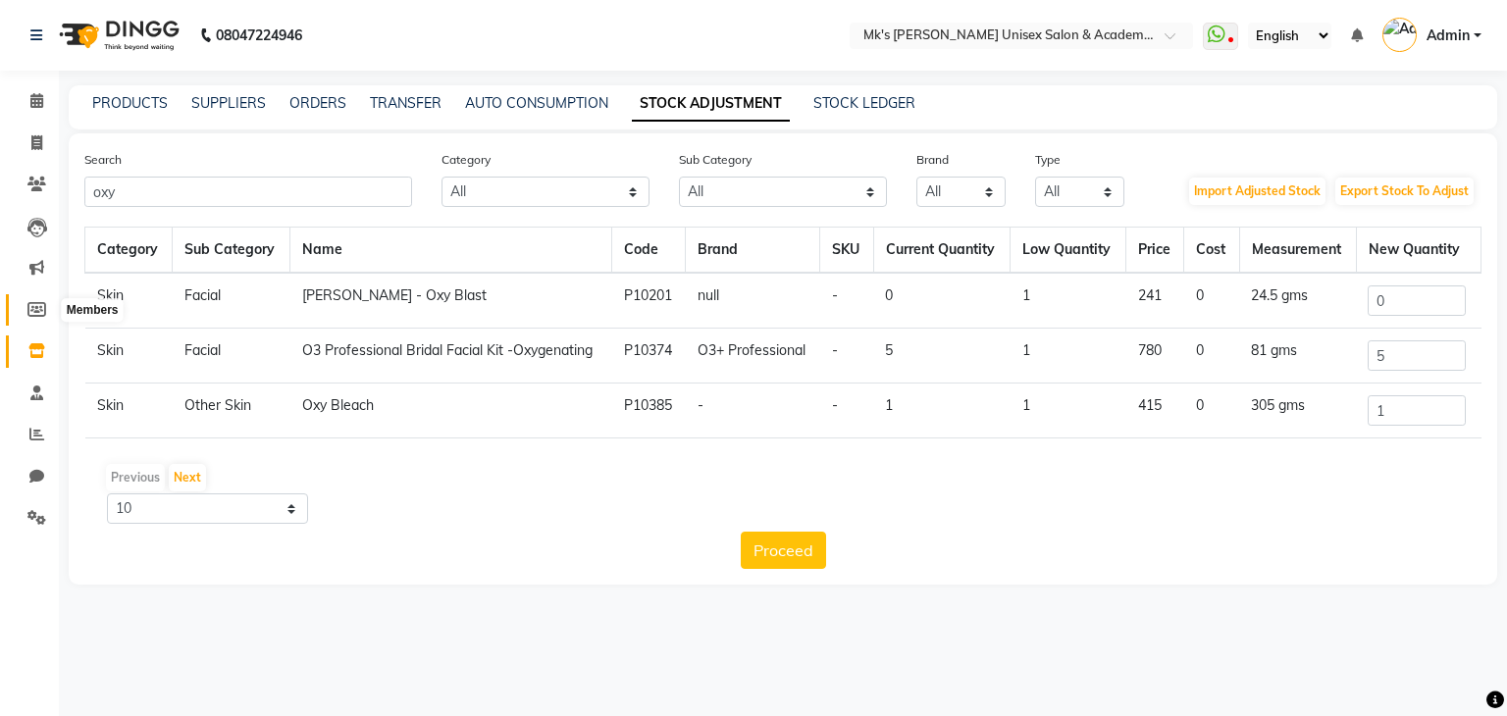
click at [24, 320] on span at bounding box center [37, 310] width 34 height 23
select select
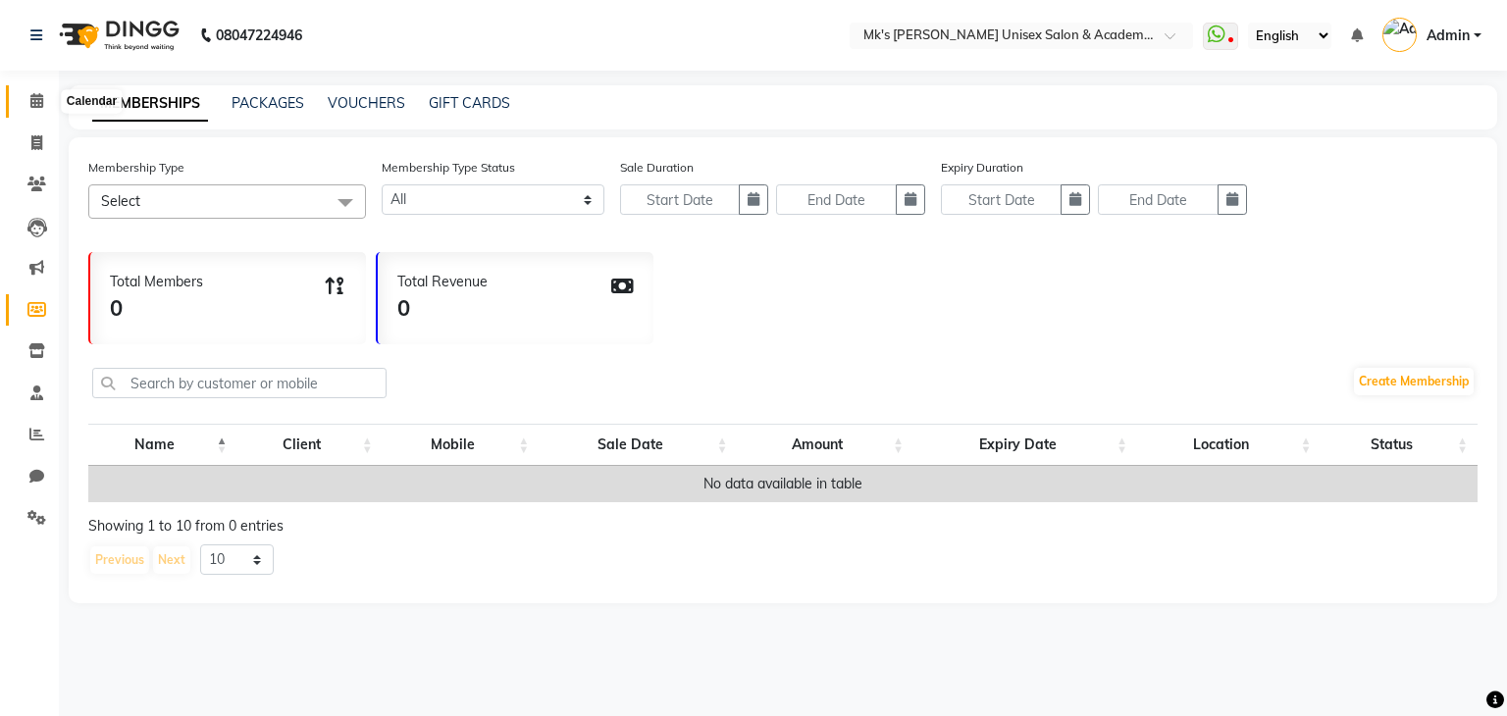
click at [20, 99] on span at bounding box center [37, 101] width 34 height 23
